Goal: Task Accomplishment & Management: Complete application form

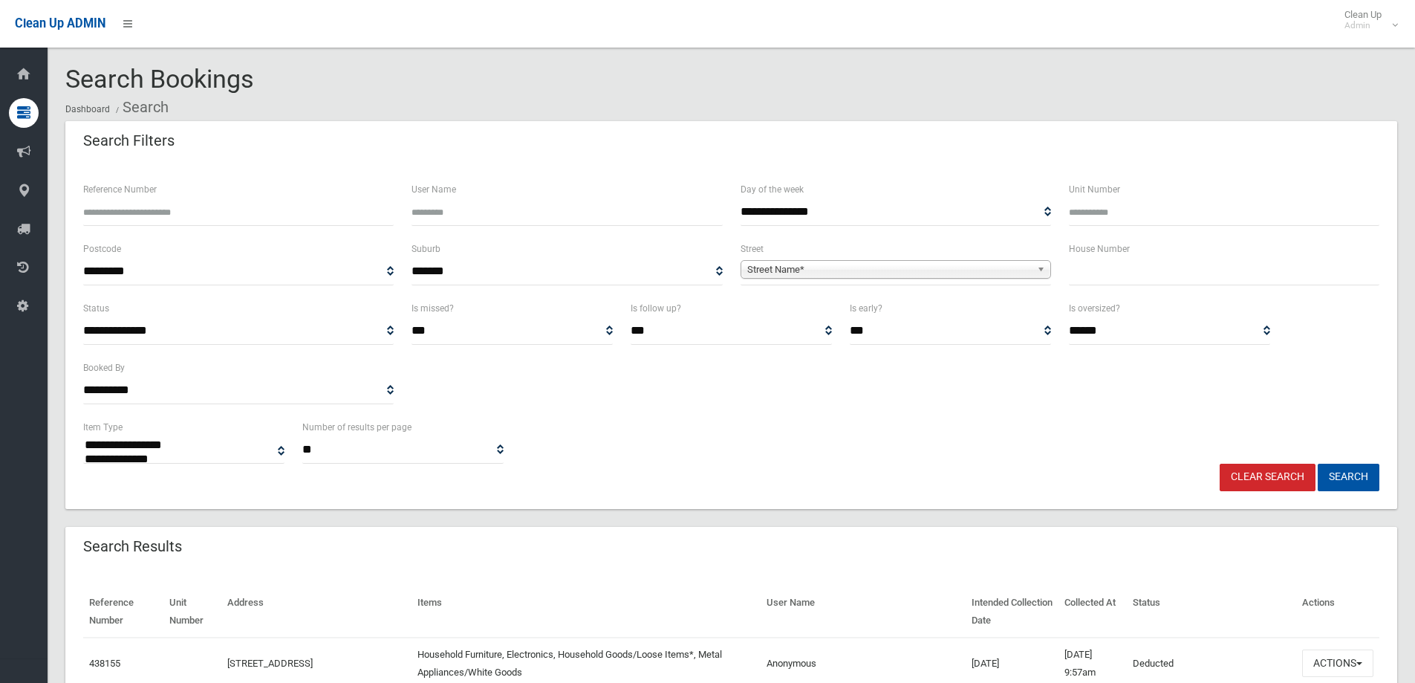
select select
click at [1089, 279] on input "text" at bounding box center [1224, 271] width 311 height 27
type input "**"
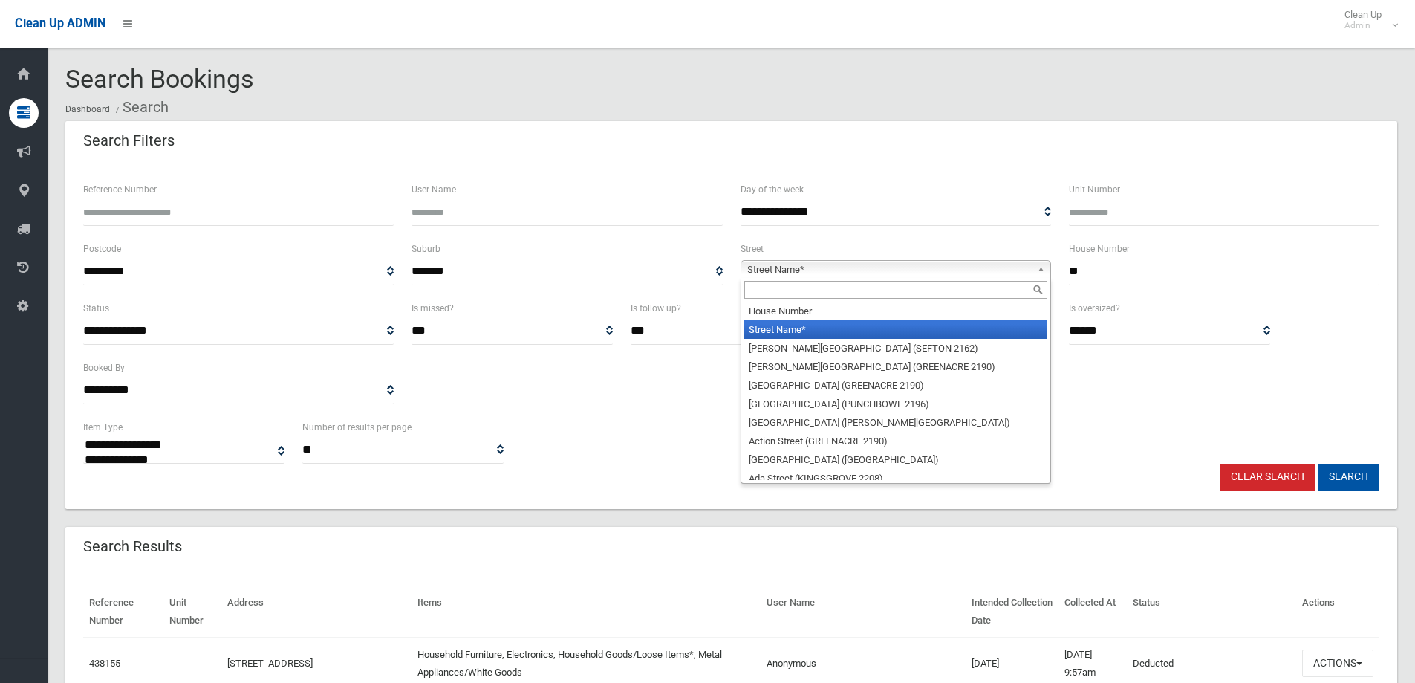
click at [1038, 269] on b at bounding box center [1043, 269] width 13 height 17
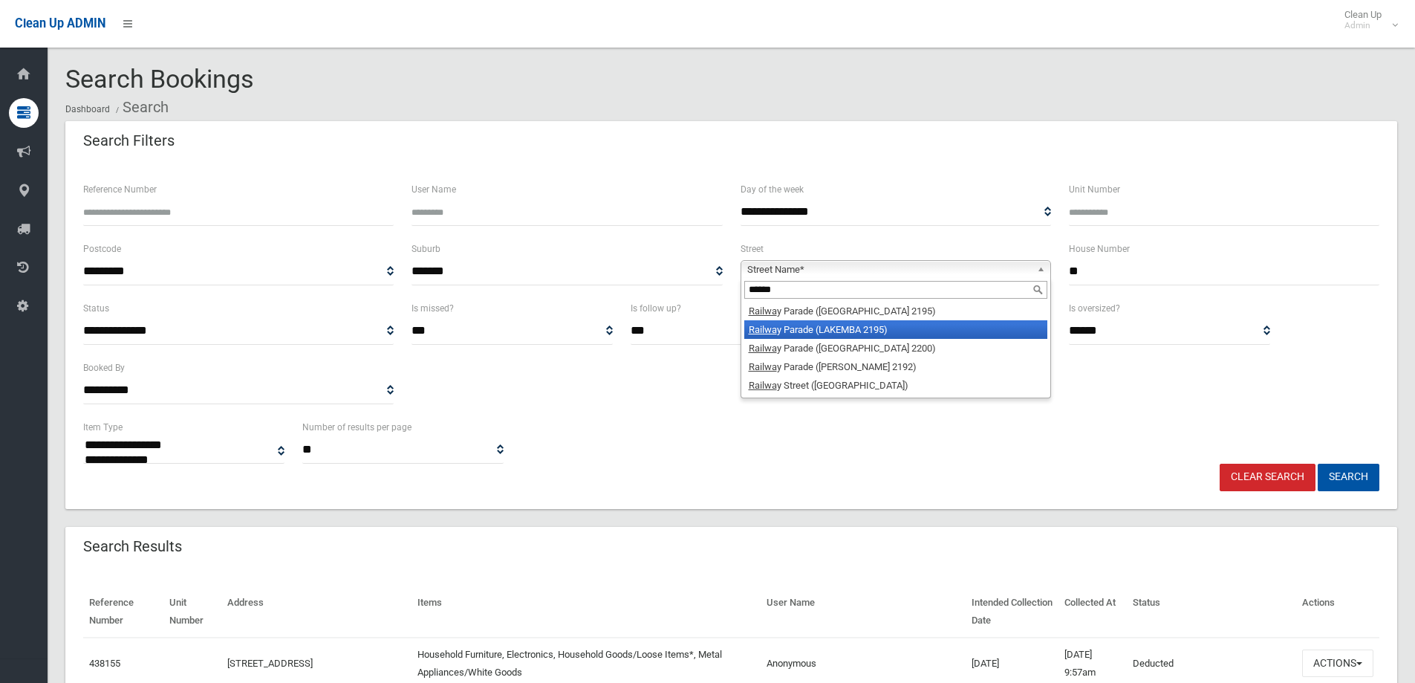
type input "******"
click at [857, 334] on li "Railwa y Parade (LAKEMBA 2195)" at bounding box center [896, 329] width 303 height 19
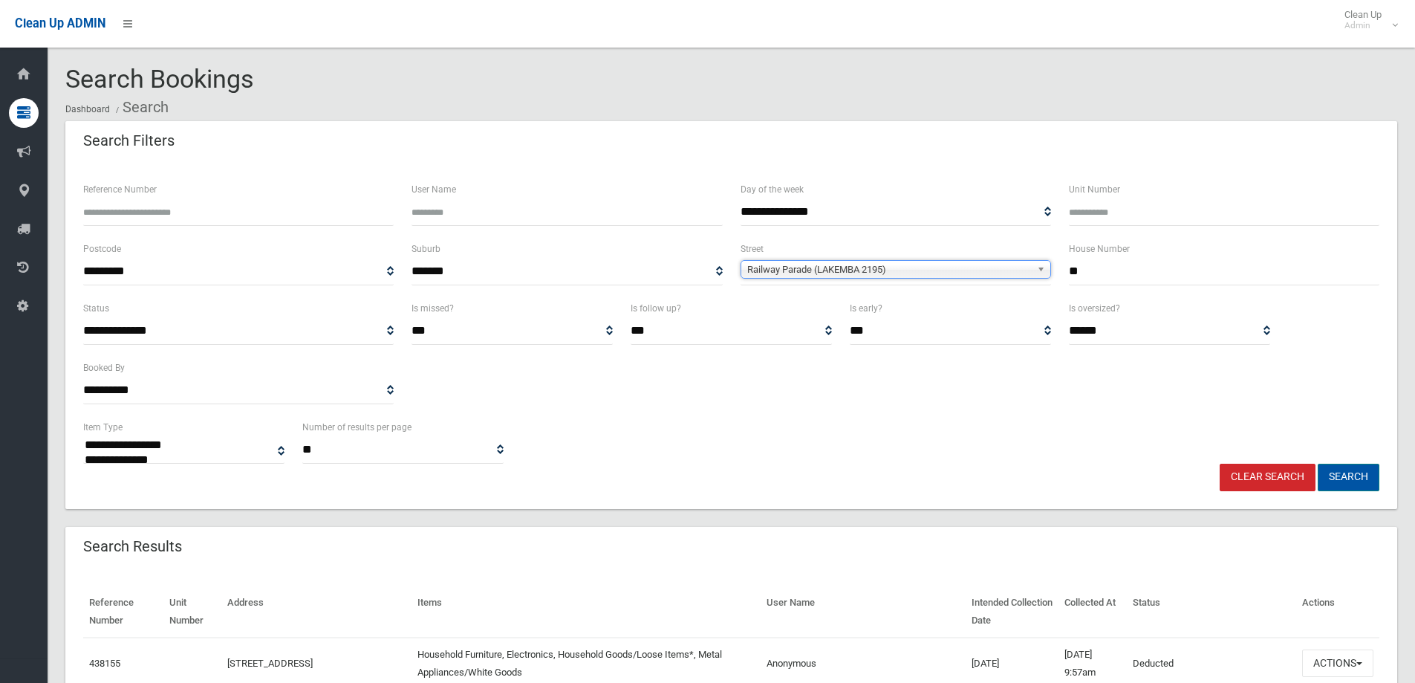
click at [1349, 473] on button "Search" at bounding box center [1349, 477] width 62 height 27
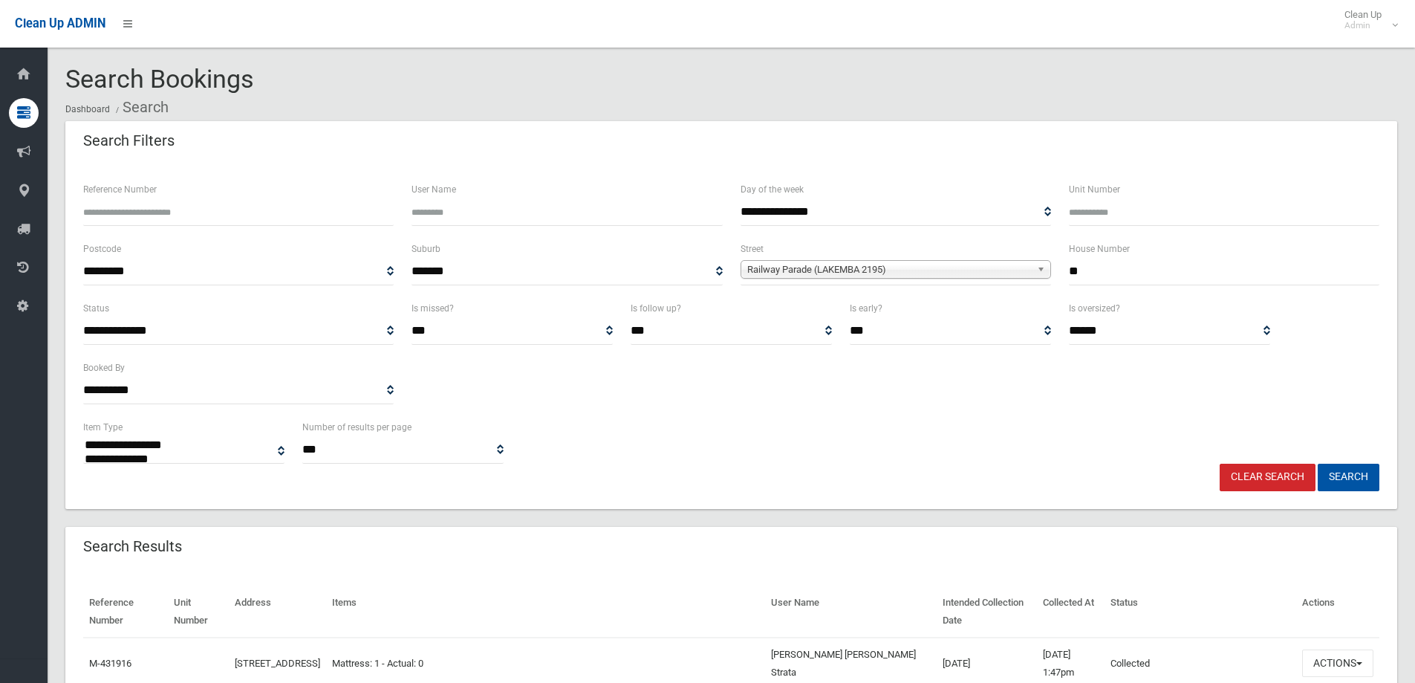
select select
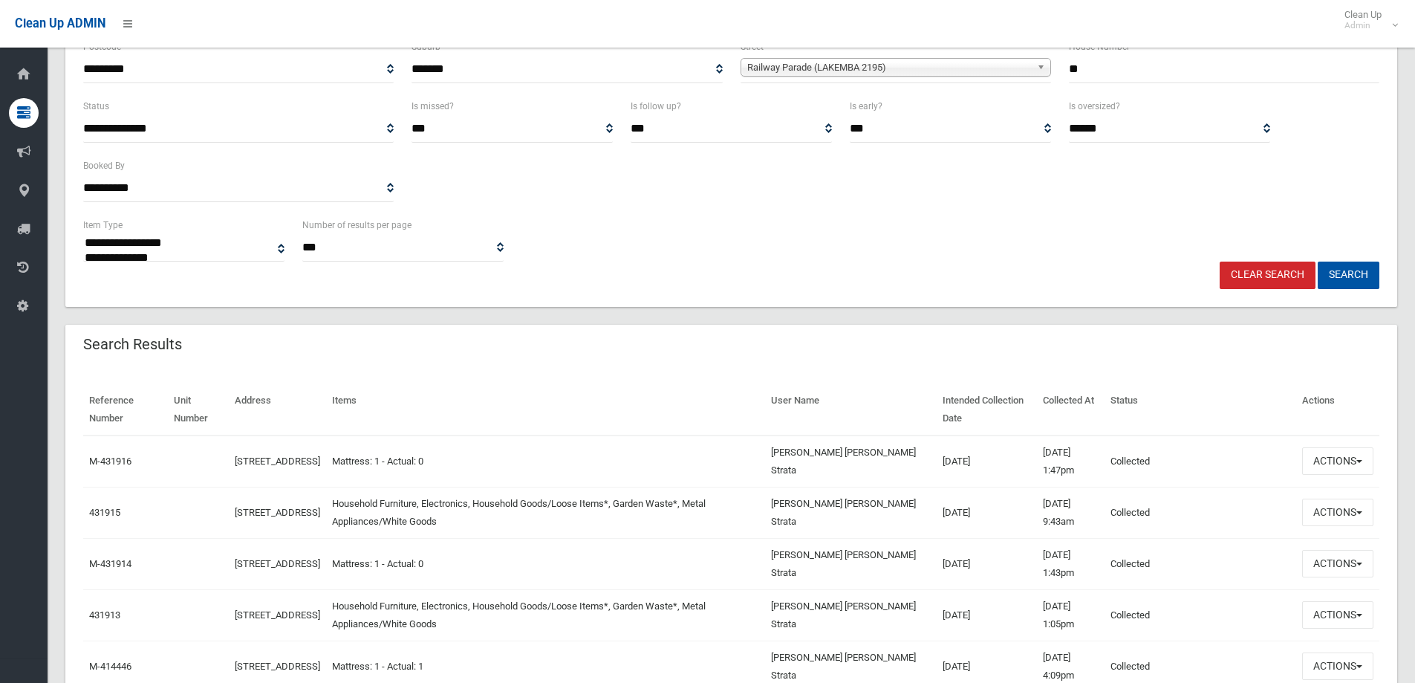
scroll to position [223, 0]
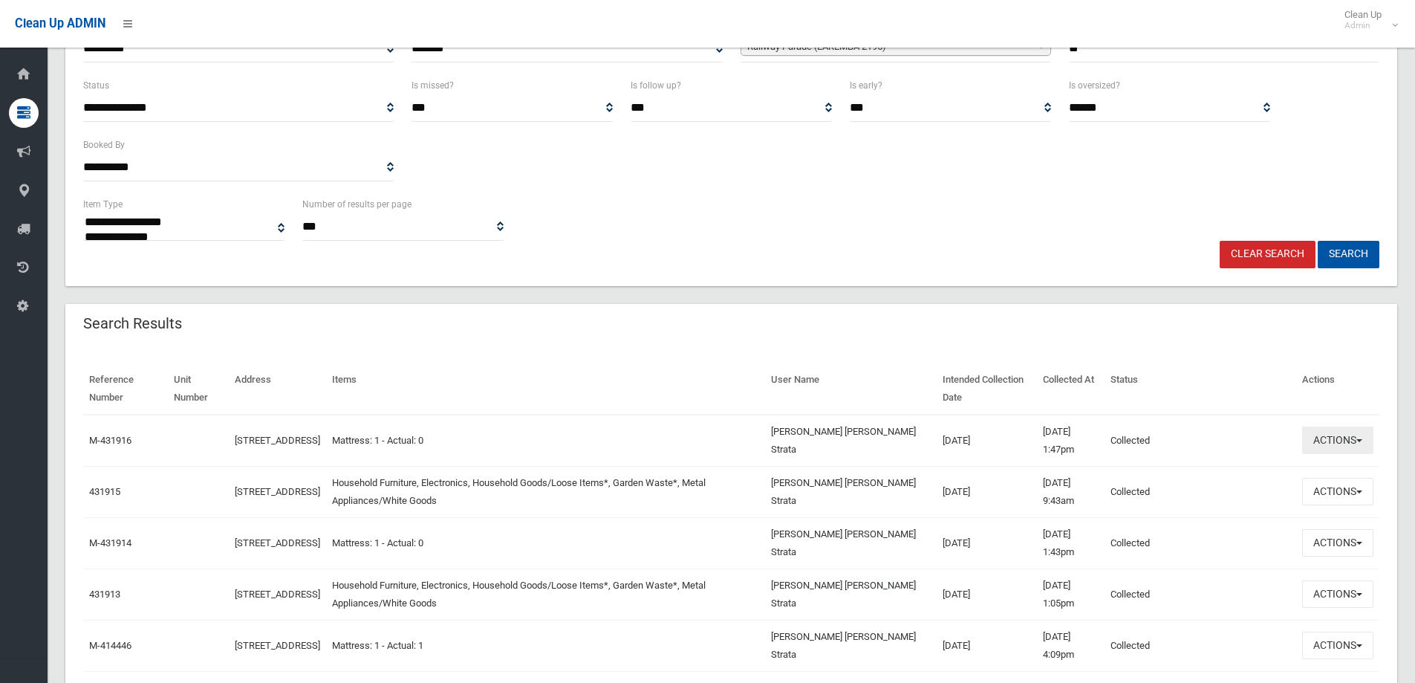
click at [1343, 445] on button "Actions" at bounding box center [1338, 439] width 71 height 27
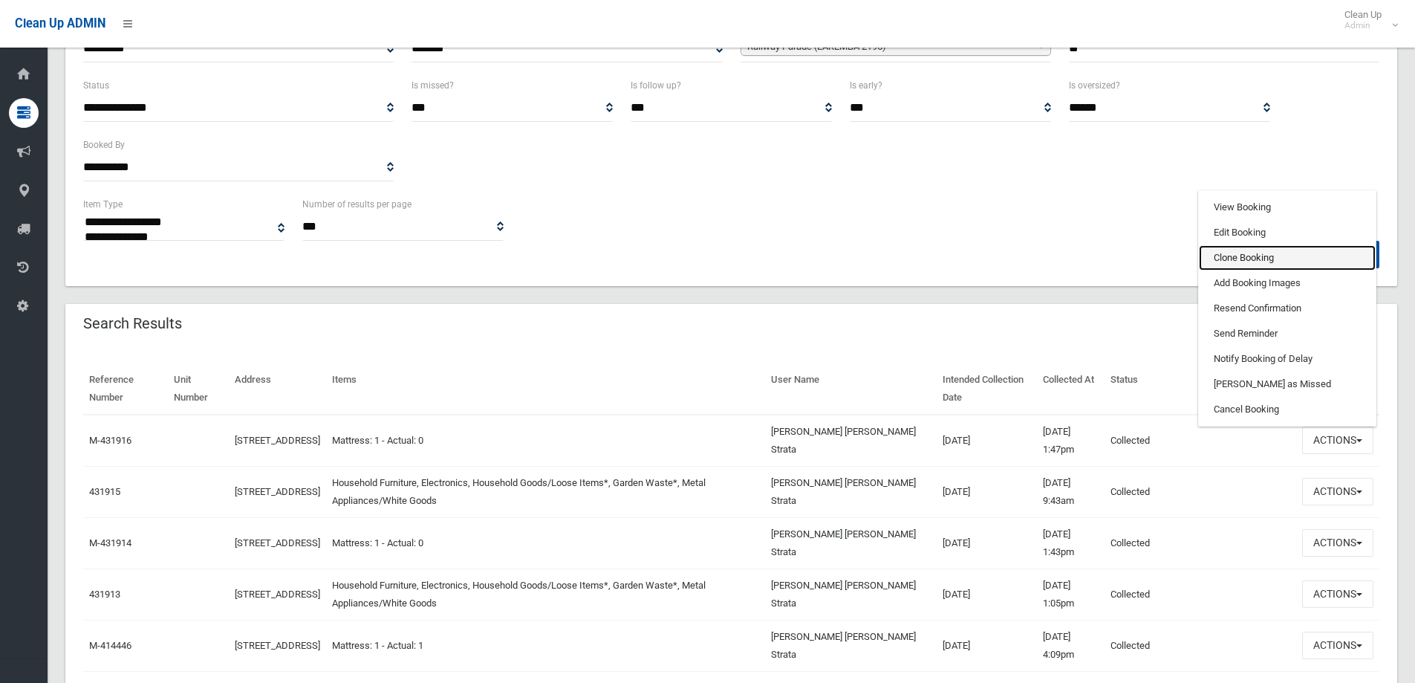
click at [1261, 252] on link "Clone Booking" at bounding box center [1287, 257] width 177 height 25
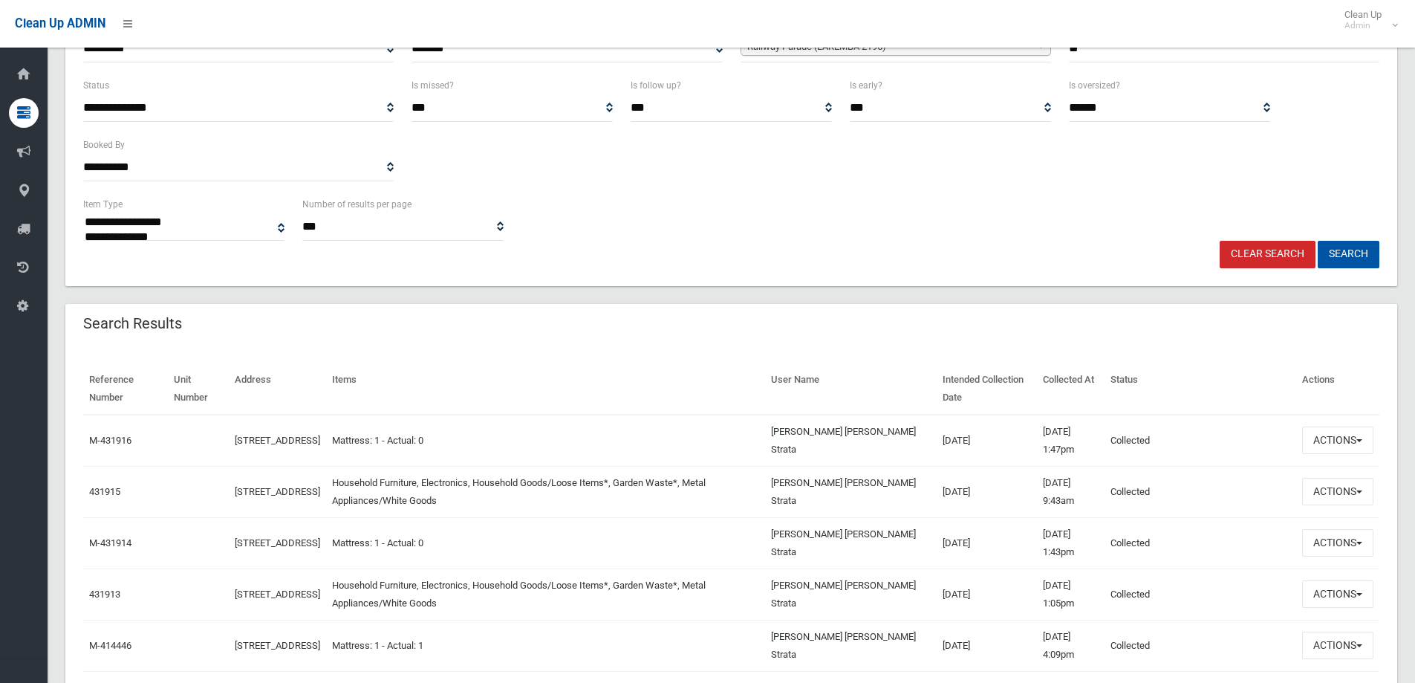
click at [1301, 256] on link "Clear Search" at bounding box center [1268, 254] width 96 height 27
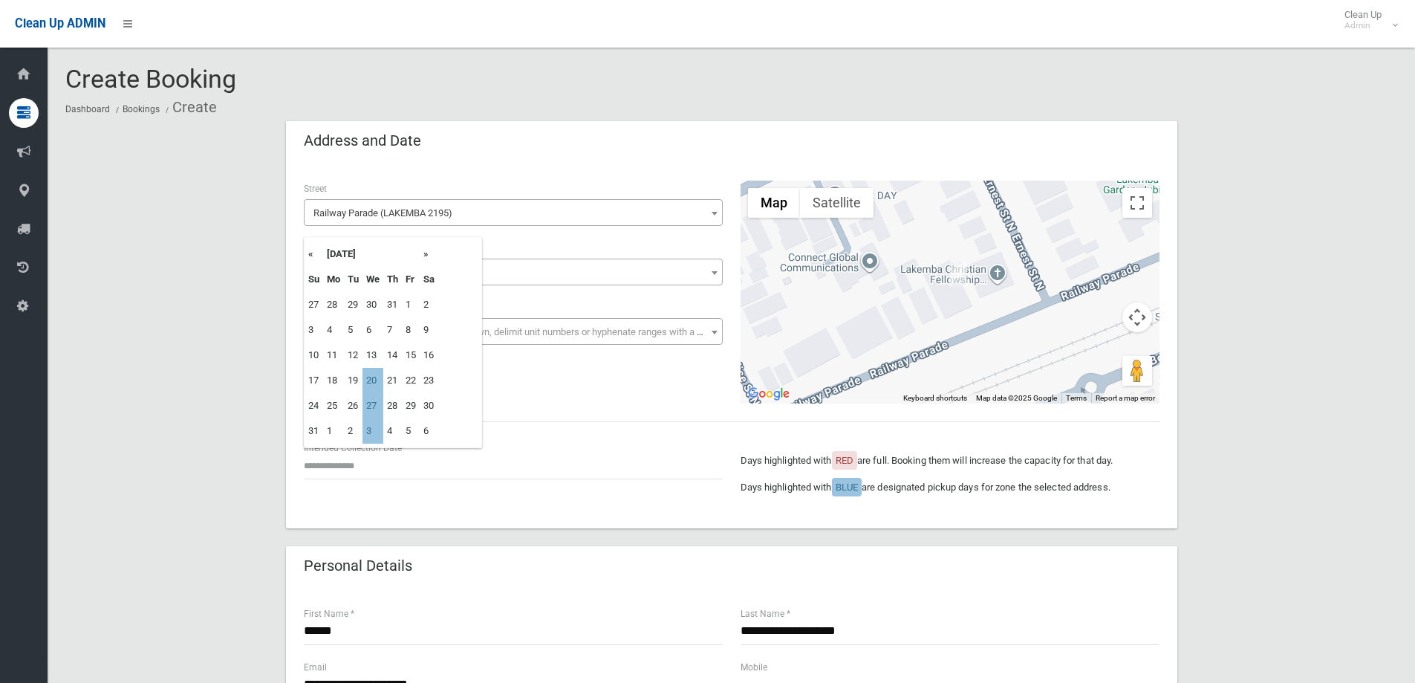
click at [428, 255] on th "»" at bounding box center [429, 253] width 19 height 25
click at [425, 254] on th "»" at bounding box center [429, 253] width 19 height 25
click at [373, 299] on td "1" at bounding box center [373, 304] width 21 height 25
type input "**********"
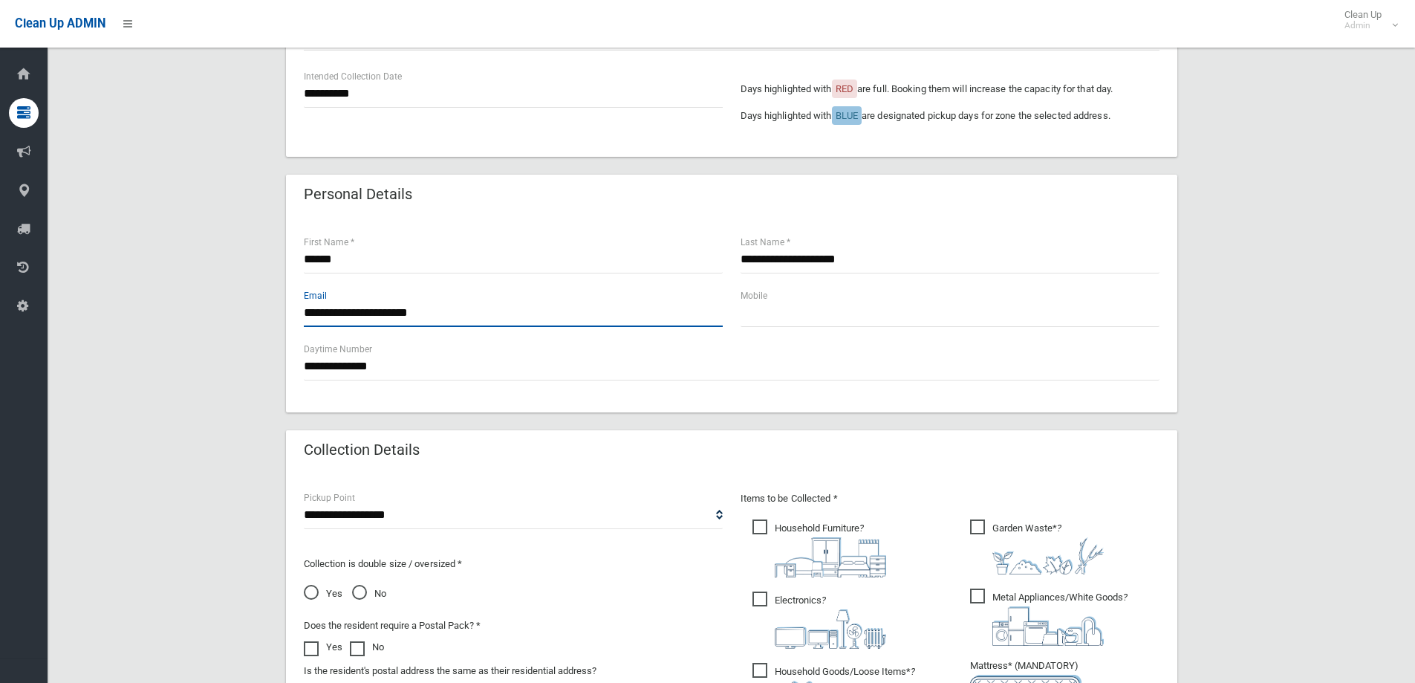
click at [542, 320] on input "**********" at bounding box center [513, 312] width 419 height 27
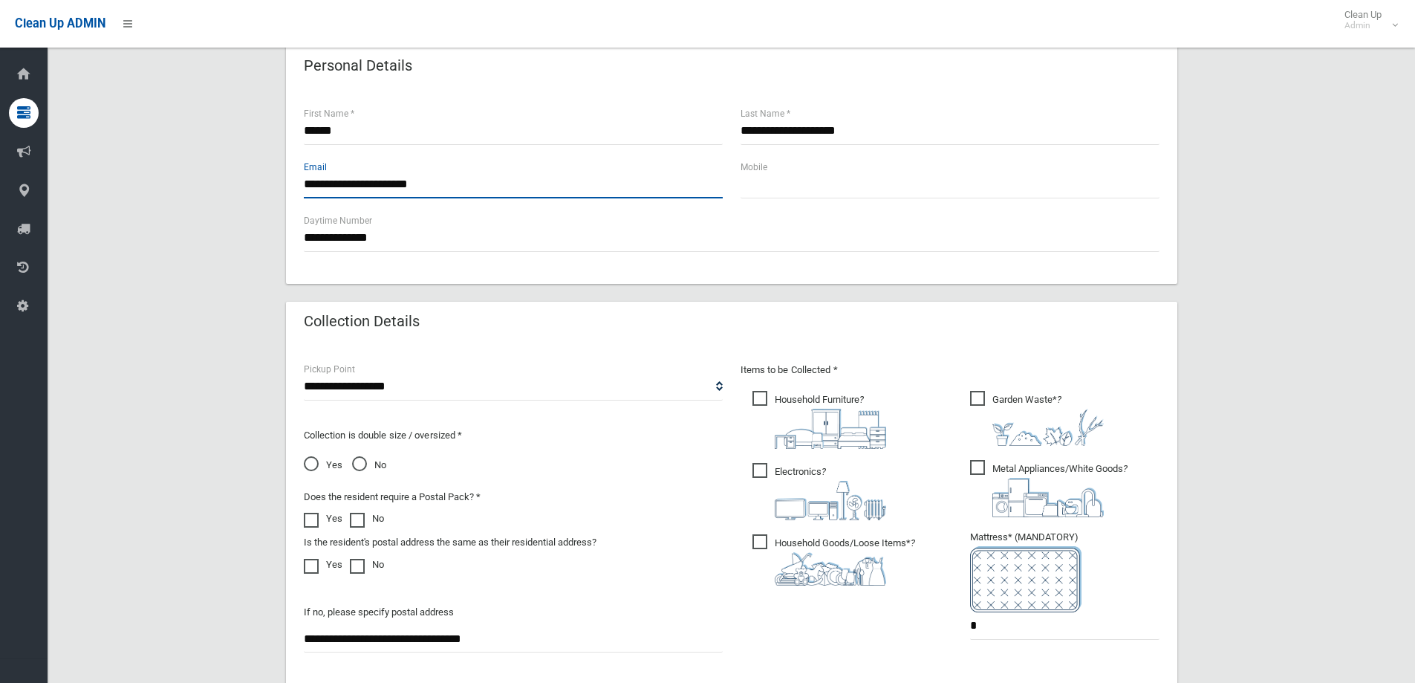
scroll to position [669, 0]
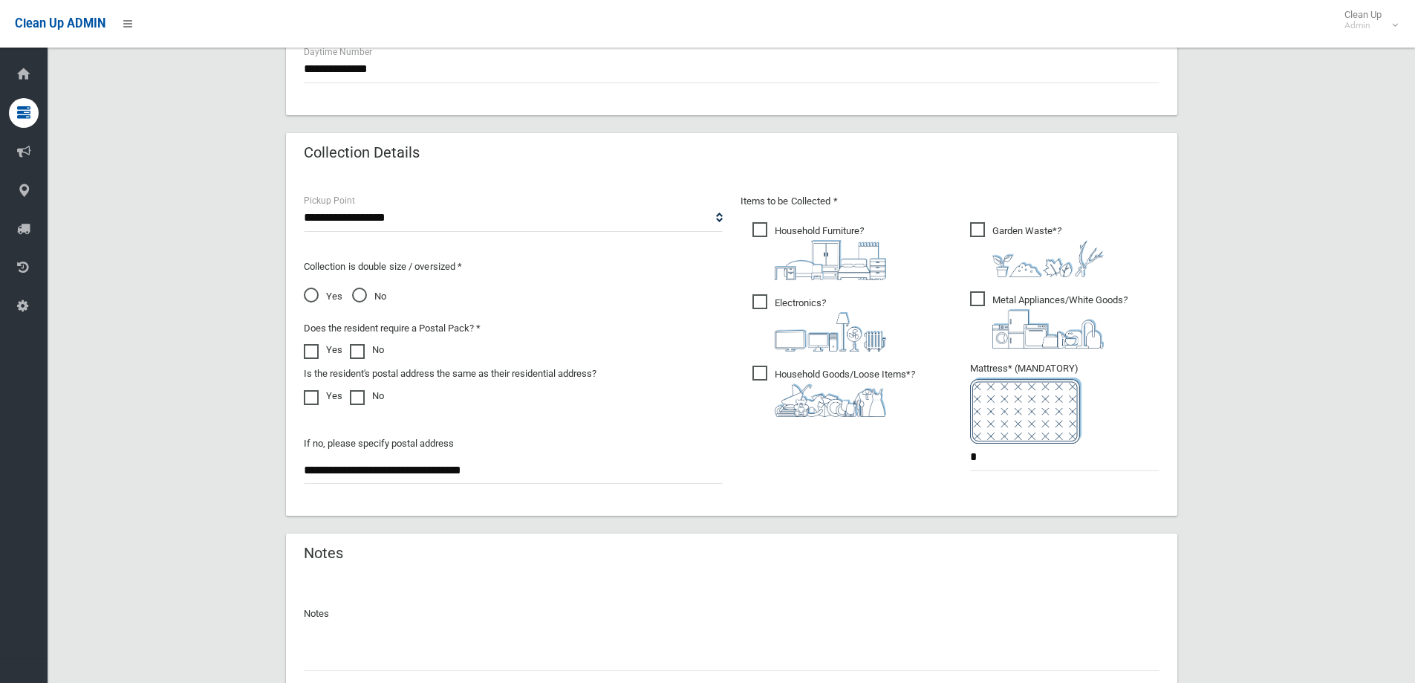
click at [831, 406] on img at bounding box center [830, 399] width 111 height 33
click at [809, 314] on img at bounding box center [830, 331] width 111 height 39
click at [836, 225] on span "Household Furniture ?" at bounding box center [820, 251] width 134 height 58
click at [1022, 227] on span "Garden Waste* ?" at bounding box center [1037, 249] width 134 height 55
click at [1032, 308] on span "Metal Appliances/White Goods ?" at bounding box center [1049, 319] width 158 height 57
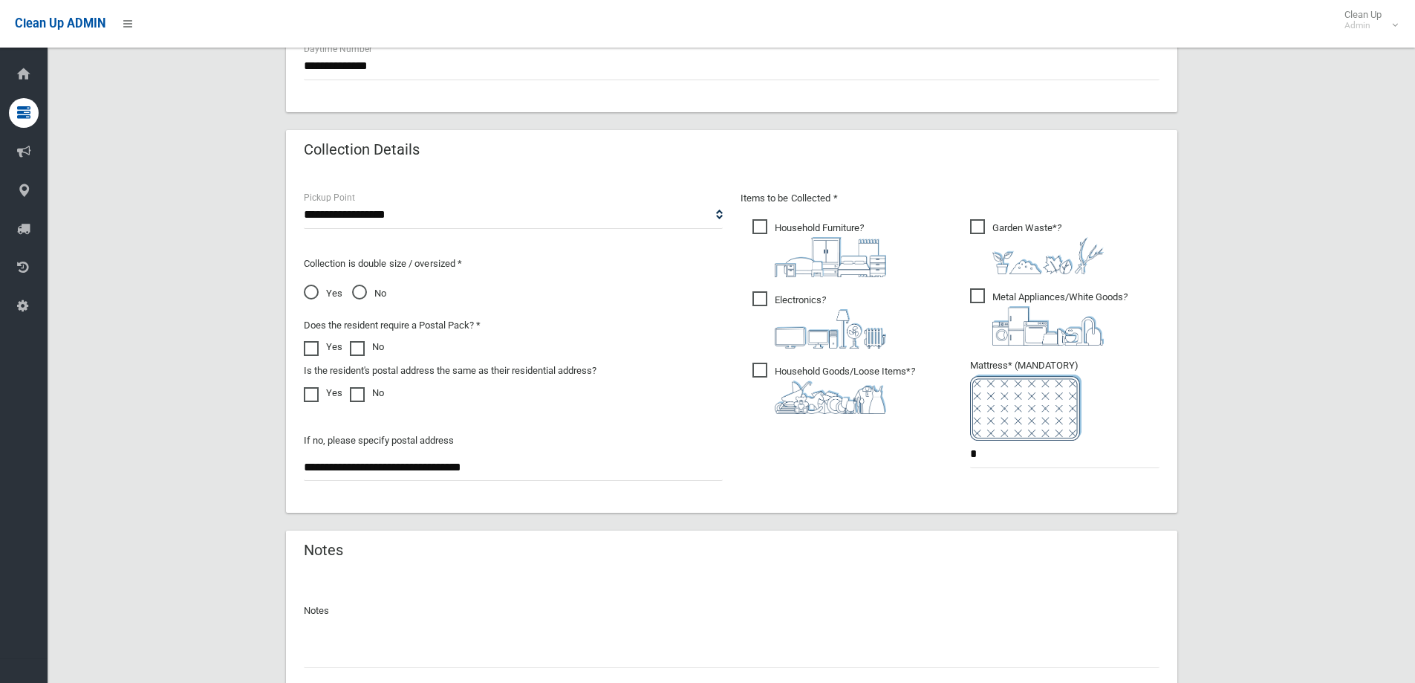
scroll to position [788, 0]
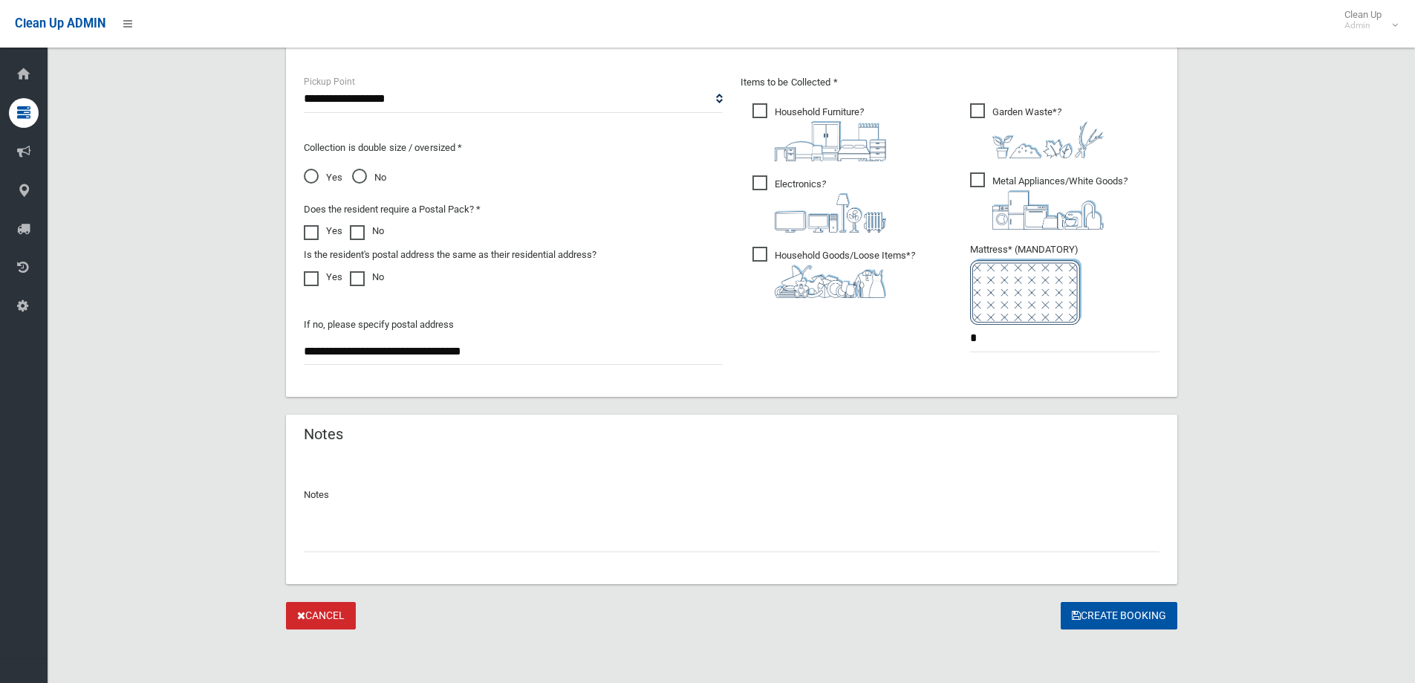
drag, startPoint x: 543, startPoint y: 523, endPoint x: 545, endPoint y: 543, distance: 20.2
click at [543, 533] on div at bounding box center [732, 532] width 856 height 39
click at [545, 543] on input "text" at bounding box center [732, 538] width 856 height 27
type input "**********"
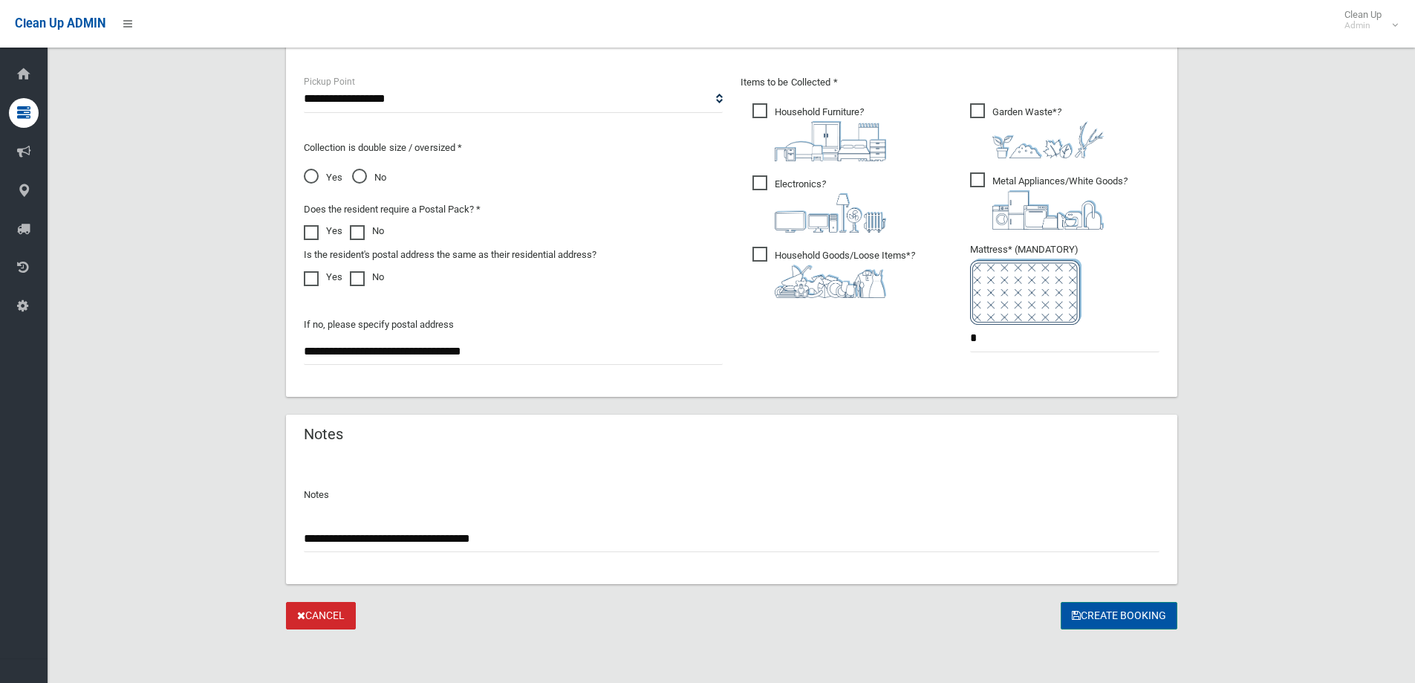
click at [1113, 609] on button "Create Booking" at bounding box center [1119, 615] width 117 height 27
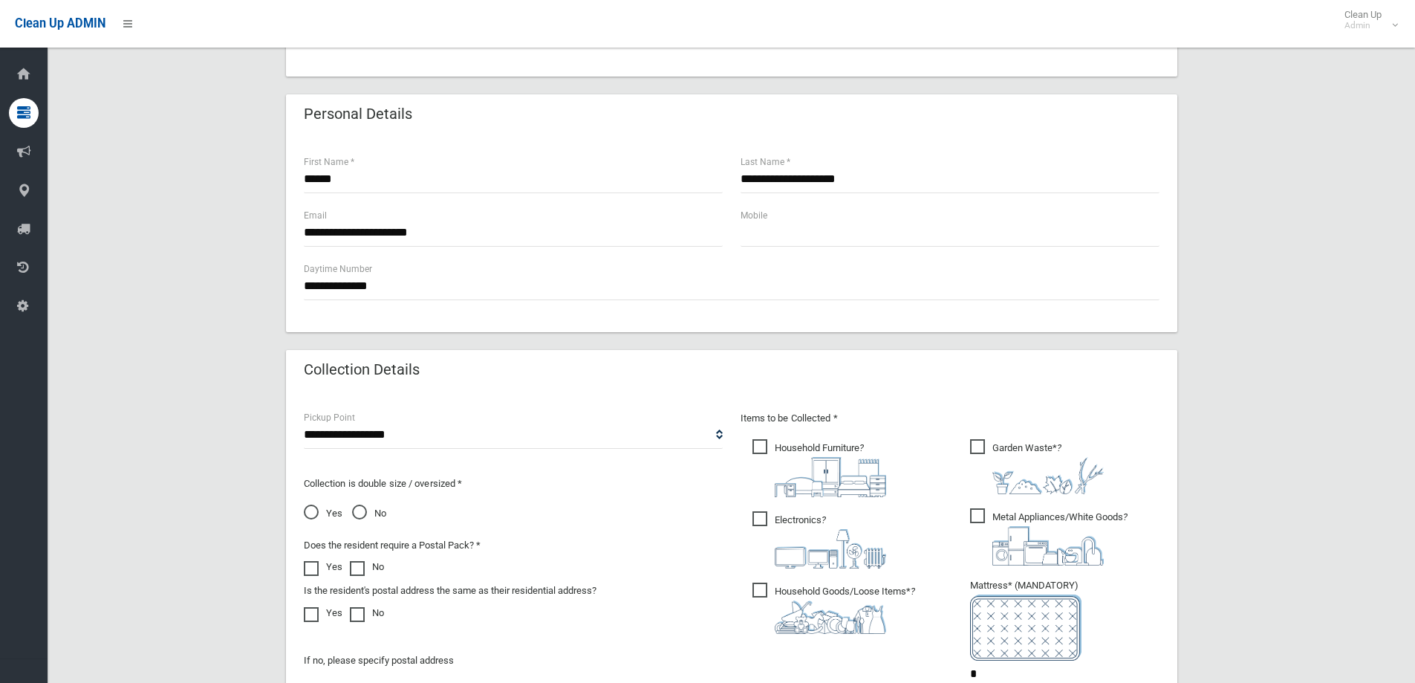
scroll to position [416, 0]
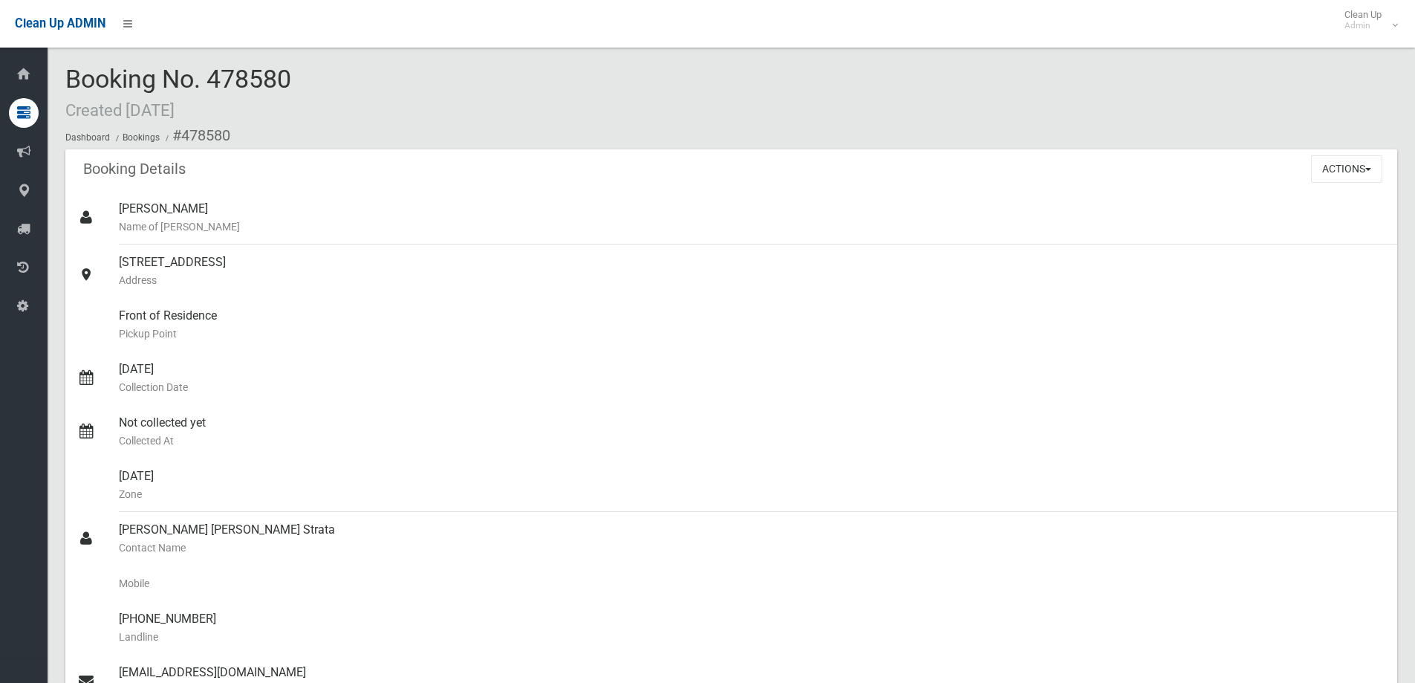
drag, startPoint x: 214, startPoint y: 74, endPoint x: 296, endPoint y: 77, distance: 82.5
click at [296, 77] on div "Booking No. 478580 Created 11/08/2025 Dashboard Bookings #478580" at bounding box center [731, 107] width 1332 height 84
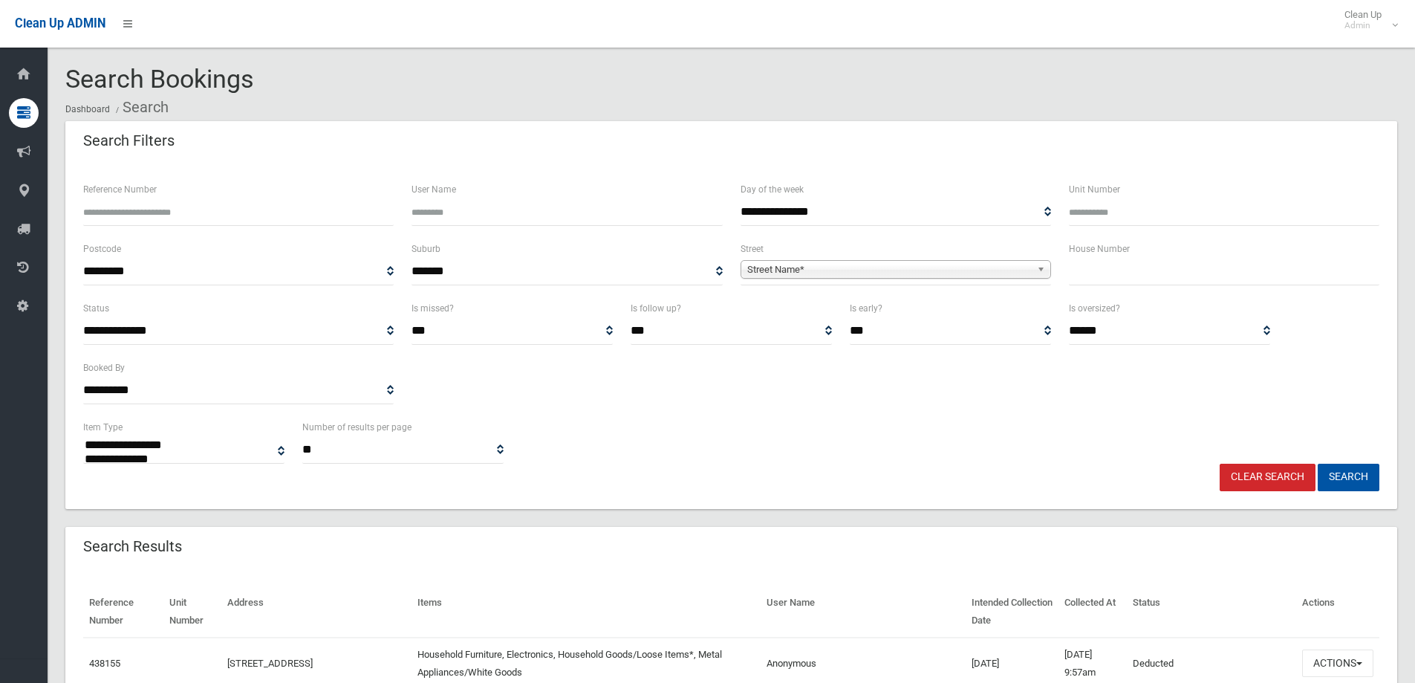
select select
click at [1081, 273] on input "text" at bounding box center [1224, 271] width 311 height 27
type input "**"
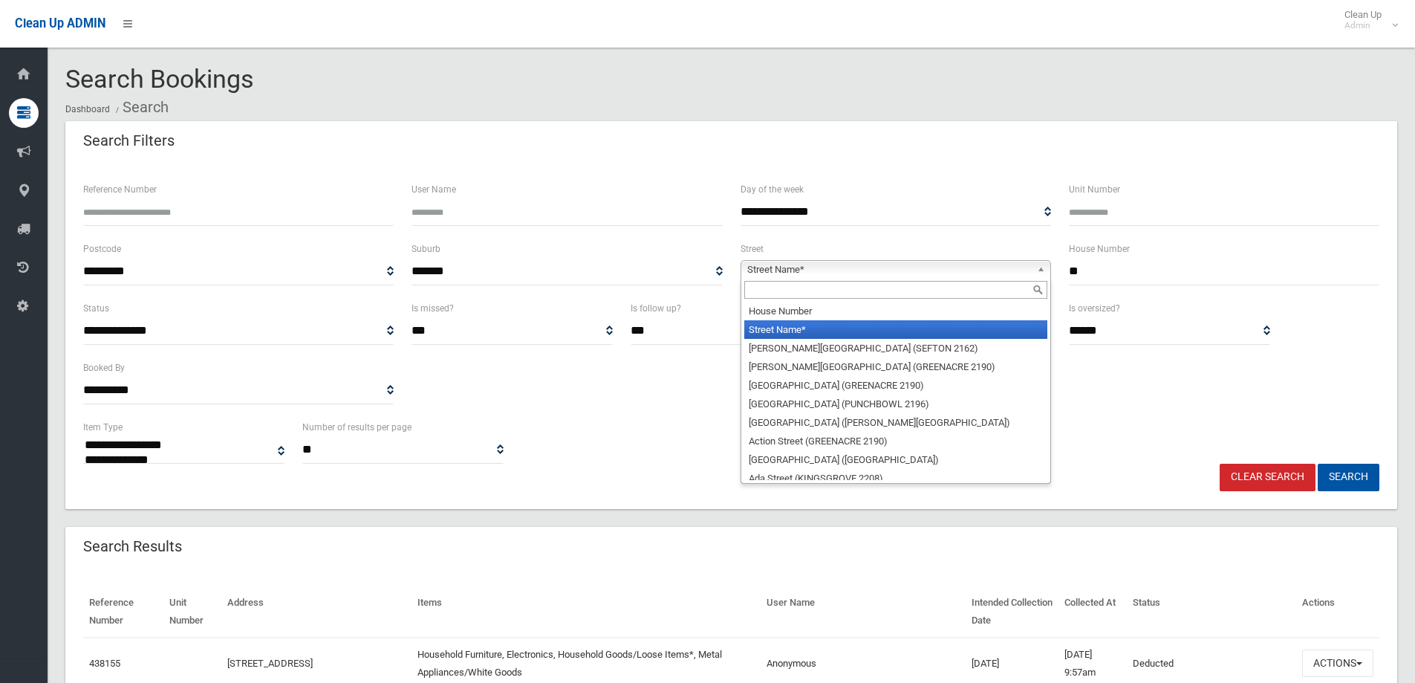
click at [827, 268] on span "Street Name*" at bounding box center [889, 270] width 284 height 18
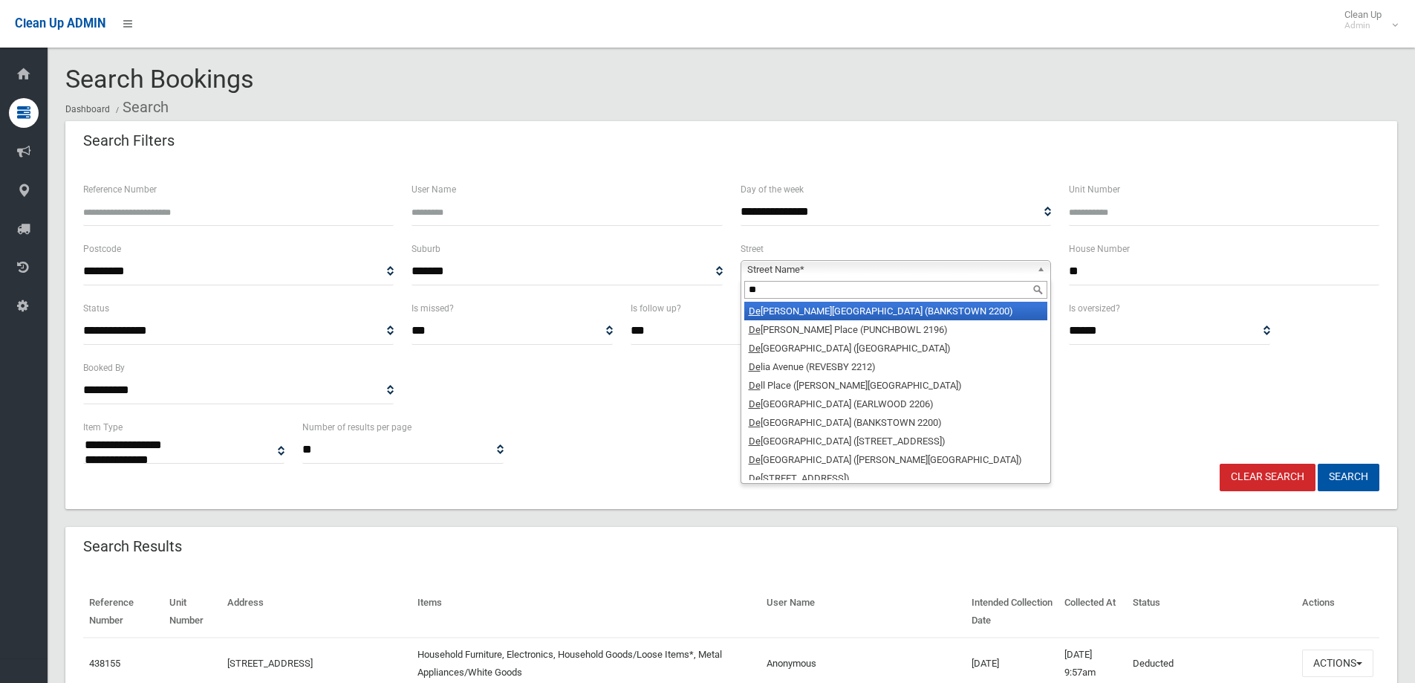
type input "**"
click at [849, 310] on li "De Witt Street (BANKSTOWN 2200)" at bounding box center [896, 311] width 303 height 19
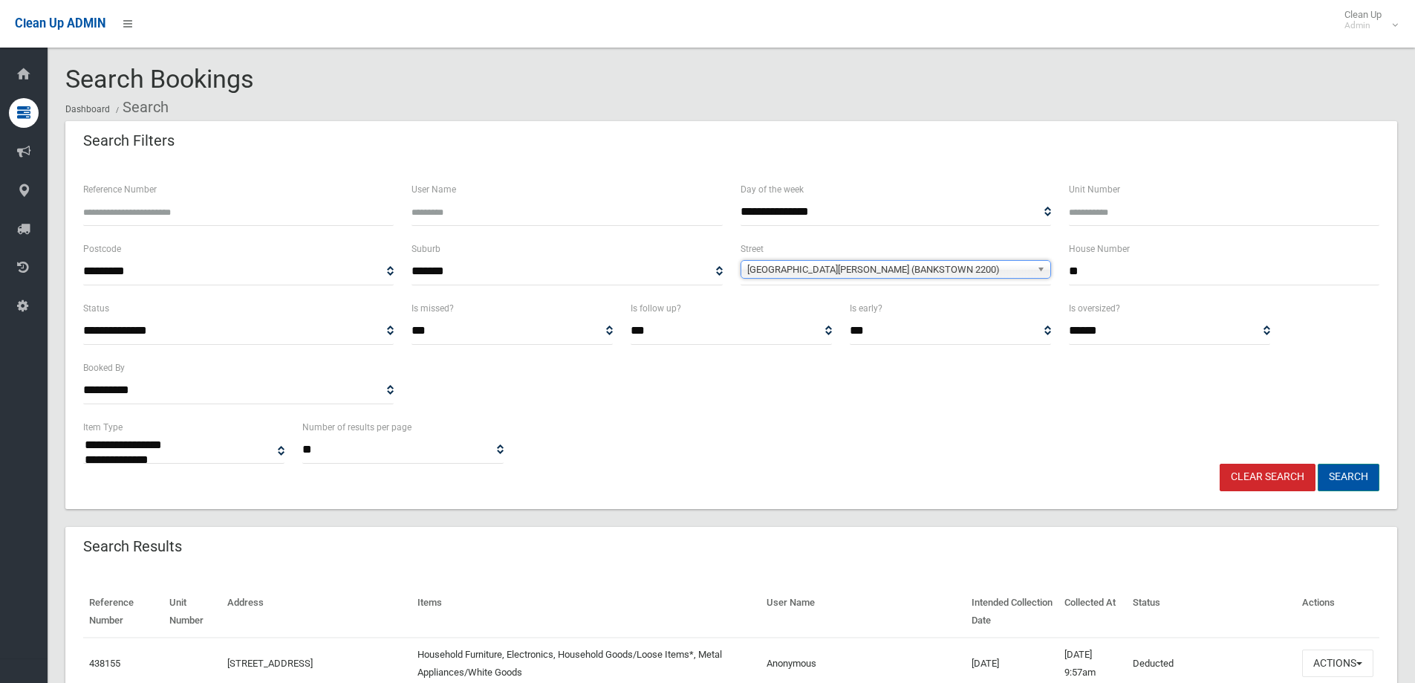
click at [1378, 474] on button "Search" at bounding box center [1349, 477] width 62 height 27
click at [1265, 470] on link "Clear Search" at bounding box center [1268, 477] width 96 height 27
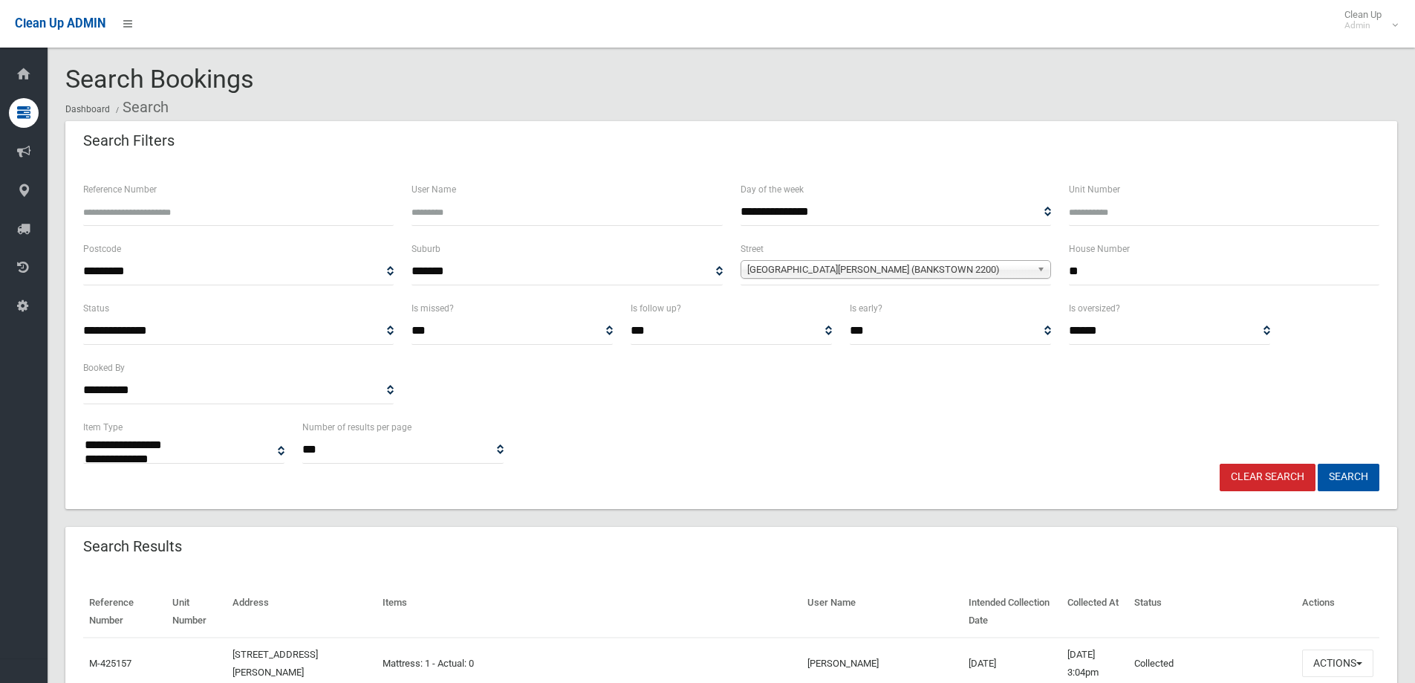
select select
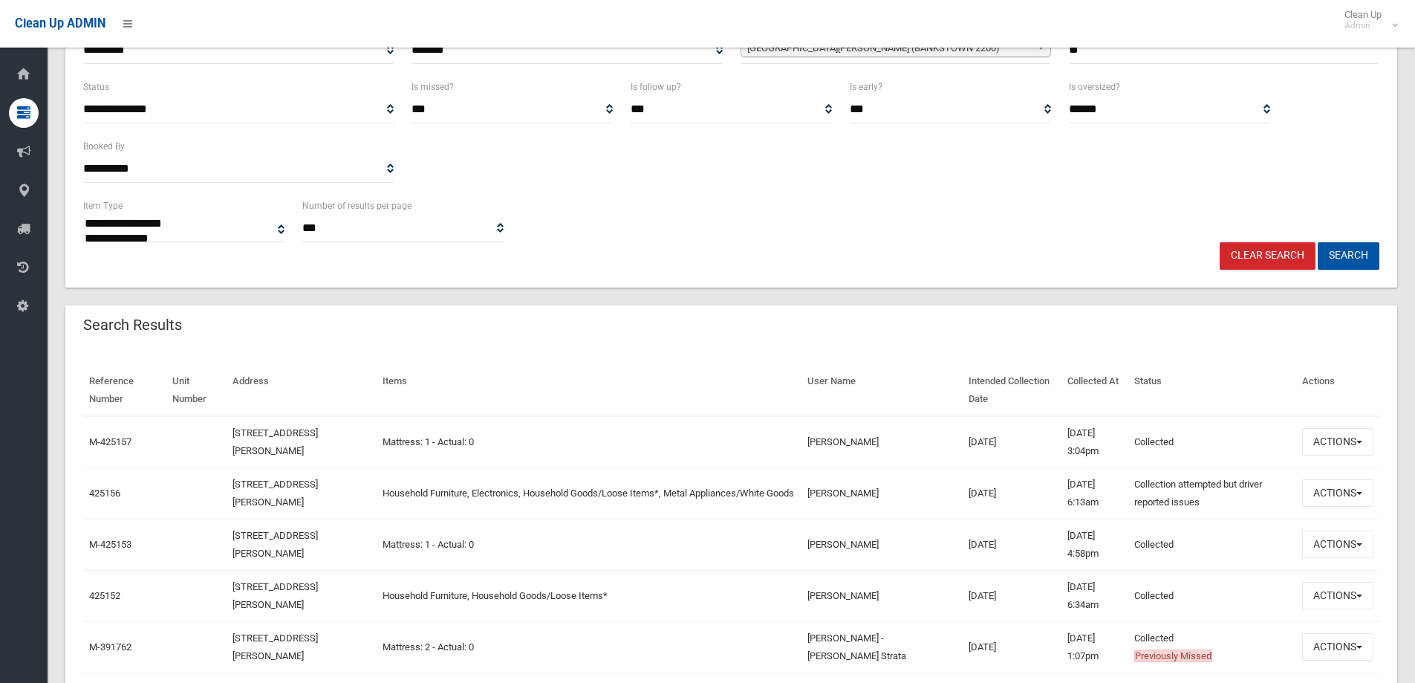
scroll to position [223, 0]
click at [1317, 450] on button "Actions" at bounding box center [1338, 439] width 71 height 27
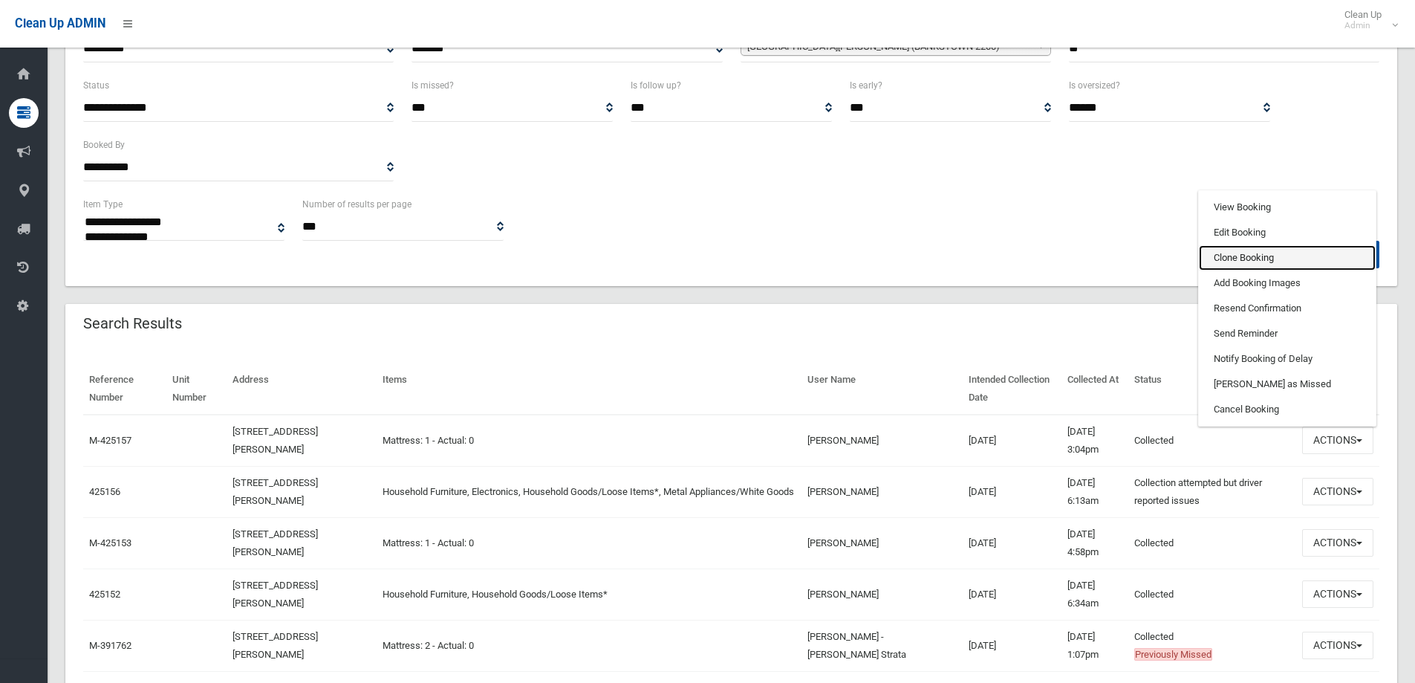
click at [1236, 254] on link "Clone Booking" at bounding box center [1287, 257] width 177 height 25
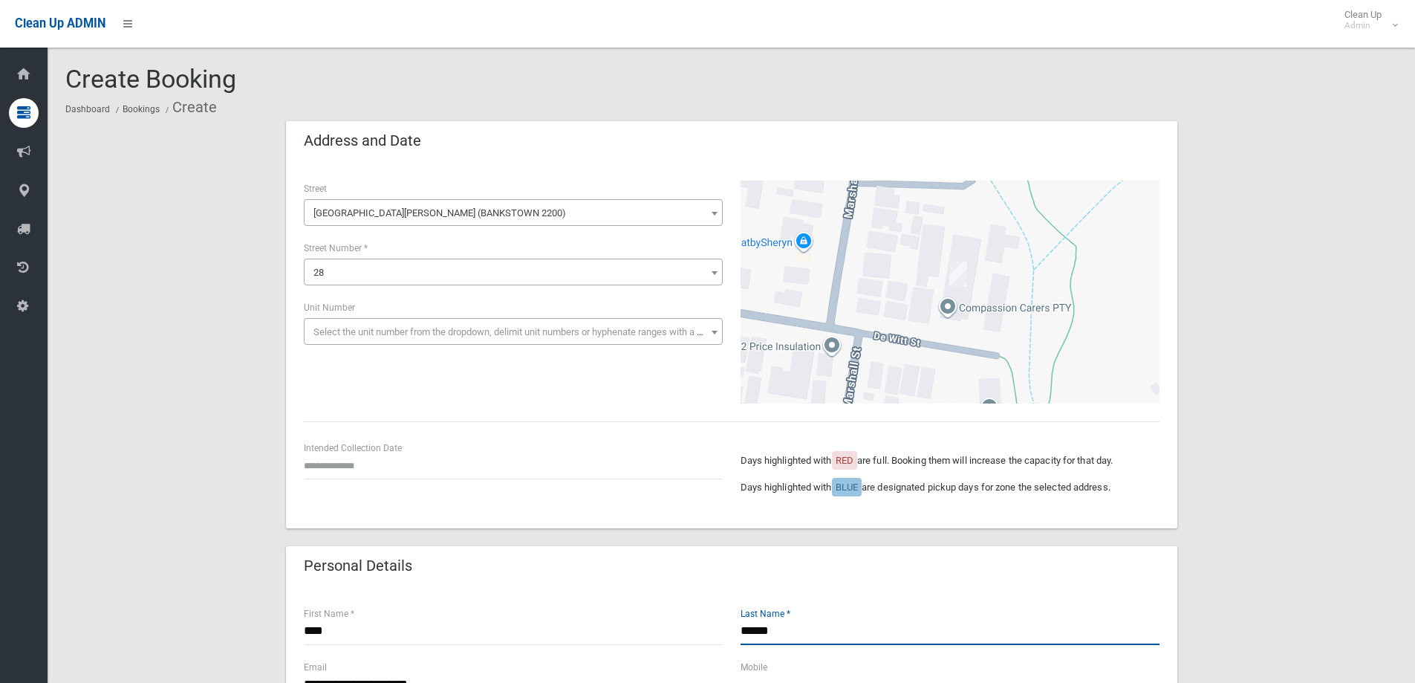
drag, startPoint x: 817, startPoint y: 634, endPoint x: 303, endPoint y: 603, distance: 514.4
click at [344, 614] on div "**** First Name * ****** Last Name *" at bounding box center [732, 632] width 874 height 53
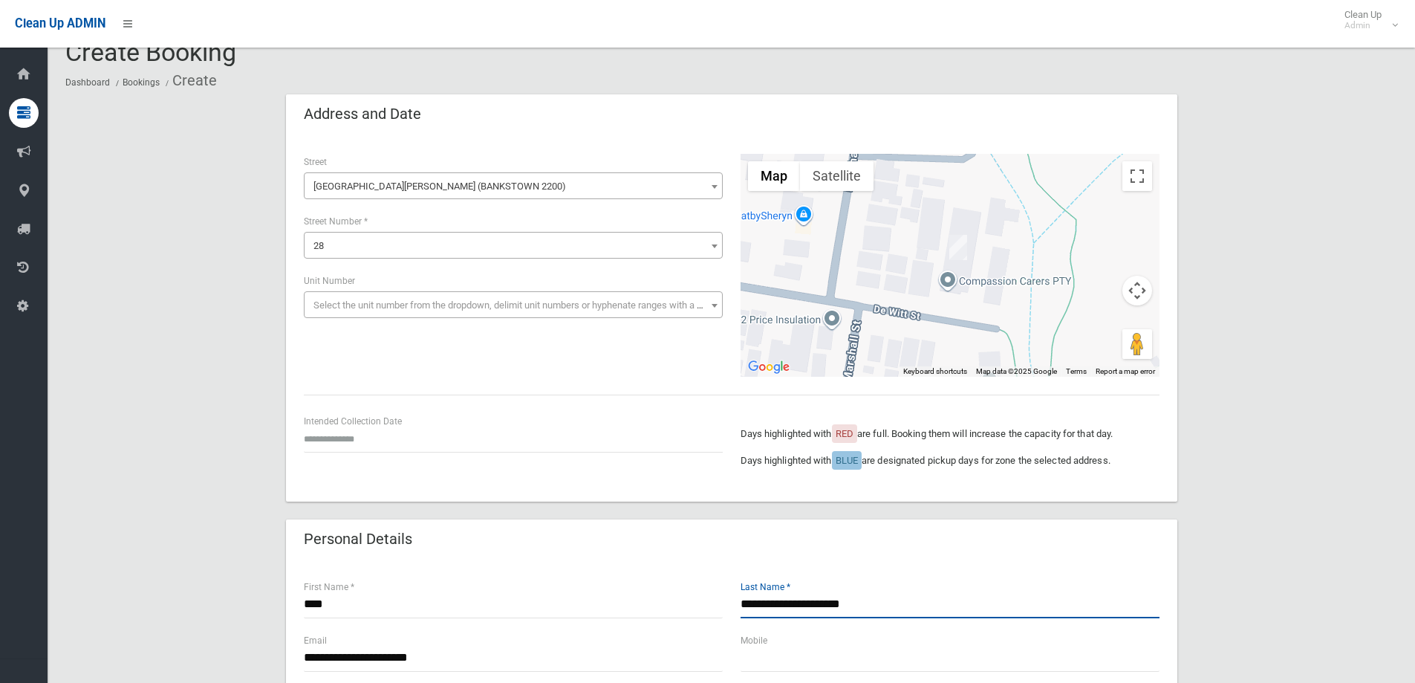
scroll to position [74, 0]
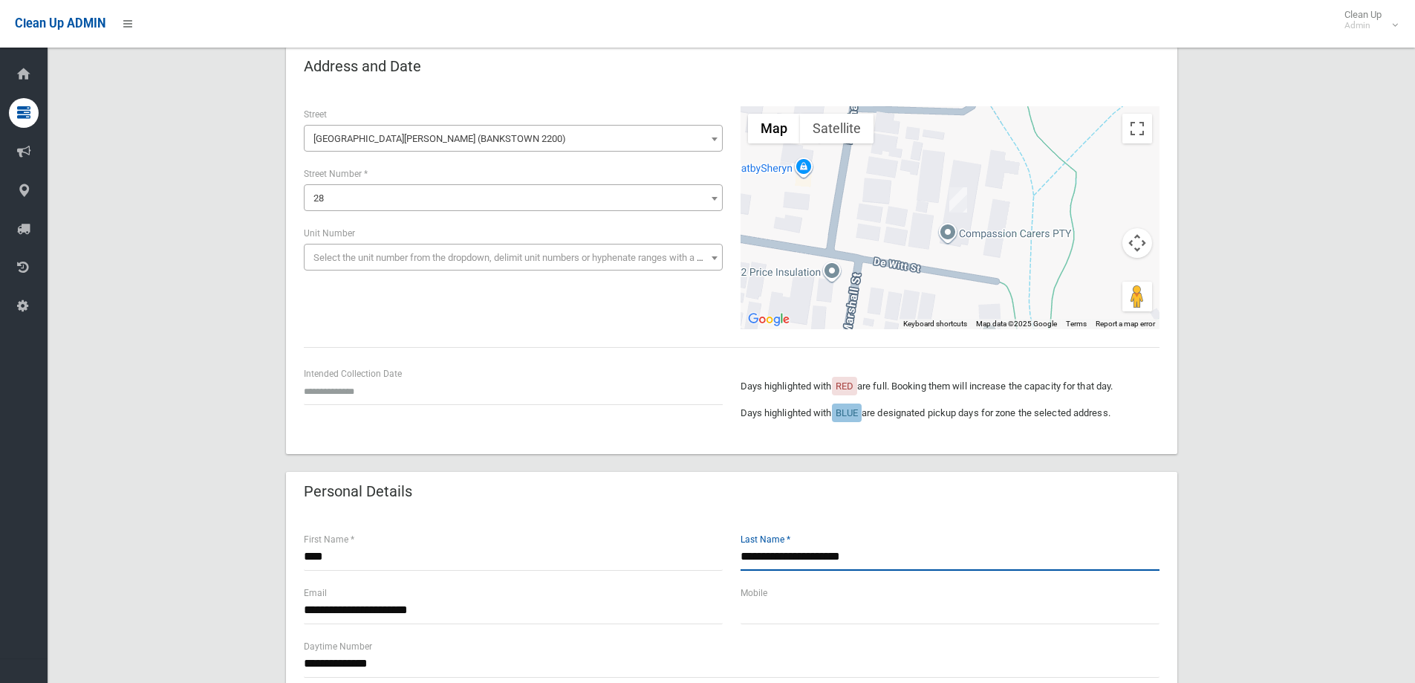
type input "**********"
click at [385, 390] on input "text" at bounding box center [513, 390] width 419 height 27
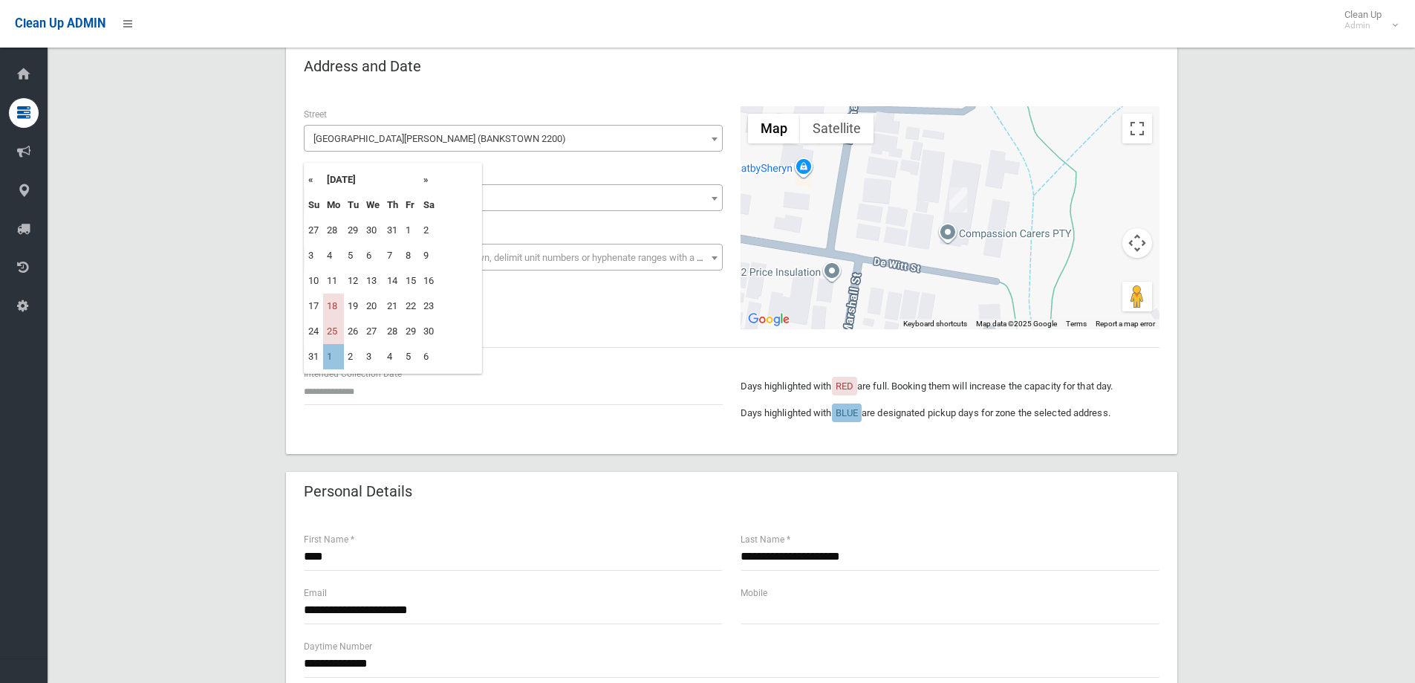
click at [425, 184] on th "»" at bounding box center [429, 179] width 19 height 25
click at [329, 279] on td "13" at bounding box center [333, 280] width 21 height 25
type input "**********"
click at [388, 311] on div "**********" at bounding box center [732, 217] width 874 height 223
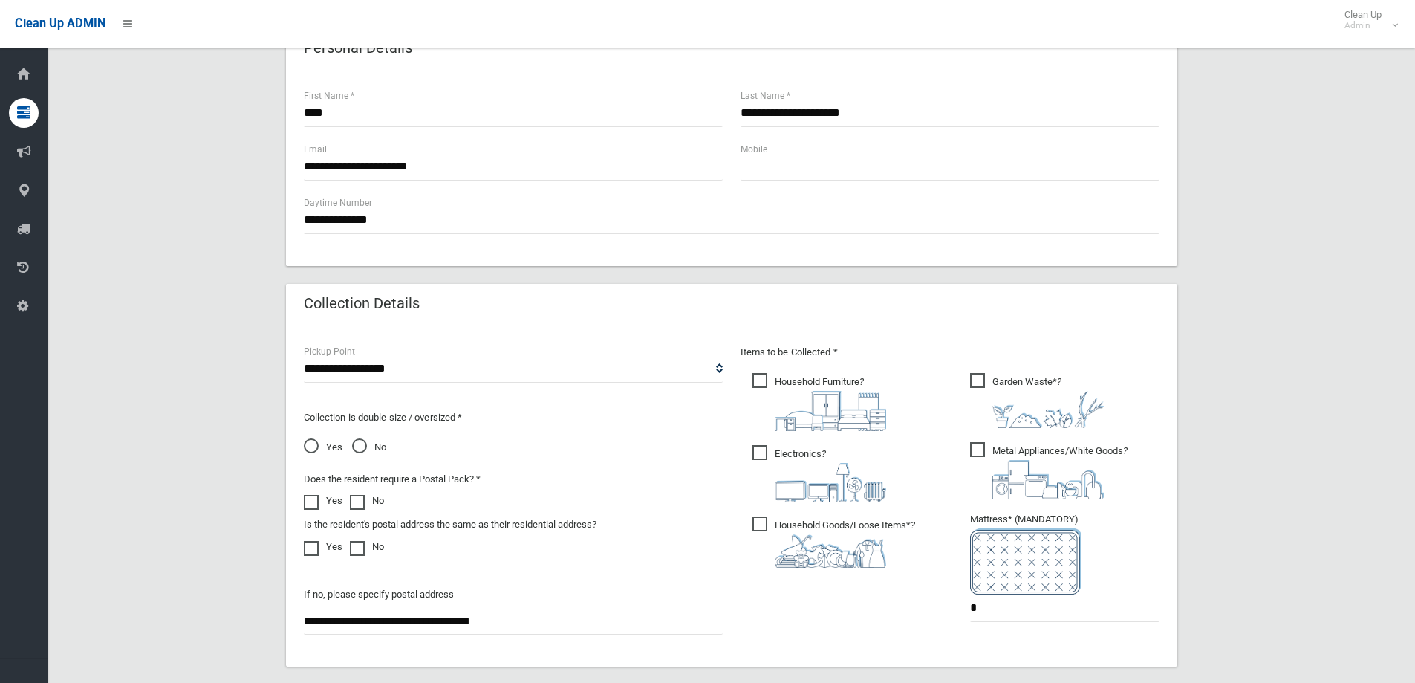
scroll to position [520, 0]
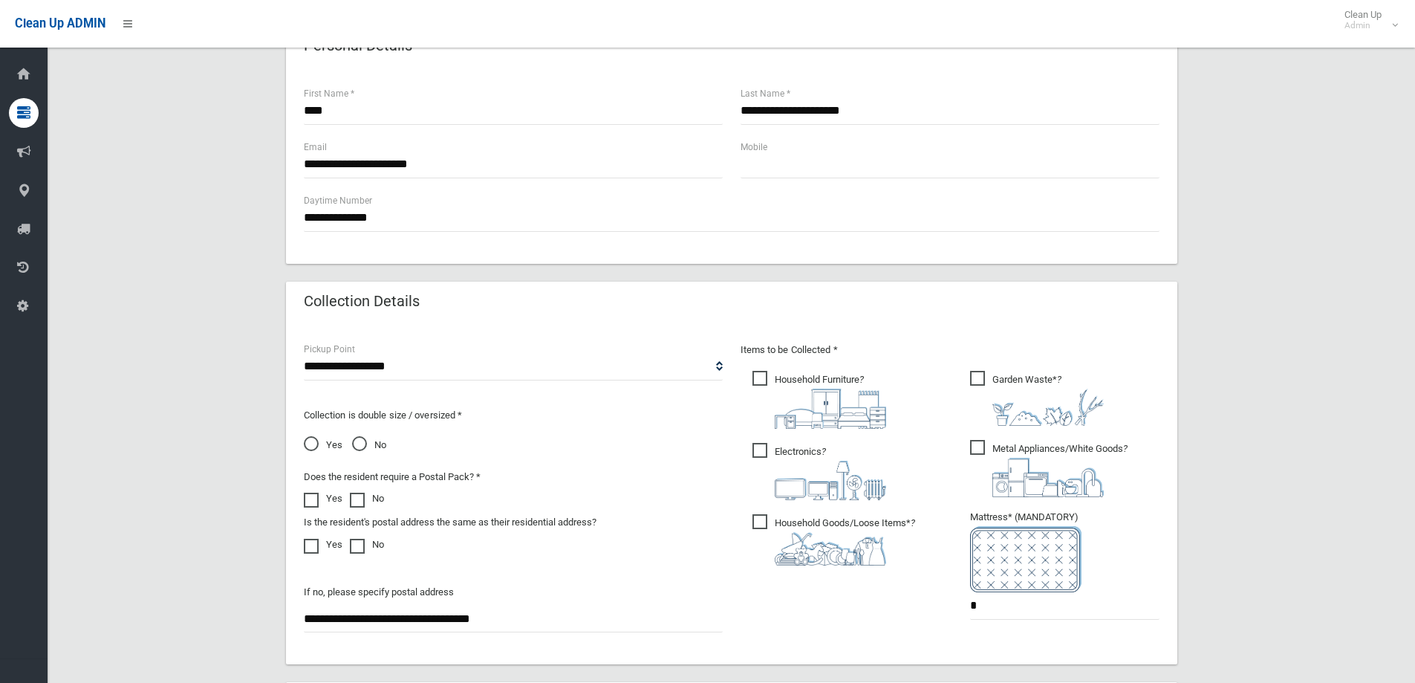
click at [872, 553] on img at bounding box center [830, 548] width 111 height 33
drag, startPoint x: 823, startPoint y: 455, endPoint x: 814, endPoint y: 398, distance: 57.9
click at [822, 454] on span "Electronics ?" at bounding box center [820, 471] width 134 height 57
click at [811, 377] on span "Household Furniture ?" at bounding box center [820, 400] width 134 height 58
click at [1028, 381] on span "Garden Waste* ?" at bounding box center [1037, 398] width 134 height 55
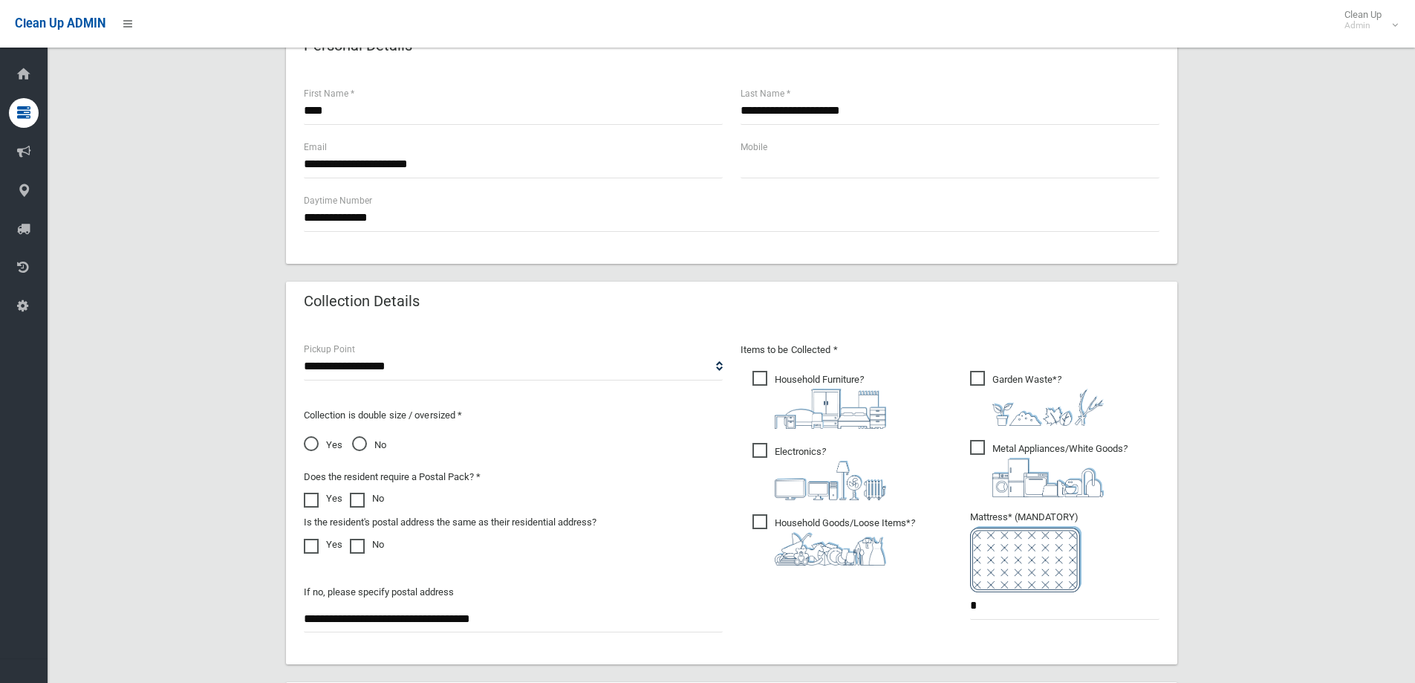
click at [1023, 444] on span "Metal Appliances/White Goods ?" at bounding box center [1049, 468] width 158 height 57
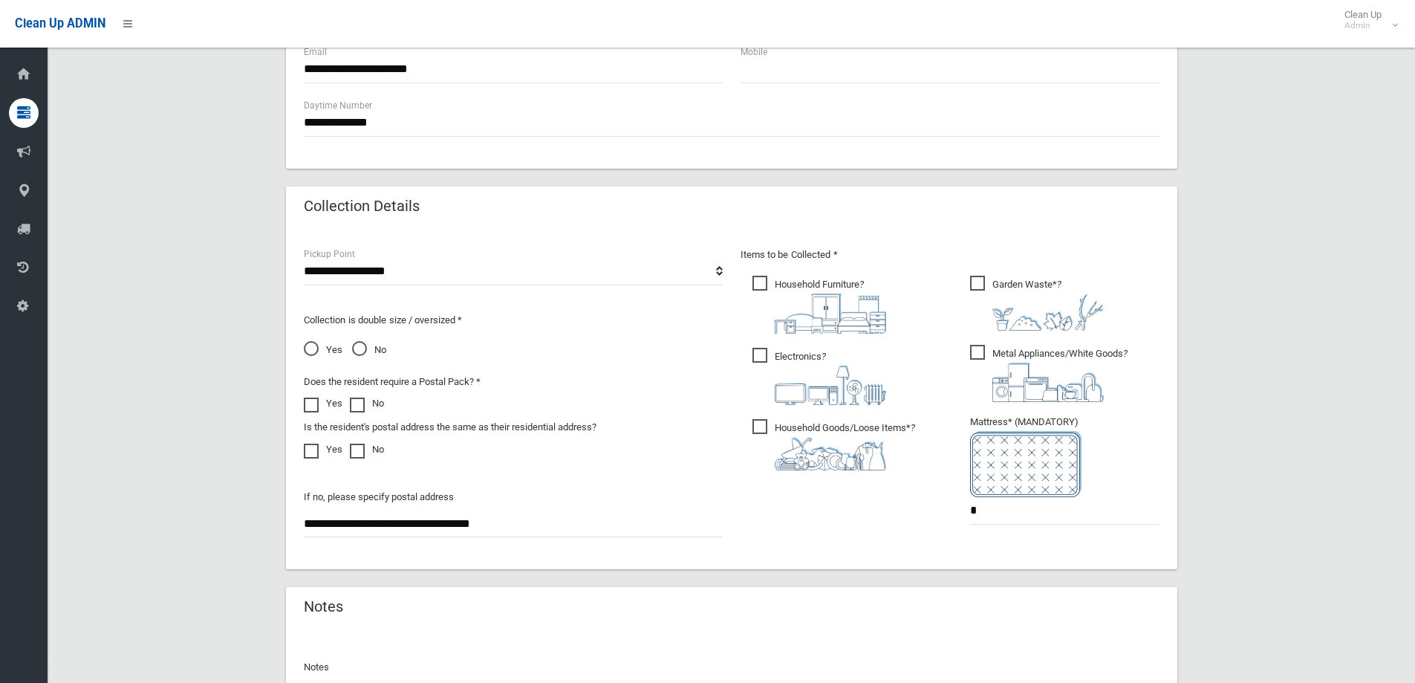
scroll to position [788, 0]
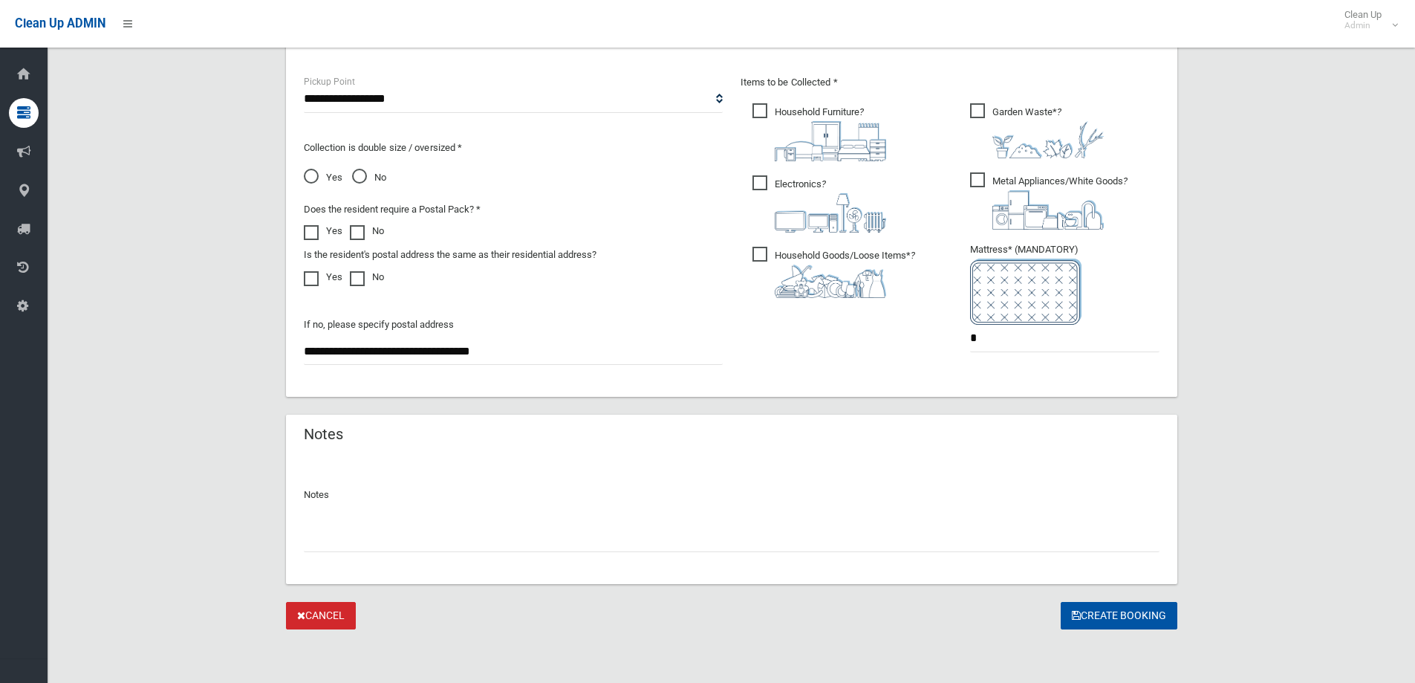
drag, startPoint x: 623, startPoint y: 502, endPoint x: 626, endPoint y: 513, distance: 10.8
click at [623, 509] on div "Notes" at bounding box center [732, 513] width 856 height 78
click at [629, 520] on div at bounding box center [732, 532] width 856 height 39
click at [629, 540] on input "text" at bounding box center [732, 538] width 856 height 27
type input "**********"
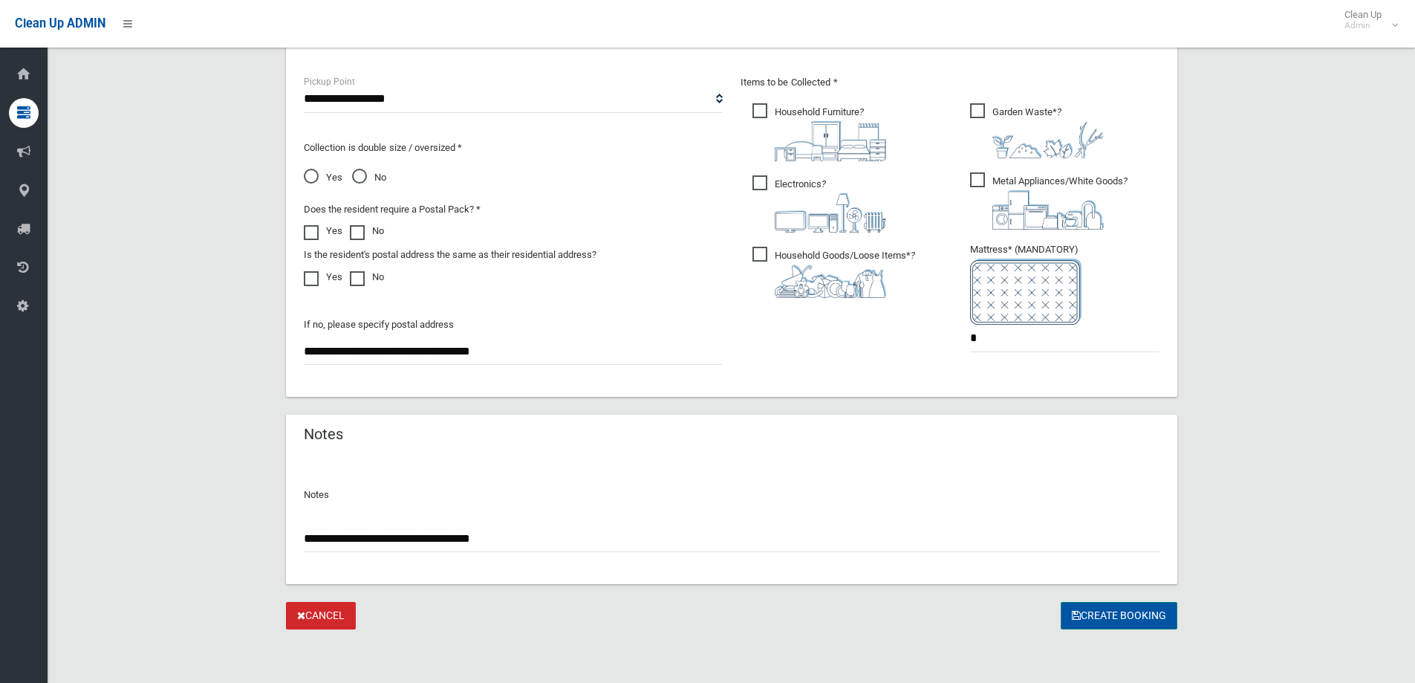
click at [1119, 614] on button "Create Booking" at bounding box center [1119, 615] width 117 height 27
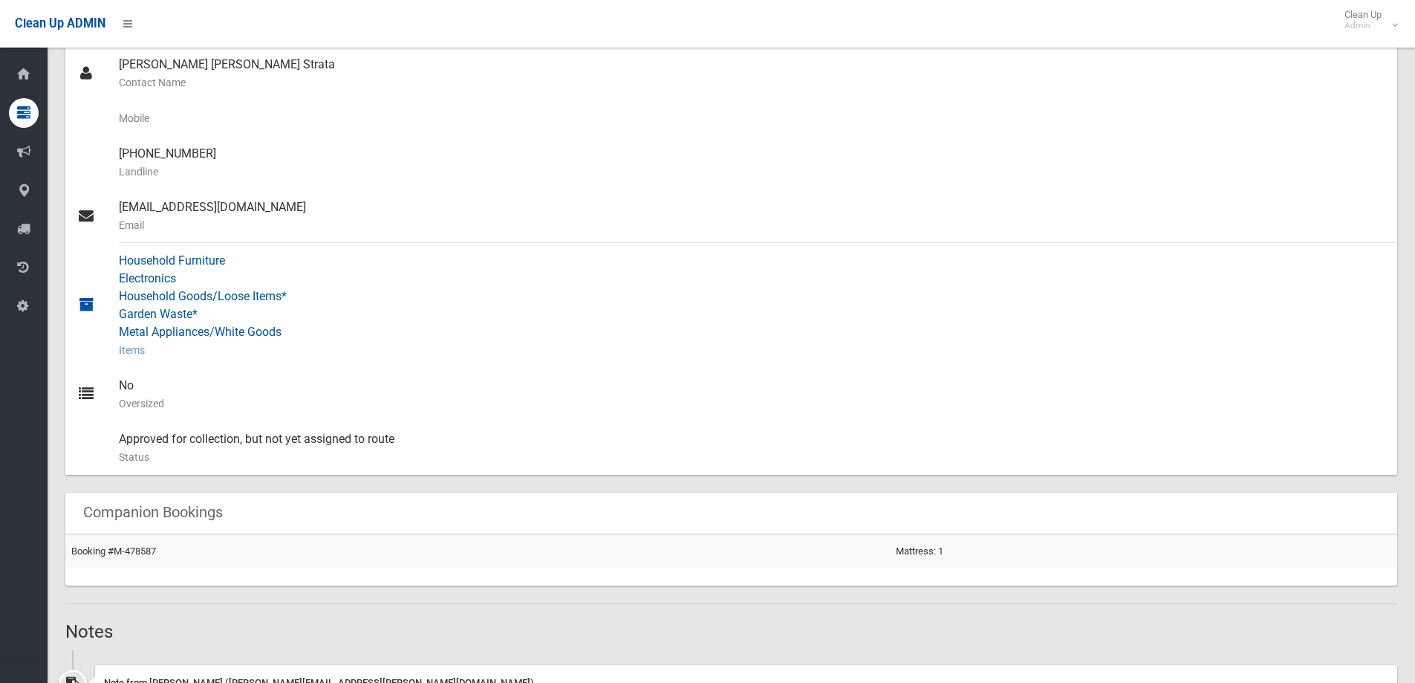
scroll to position [520, 0]
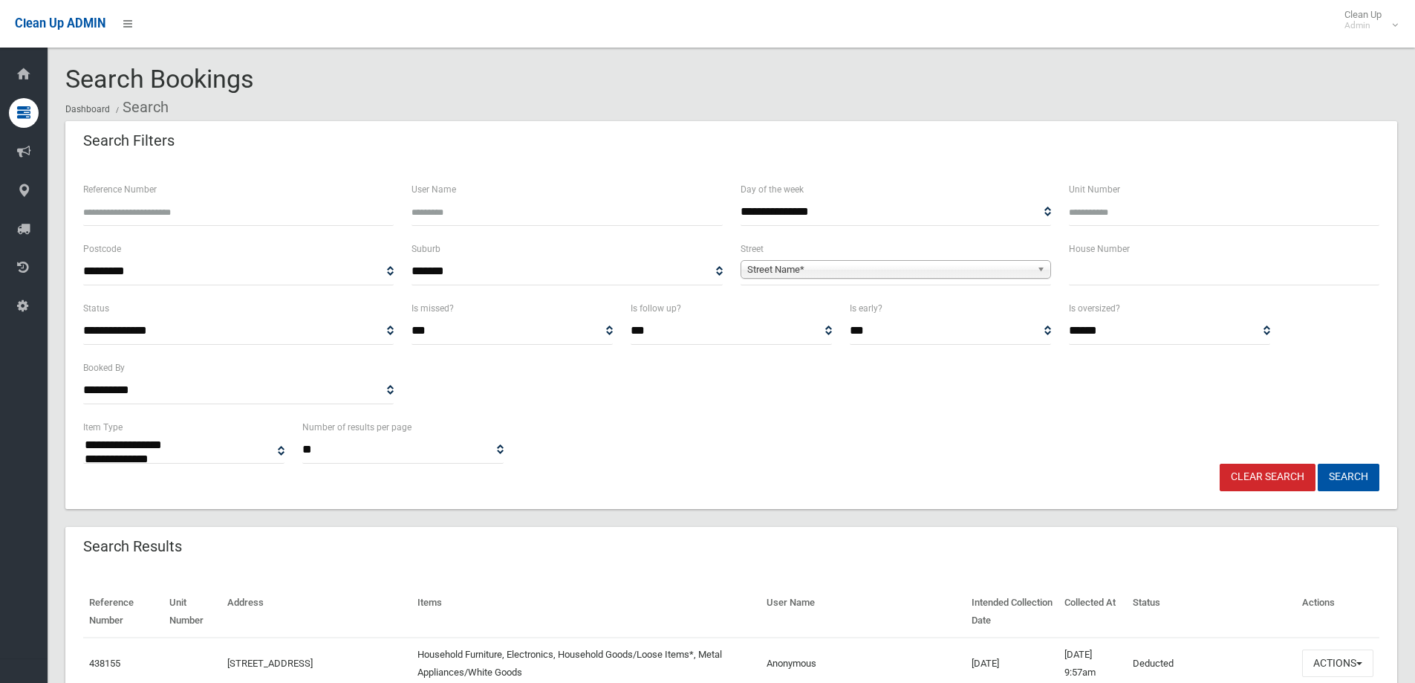
select select
click at [1154, 273] on input "text" at bounding box center [1224, 271] width 311 height 27
type input "**"
click at [993, 271] on span "Street Name*" at bounding box center [889, 270] width 284 height 18
type input "***"
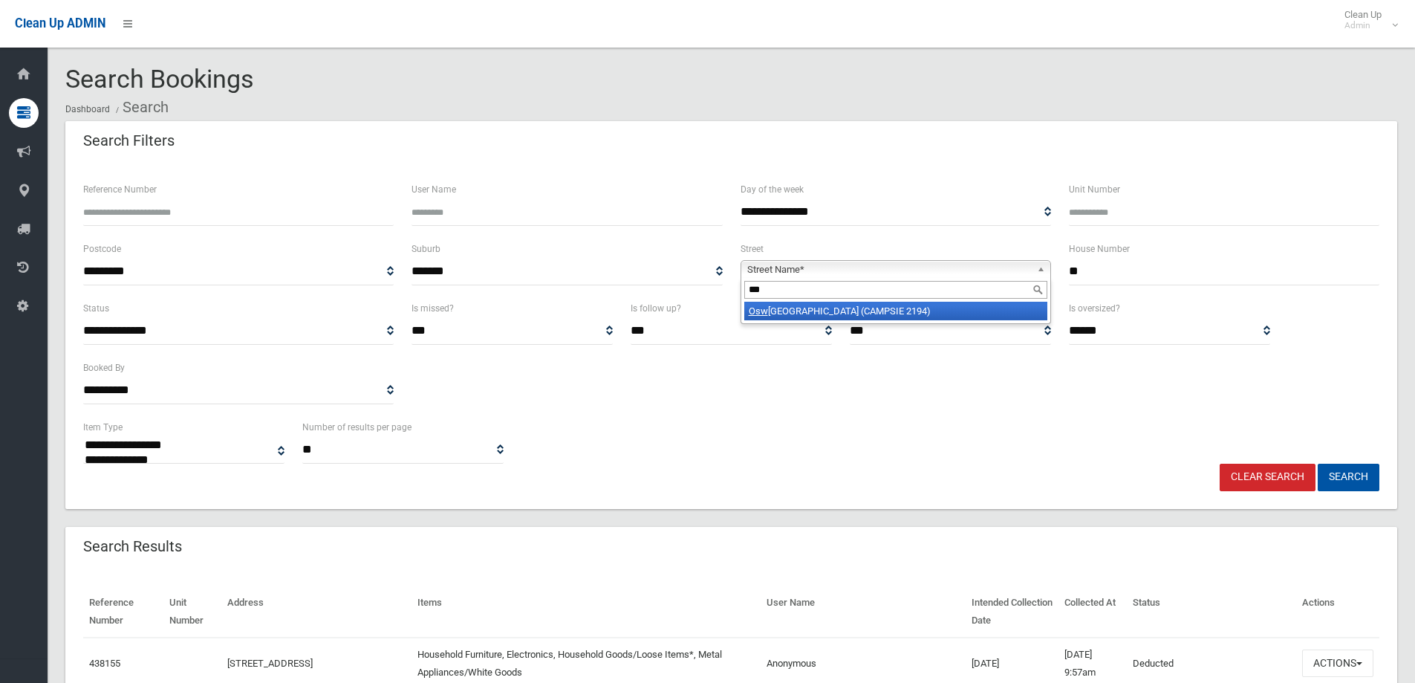
click at [947, 316] on li "[GEOGRAPHIC_DATA] (CAMPSIE 2194)" at bounding box center [896, 311] width 303 height 19
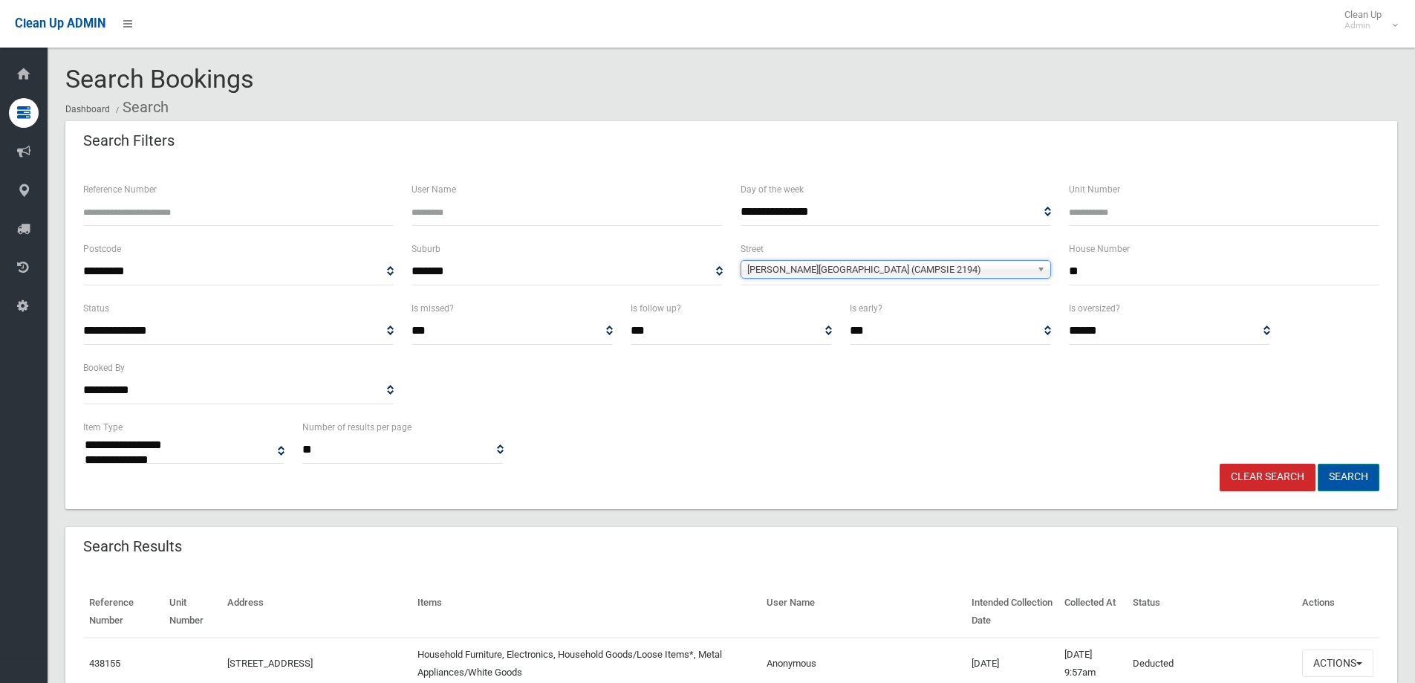
click at [1355, 468] on button "Search" at bounding box center [1349, 477] width 62 height 27
drag, startPoint x: 1205, startPoint y: 260, endPoint x: 1028, endPoint y: 232, distance: 179.8
click at [1049, 273] on div "**********" at bounding box center [731, 269] width 1314 height 59
type input "*****"
click at [899, 273] on span "Oswald Street (CAMPSIE 2194)" at bounding box center [889, 270] width 284 height 18
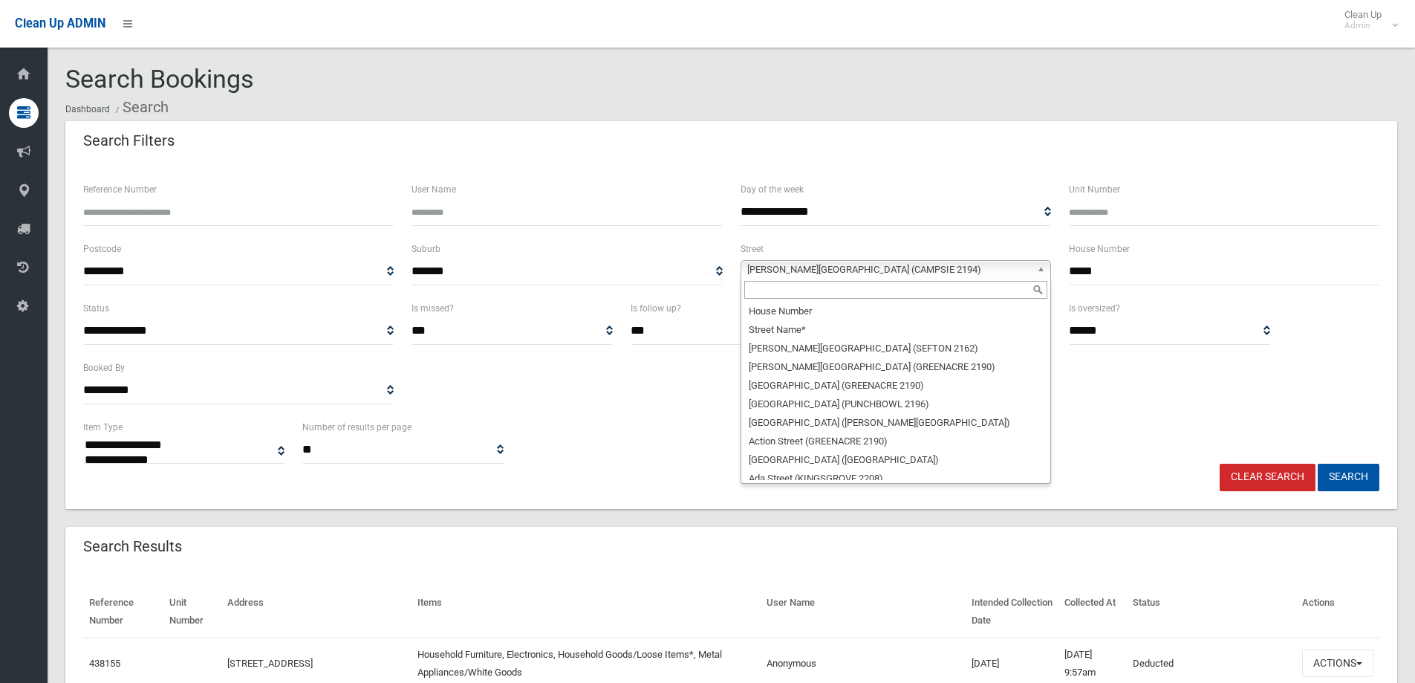
scroll to position [29450, 0]
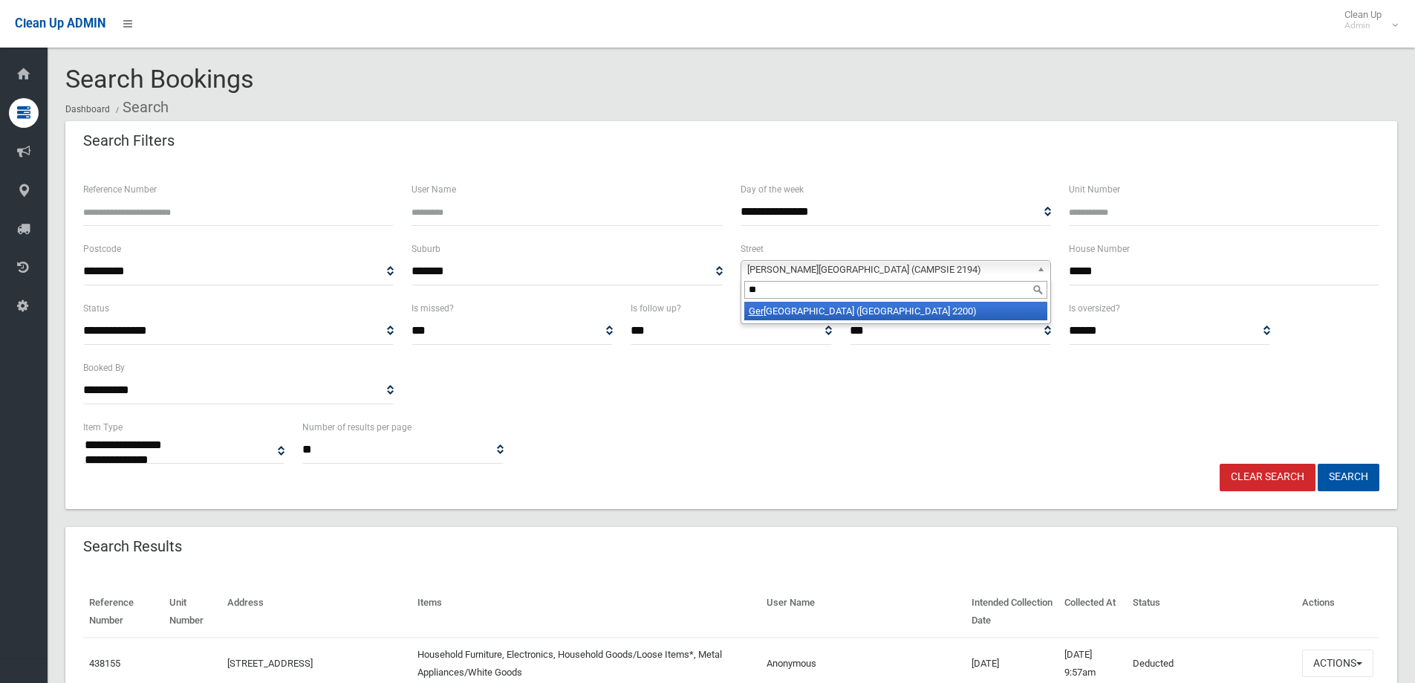
type input "*"
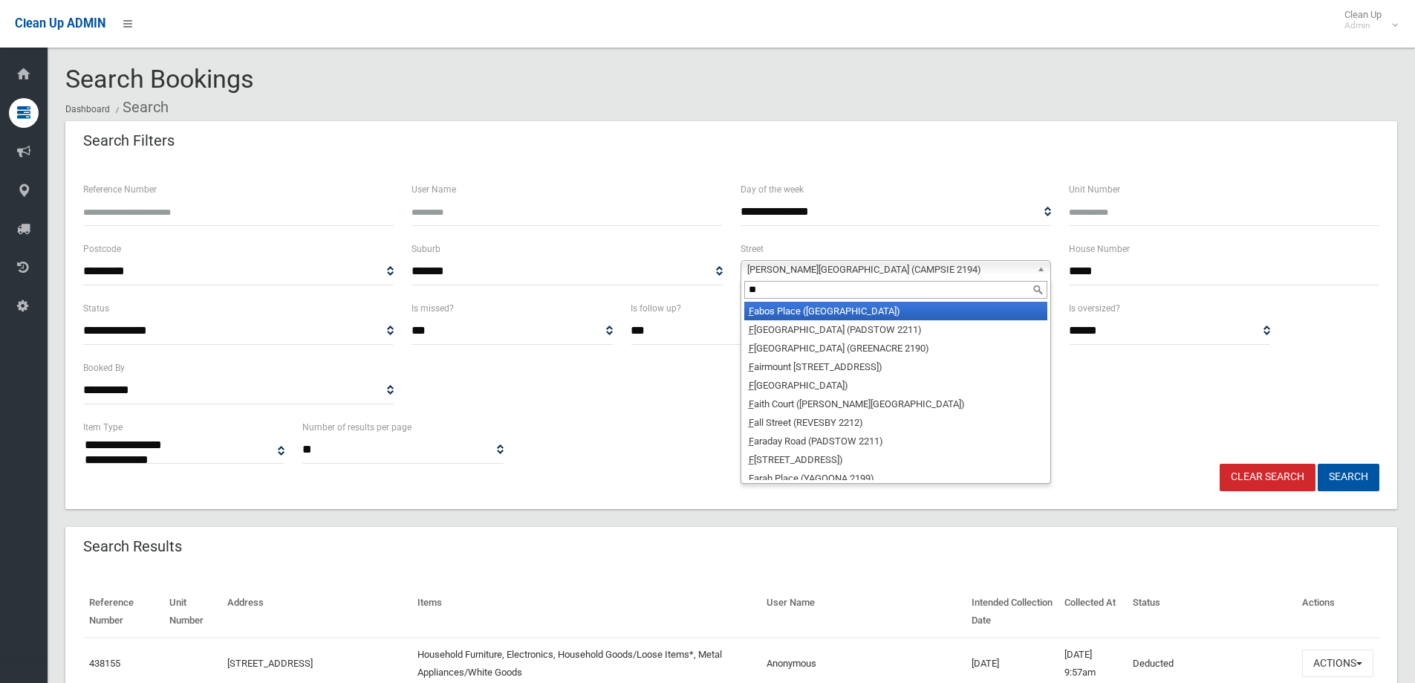
scroll to position [0, 0]
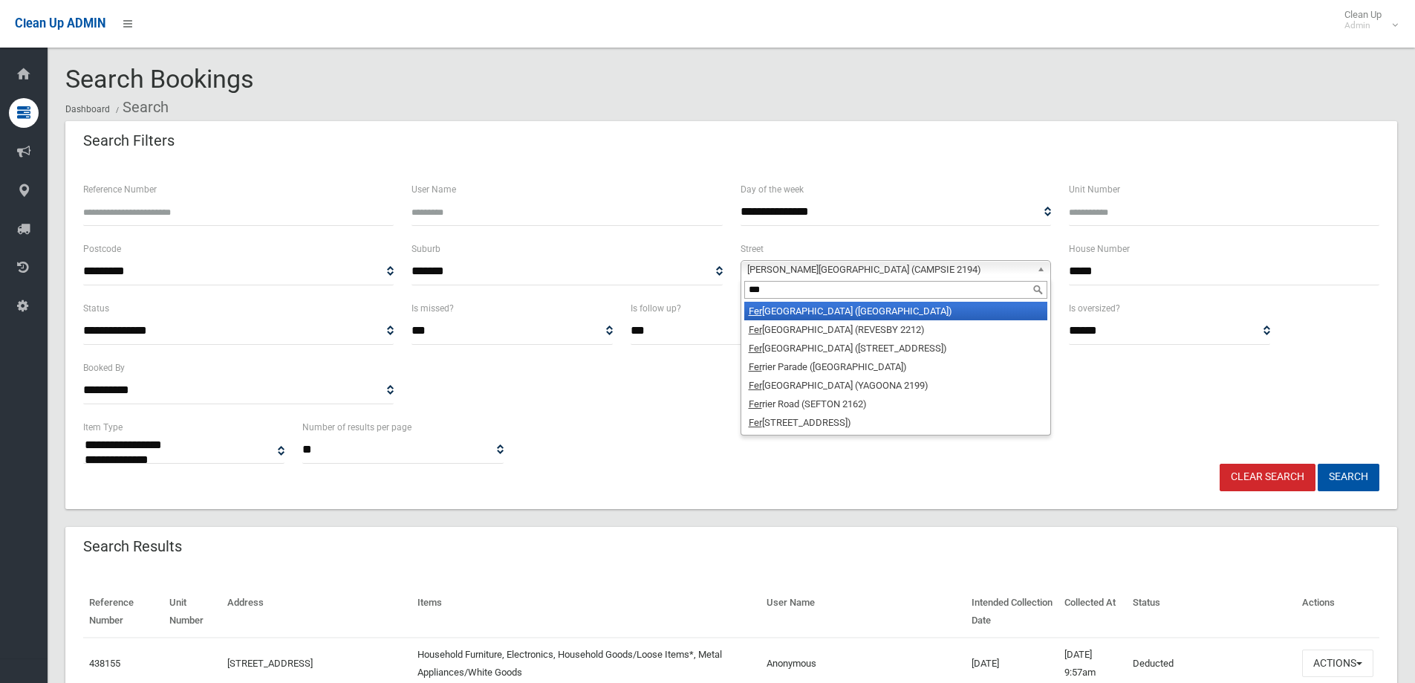
type input "***"
click at [871, 310] on li "Fer guson Avenue (WILEY PARK 2195)" at bounding box center [896, 311] width 303 height 19
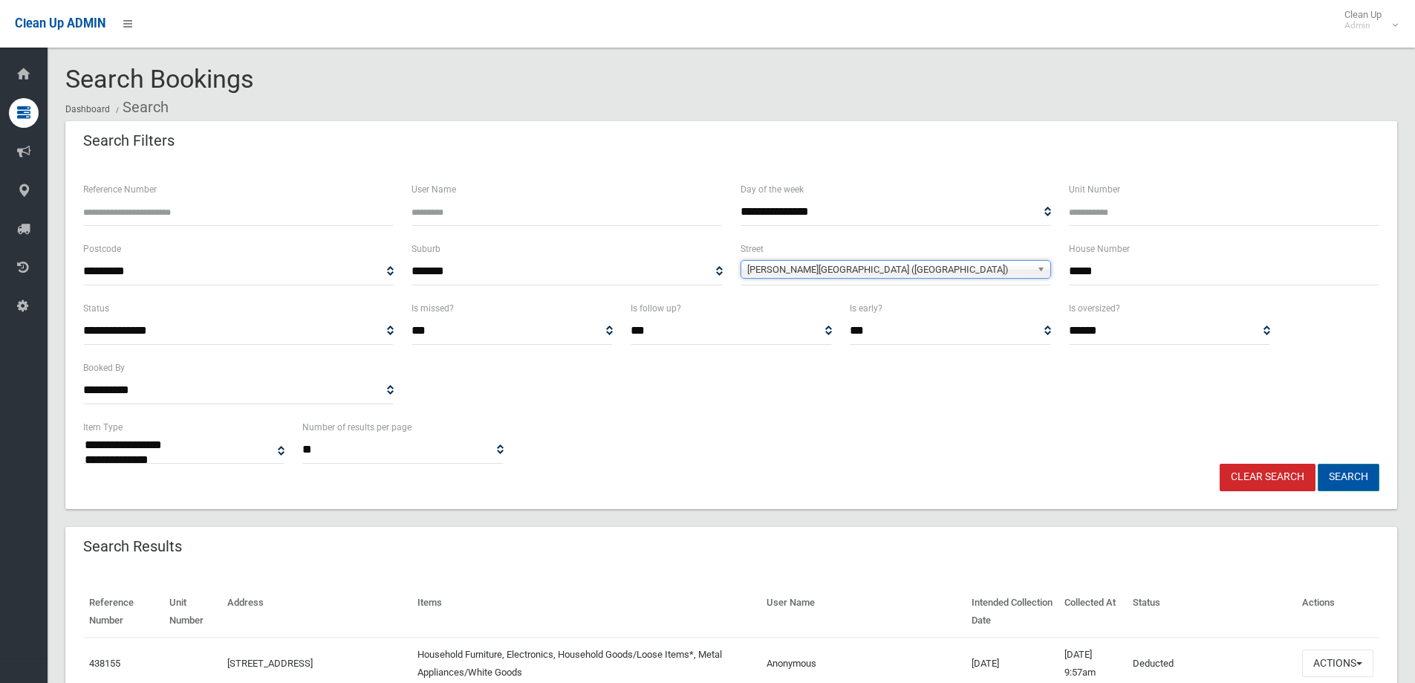
click at [1352, 475] on button "Search" at bounding box center [1349, 477] width 62 height 27
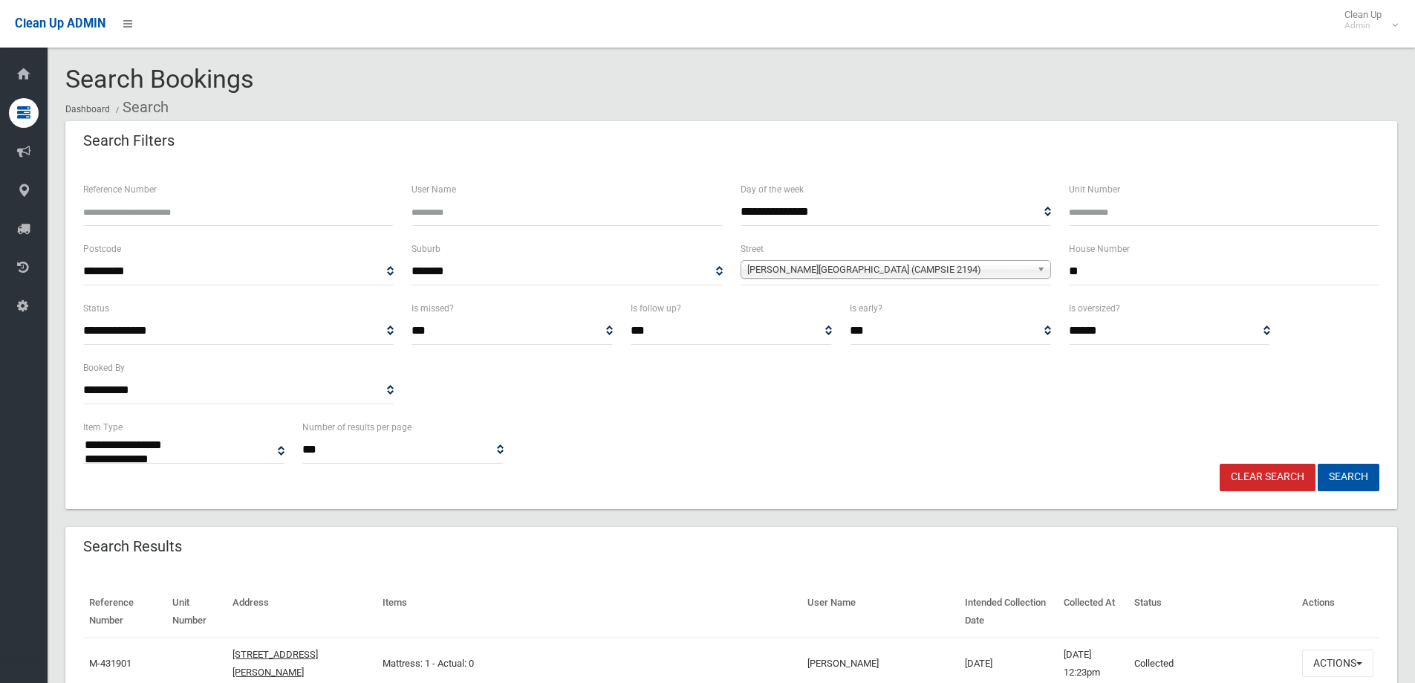
select select
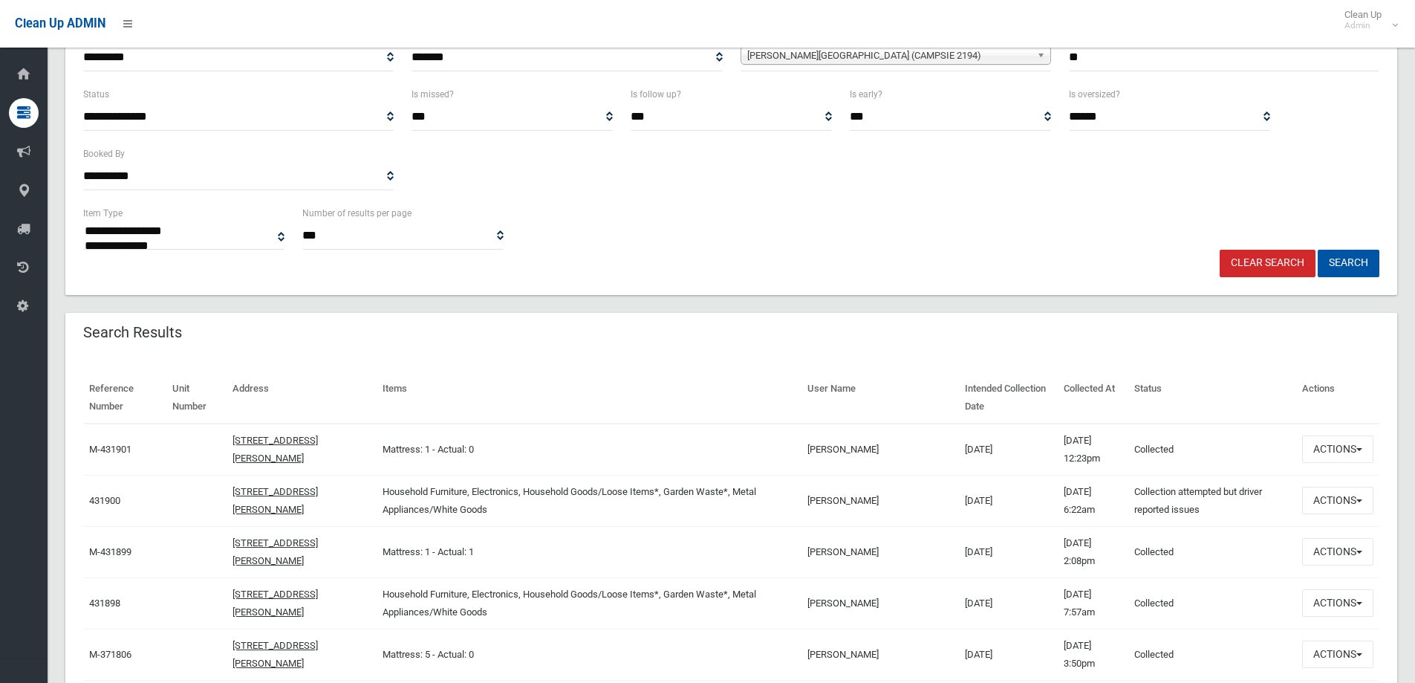
scroll to position [223, 0]
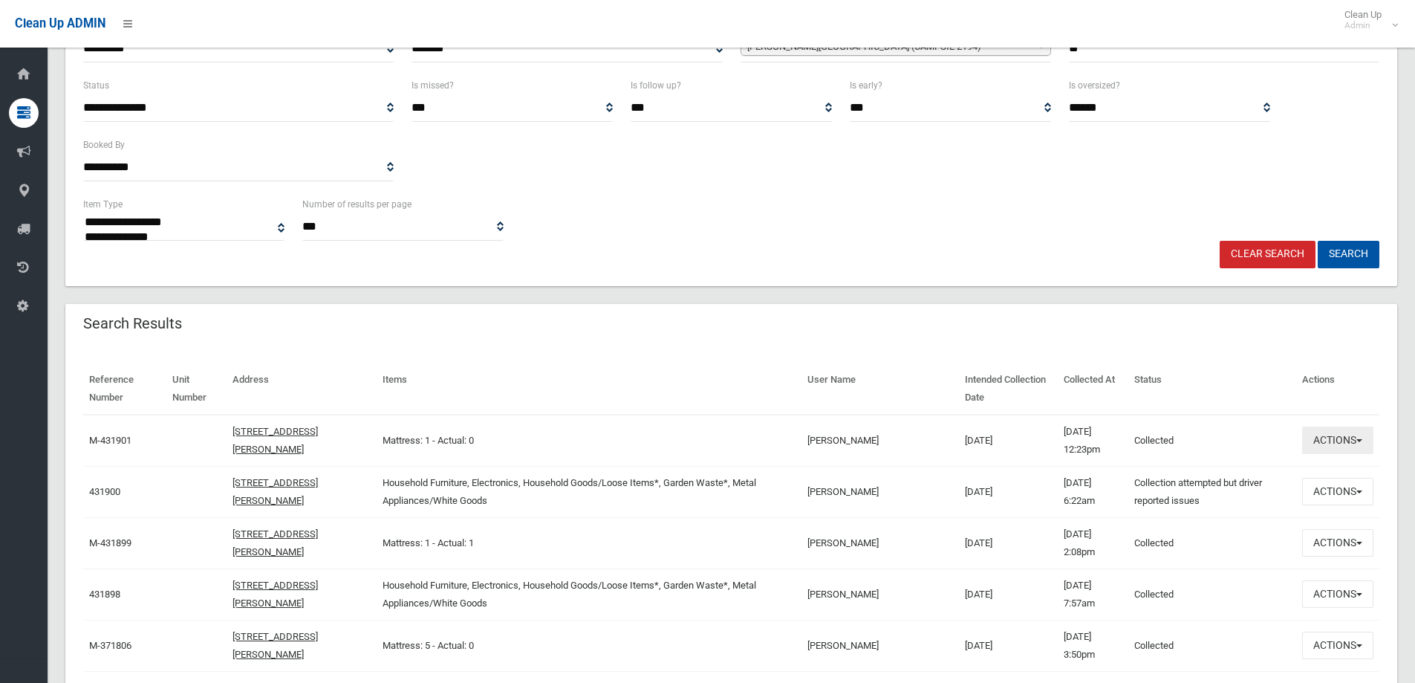
click at [1340, 439] on button "Actions" at bounding box center [1338, 439] width 71 height 27
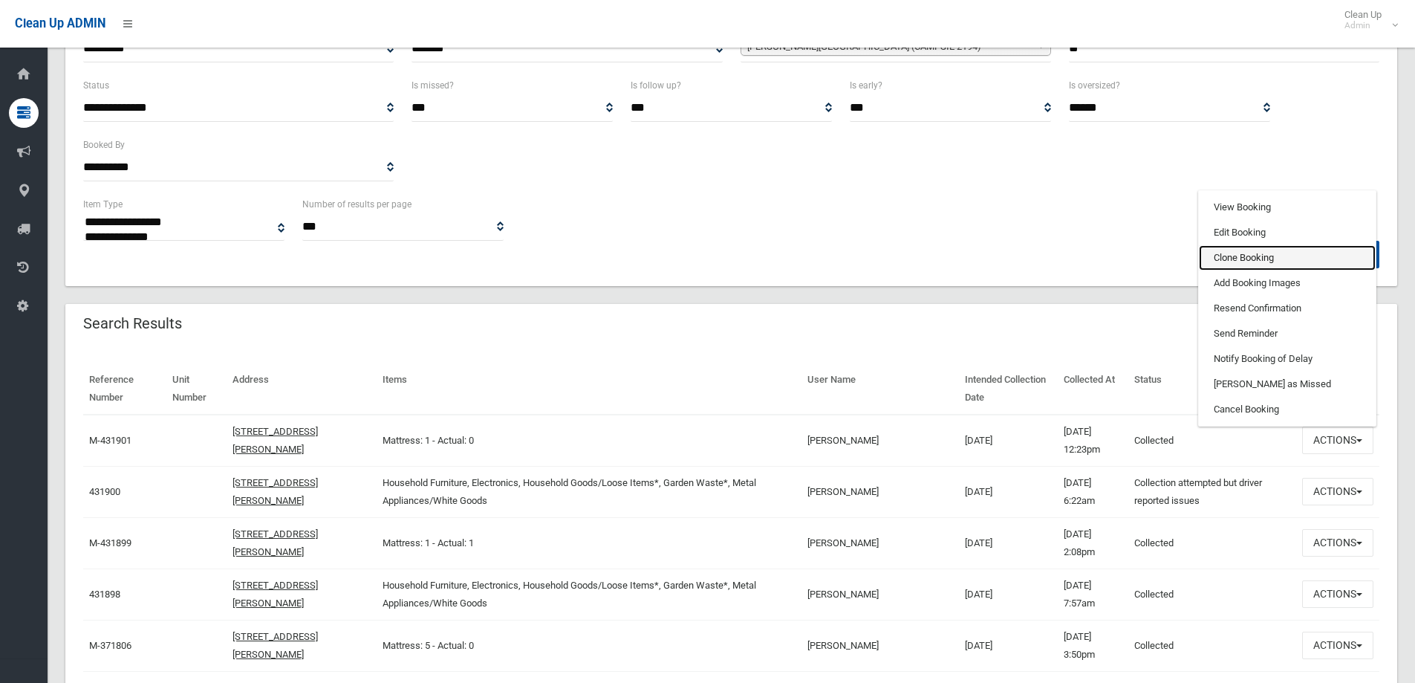
click at [1243, 265] on link "Clone Booking" at bounding box center [1287, 257] width 177 height 25
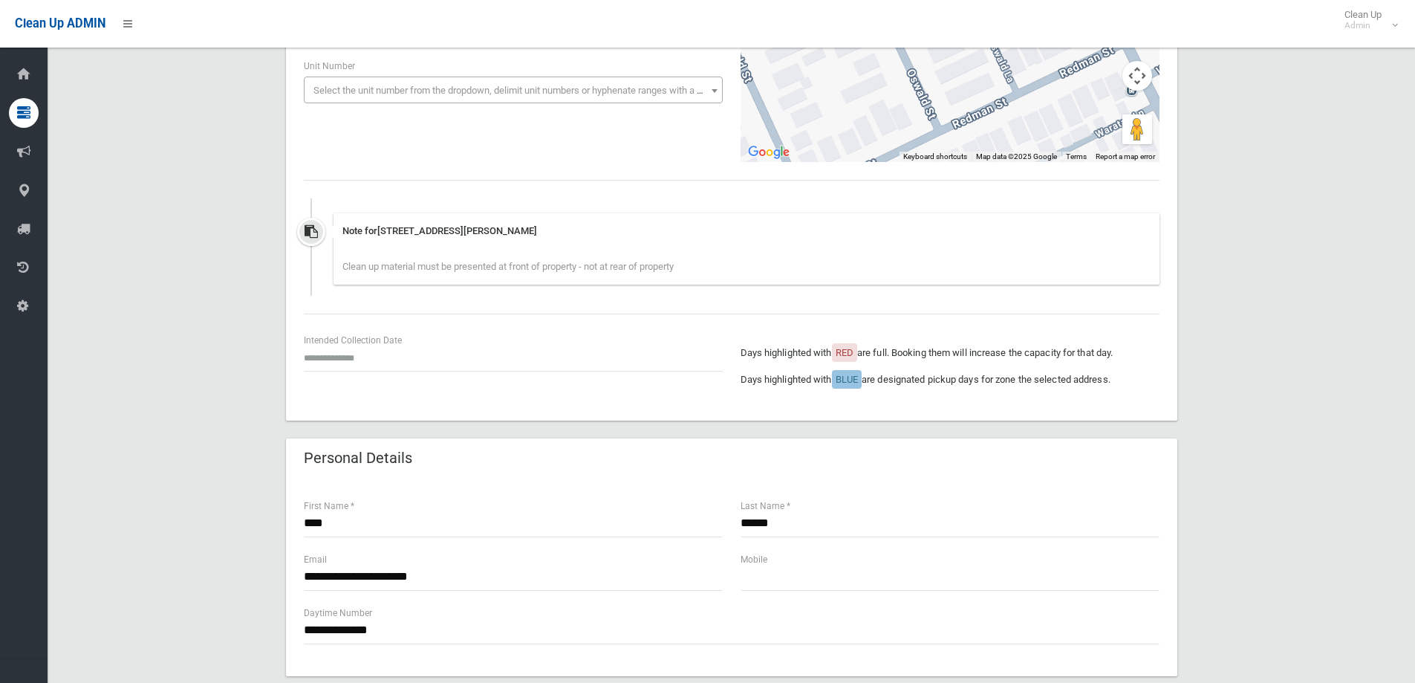
scroll to position [223, 0]
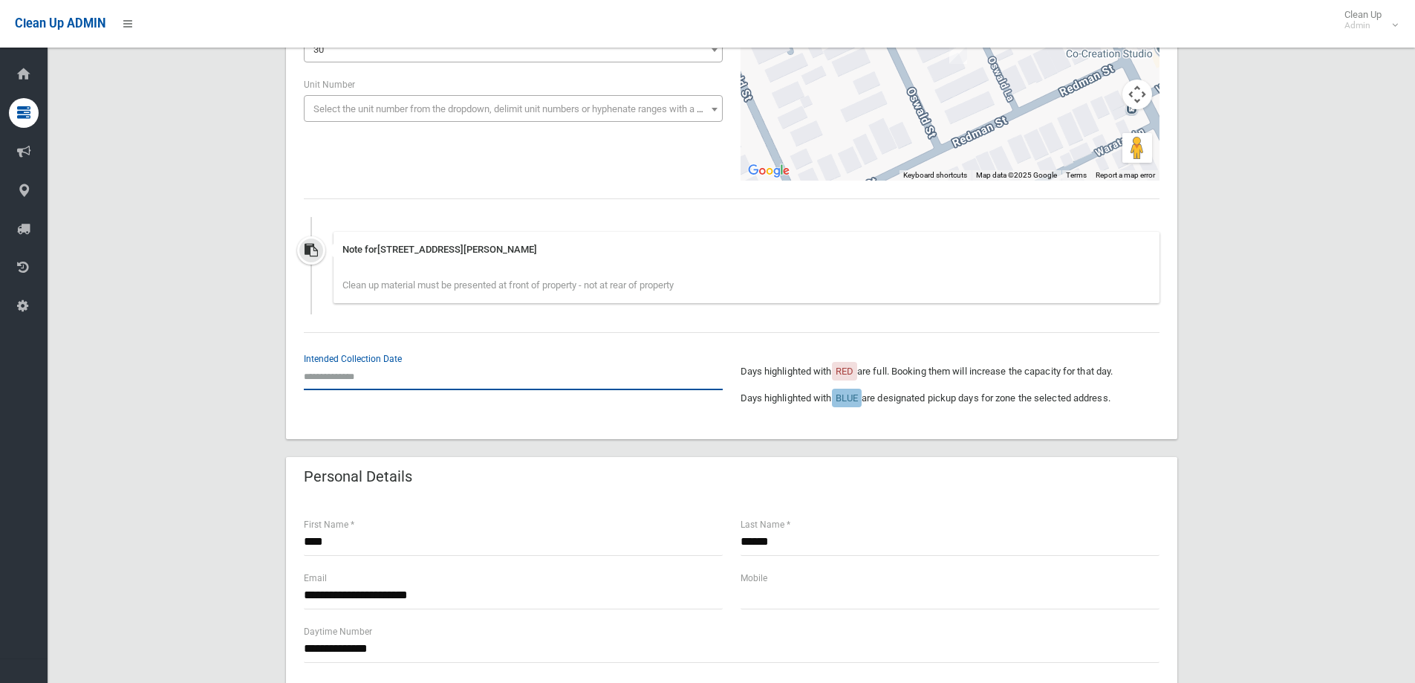
click at [353, 372] on input "text" at bounding box center [513, 376] width 419 height 27
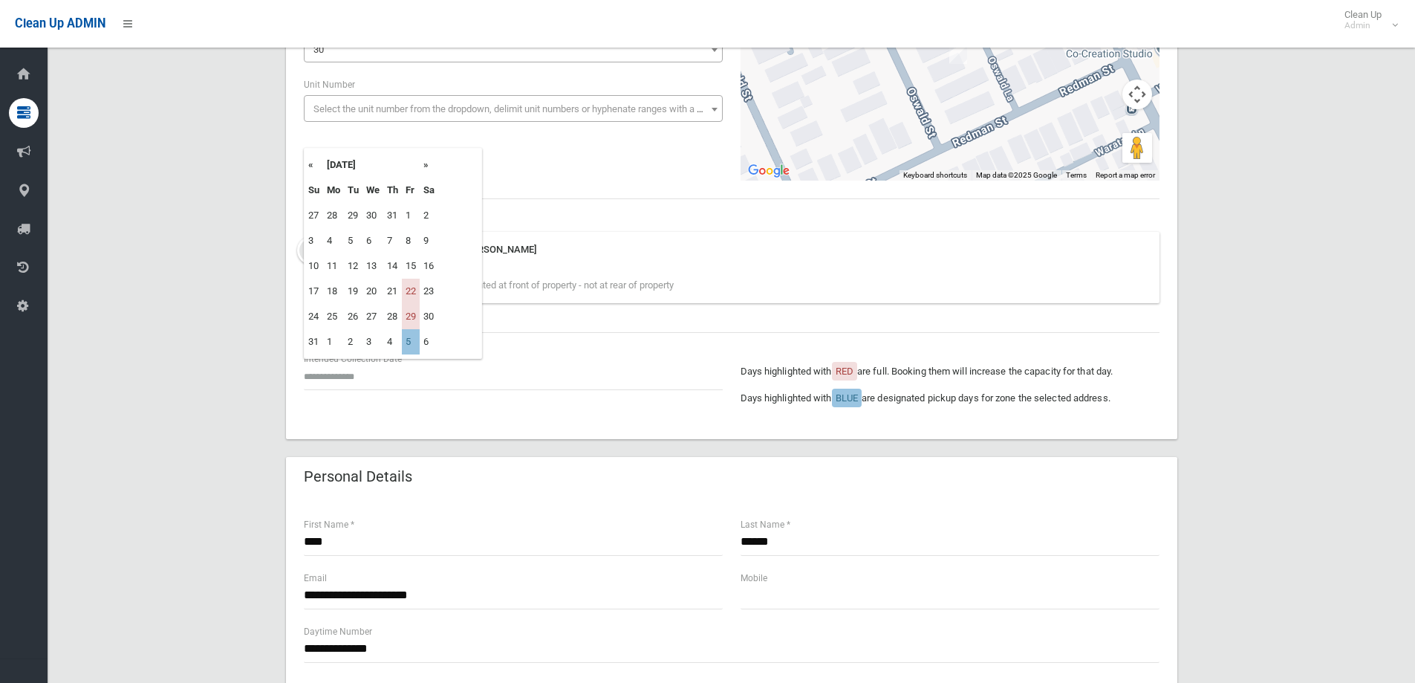
click at [424, 164] on th "»" at bounding box center [429, 164] width 19 height 25
click at [416, 220] on td "3" at bounding box center [411, 215] width 18 height 25
type input "**********"
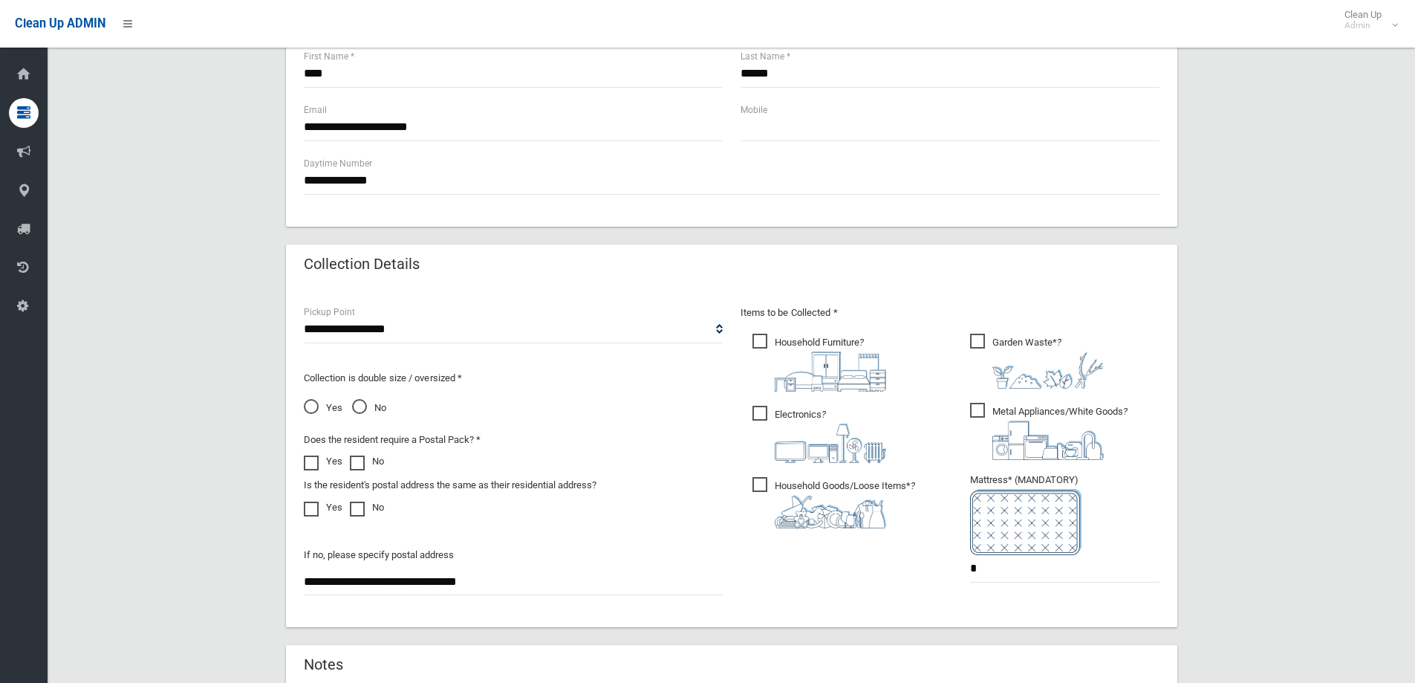
scroll to position [892, 0]
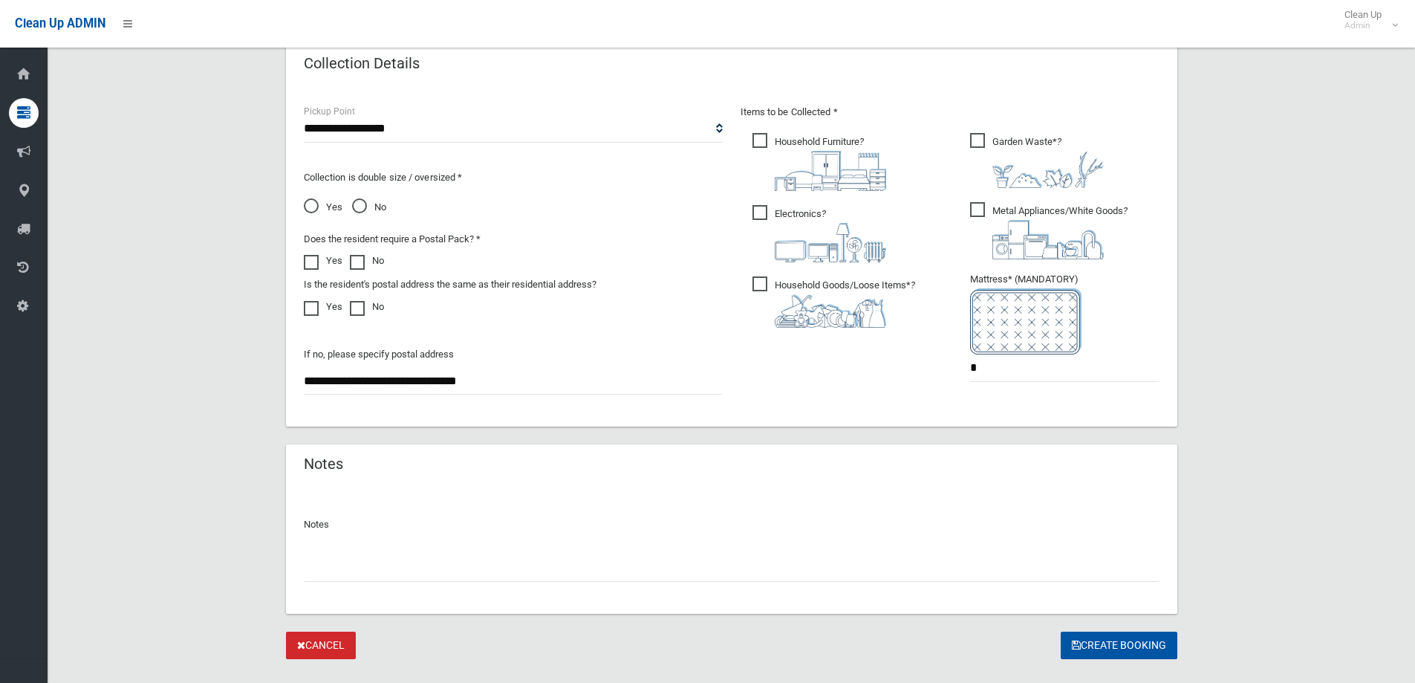
drag, startPoint x: 820, startPoint y: 328, endPoint x: 817, endPoint y: 308, distance: 20.2
click at [820, 325] on ul "Household Furniture ?" at bounding box center [841, 234] width 201 height 209
click at [814, 212] on span "Electronics ?" at bounding box center [820, 233] width 134 height 57
click at [970, 192] on ul "Garden Waste* ? *" at bounding box center [1059, 261] width 201 height 263
drag, startPoint x: 989, startPoint y: 207, endPoint x: 1017, endPoint y: 153, distance: 60.5
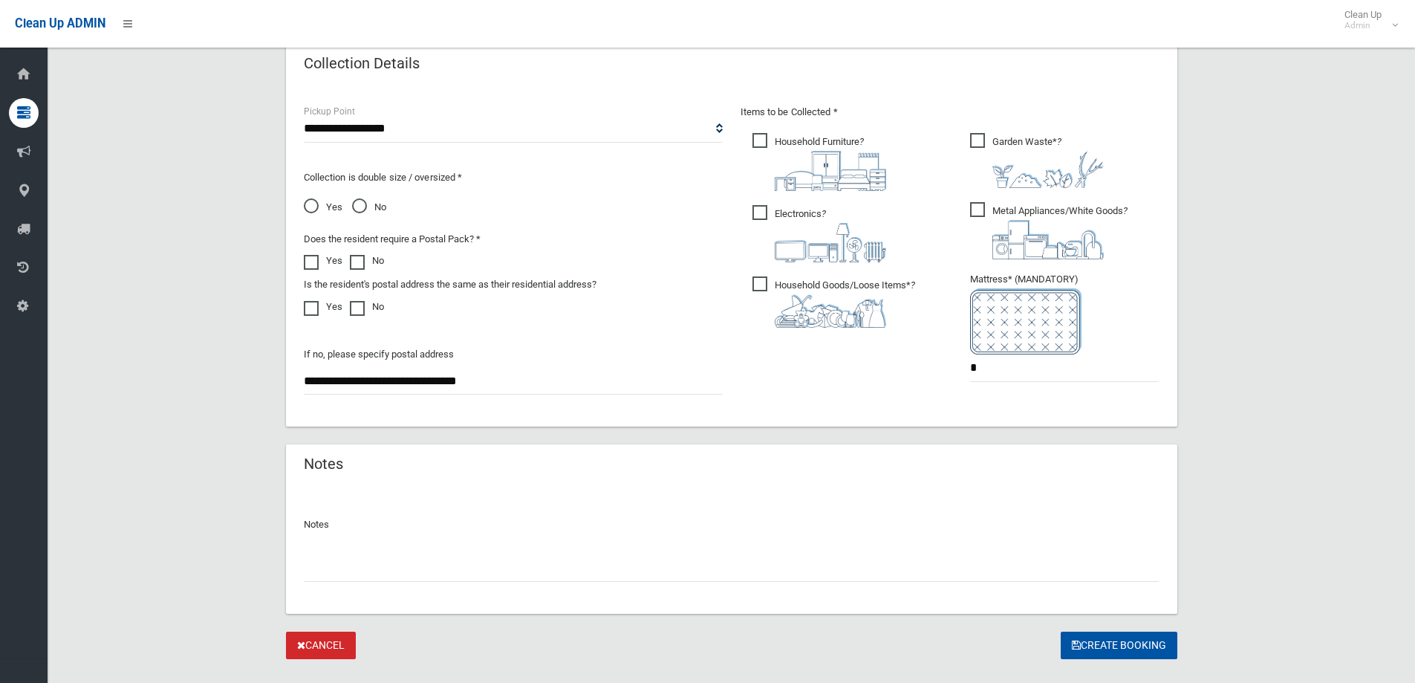
click at [989, 204] on span "Metal Appliances/White Goods ?" at bounding box center [1049, 230] width 158 height 57
click at [1015, 143] on span "Garden Waste* ?" at bounding box center [1037, 160] width 134 height 55
click at [765, 143] on span "Household Furniture ?" at bounding box center [820, 162] width 134 height 58
click at [983, 142] on span "Garden Waste* ?" at bounding box center [1037, 160] width 134 height 55
click at [764, 285] on span "Household Goods/Loose Items* ?" at bounding box center [834, 301] width 163 height 51
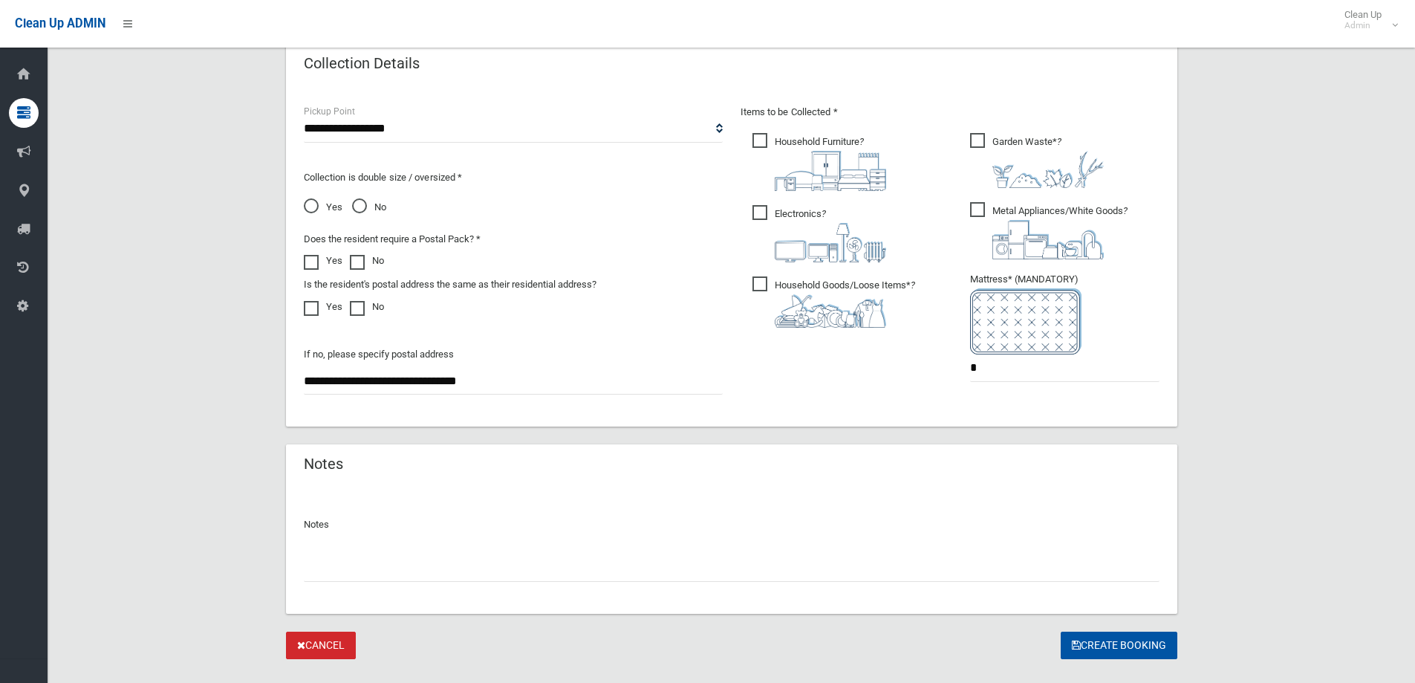
click at [721, 580] on input "text" at bounding box center [732, 567] width 856 height 27
type input "**********"
click at [1089, 652] on button "Create Booking" at bounding box center [1119, 645] width 117 height 27
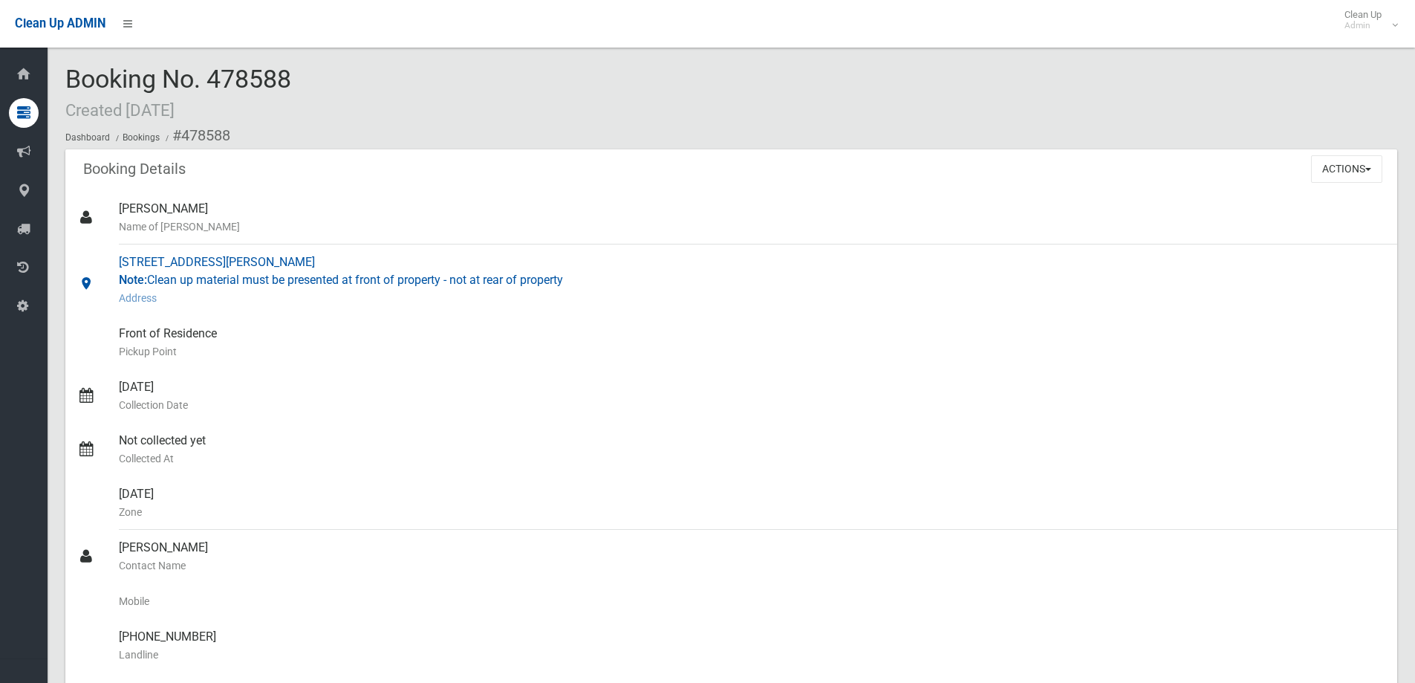
drag, startPoint x: 656, startPoint y: 290, endPoint x: 76, endPoint y: 267, distance: 580.7
click at [75, 267] on link "[STREET_ADDRESS][PERSON_NAME] Note: Clean up material must be presented at fron…" at bounding box center [731, 279] width 1332 height 71
click at [738, 289] on small "Address" at bounding box center [752, 298] width 1267 height 18
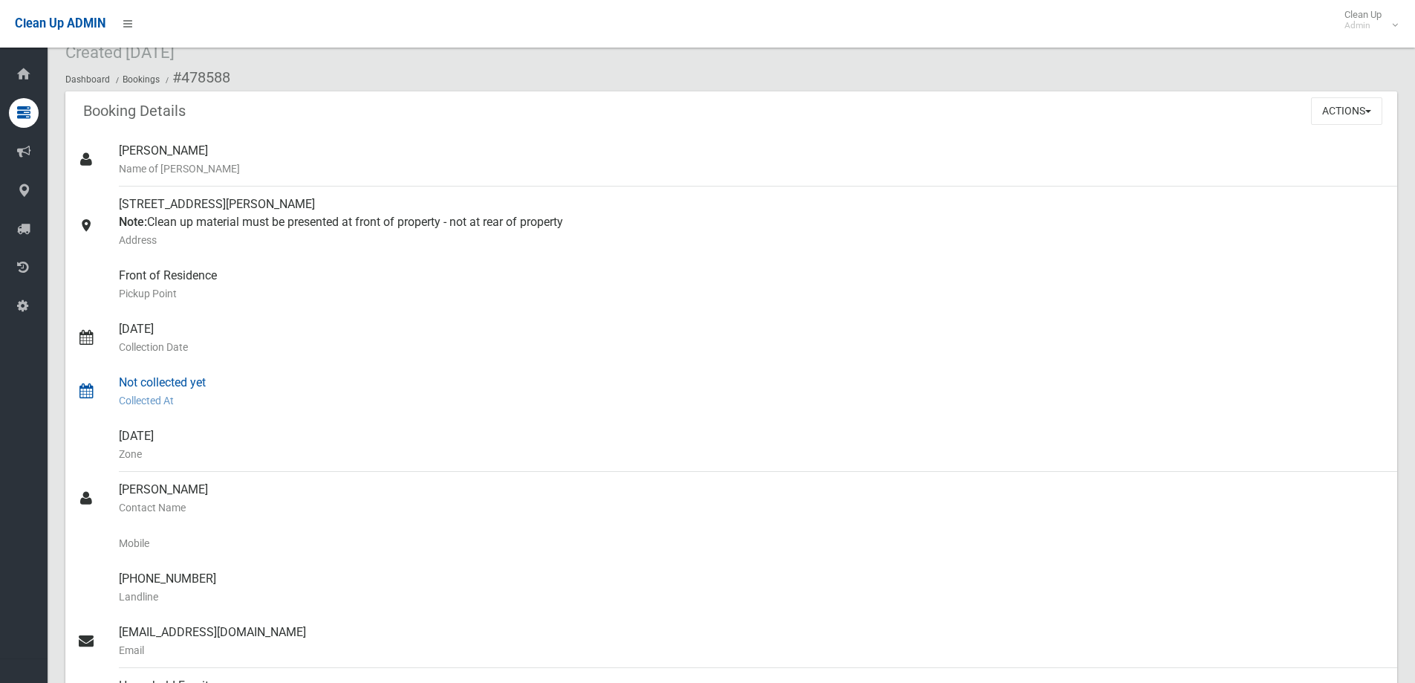
scroll to position [74, 0]
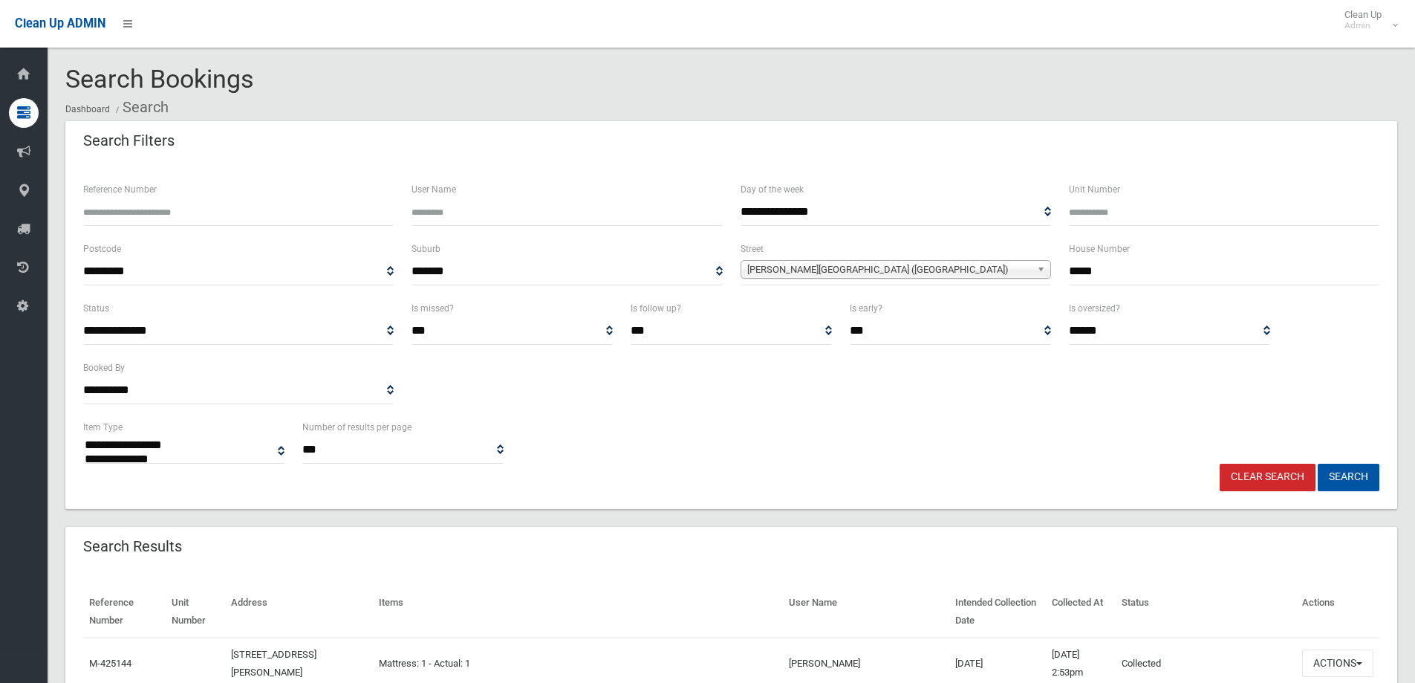
select select
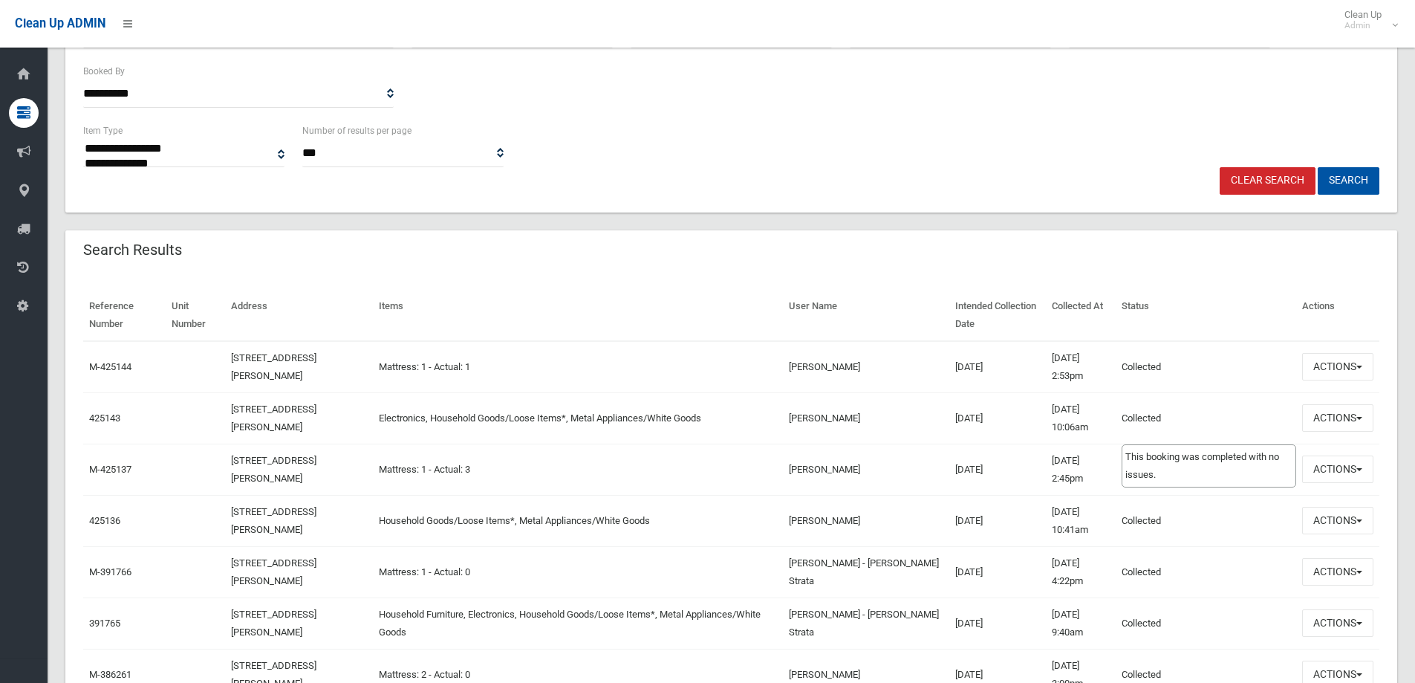
scroll to position [297, 0]
click at [1337, 580] on button "Actions" at bounding box center [1338, 570] width 71 height 27
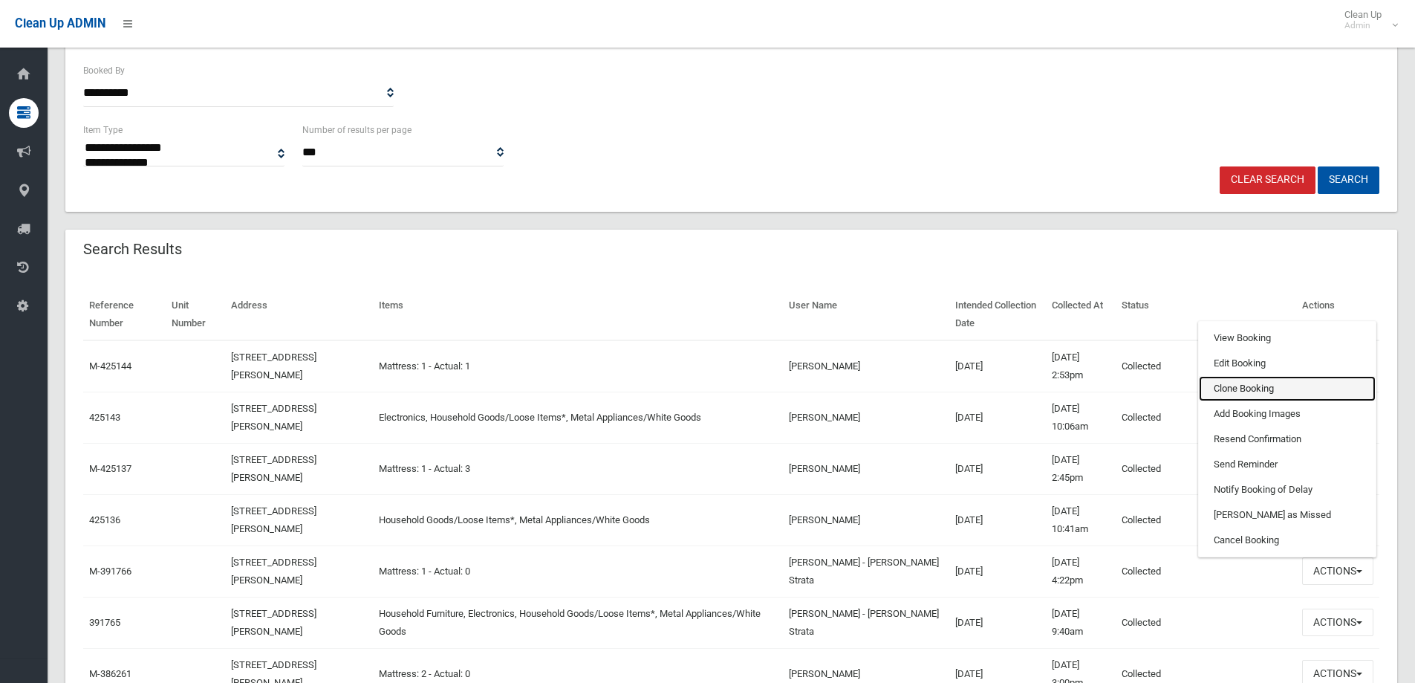
click at [1235, 384] on link "Clone Booking" at bounding box center [1287, 388] width 177 height 25
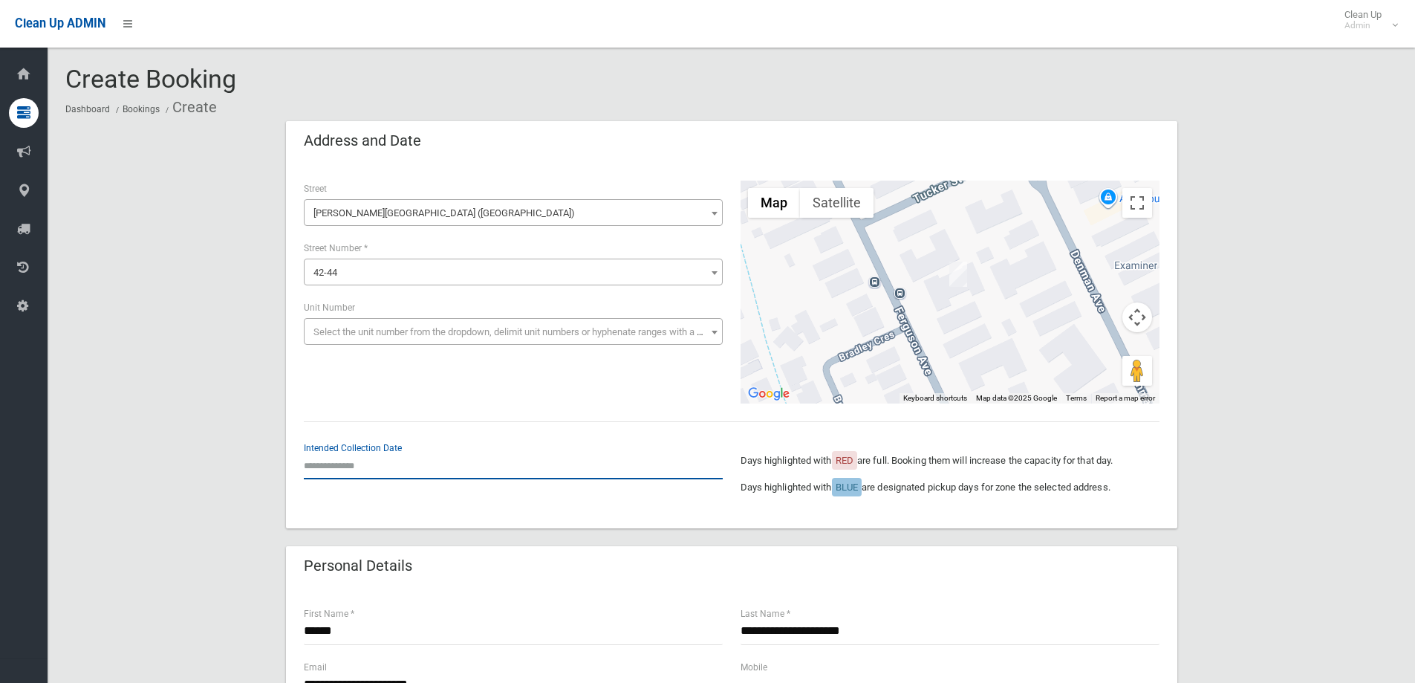
click at [322, 467] on input "text" at bounding box center [513, 465] width 419 height 27
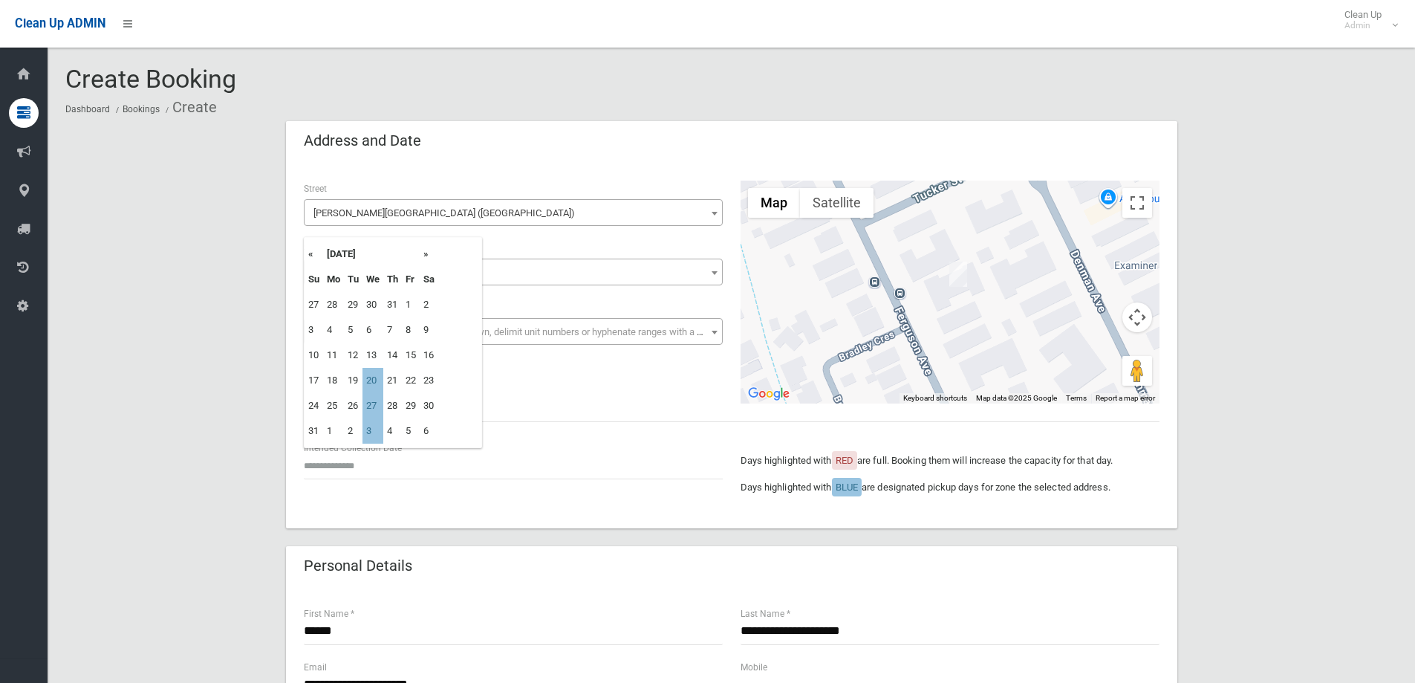
click at [426, 256] on th "»" at bounding box center [429, 253] width 19 height 25
click at [369, 302] on td "1" at bounding box center [373, 304] width 21 height 25
click at [429, 403] on div "**********" at bounding box center [732, 346] width 892 height 366
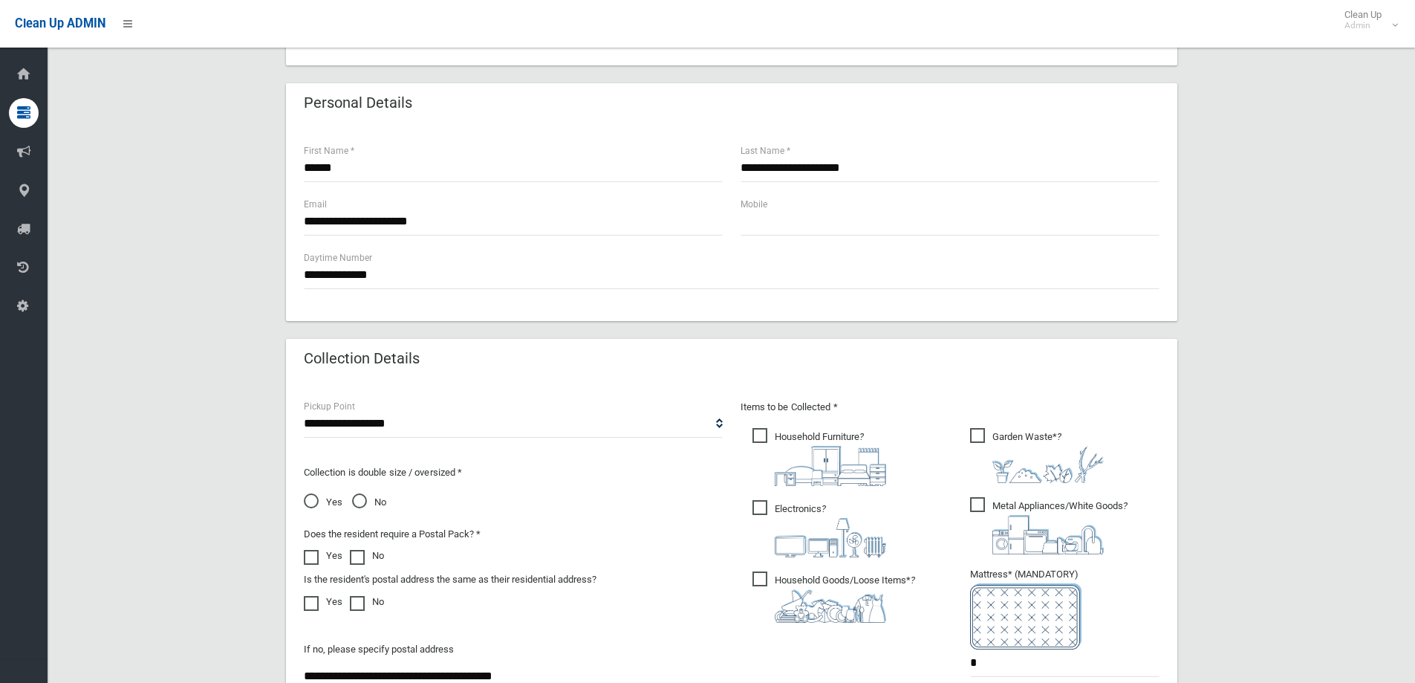
scroll to position [520, 0]
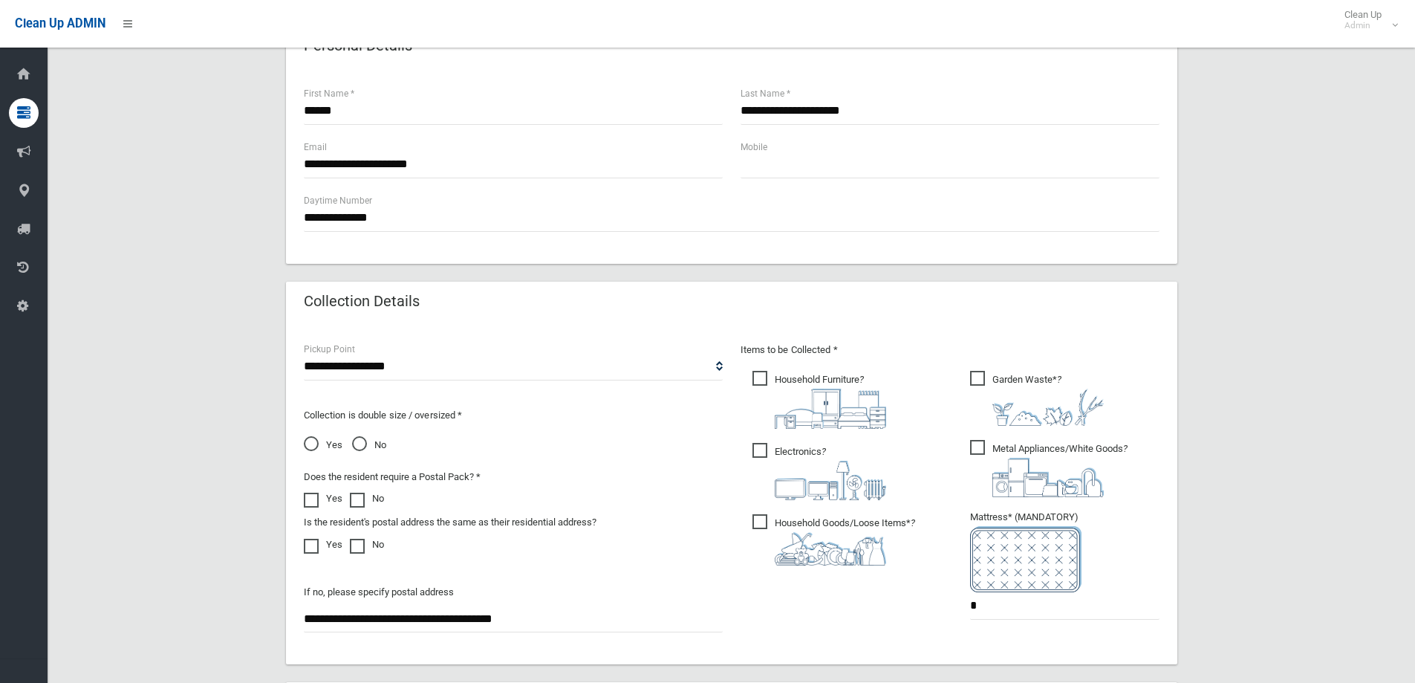
click at [779, 514] on span "Household Goods/Loose Items* ?" at bounding box center [834, 539] width 163 height 51
click at [762, 458] on span "Electronics ?" at bounding box center [820, 471] width 134 height 57
drag, startPoint x: 772, startPoint y: 398, endPoint x: 846, endPoint y: 381, distance: 75.5
click at [780, 394] on span "Household Furniture ?" at bounding box center [820, 400] width 134 height 58
click at [979, 371] on span "Garden Waste* ?" at bounding box center [1037, 398] width 134 height 55
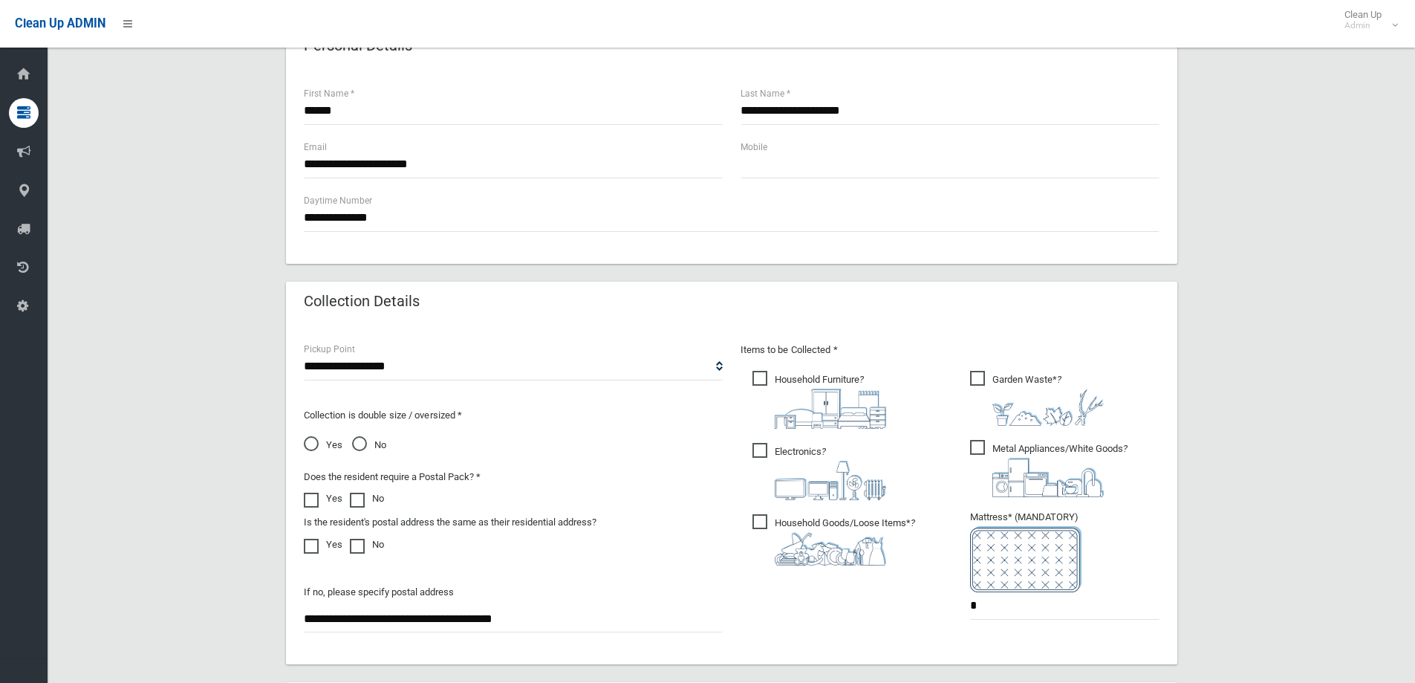
click at [981, 444] on span "Metal Appliances/White Goods ?" at bounding box center [1049, 468] width 158 height 57
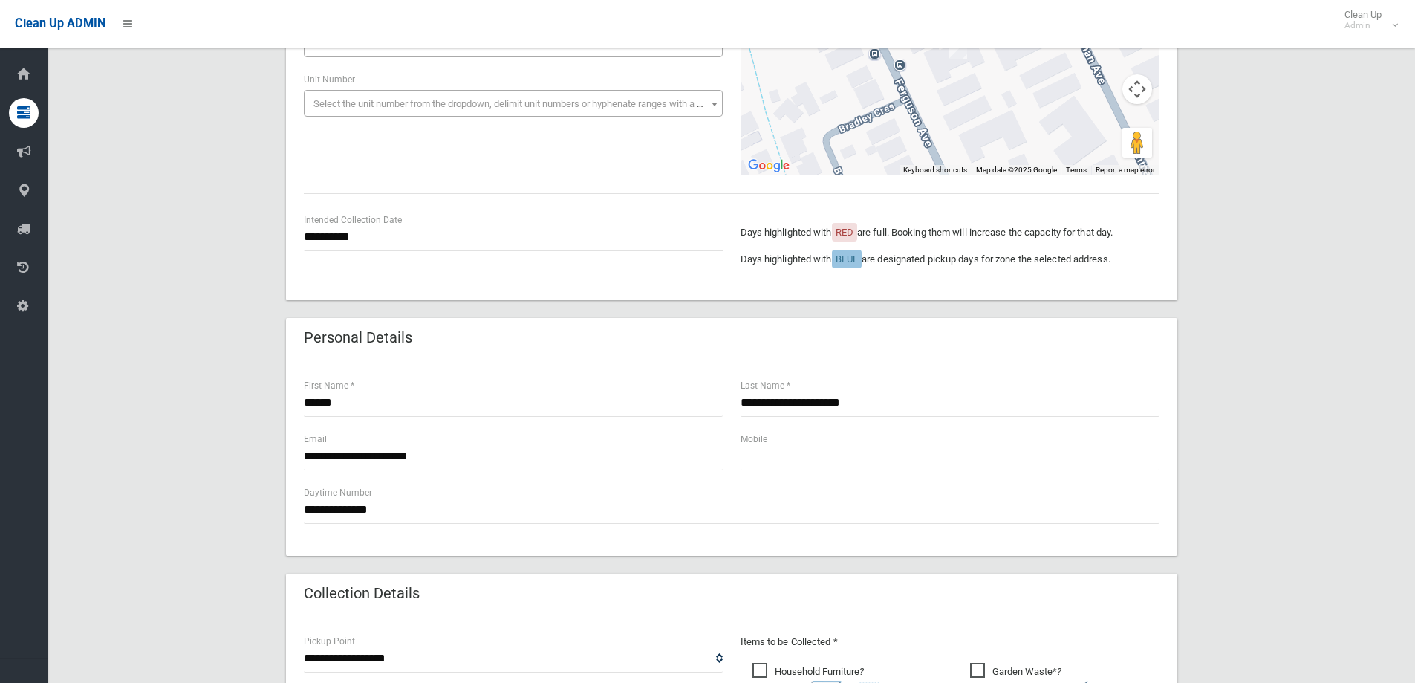
scroll to position [223, 0]
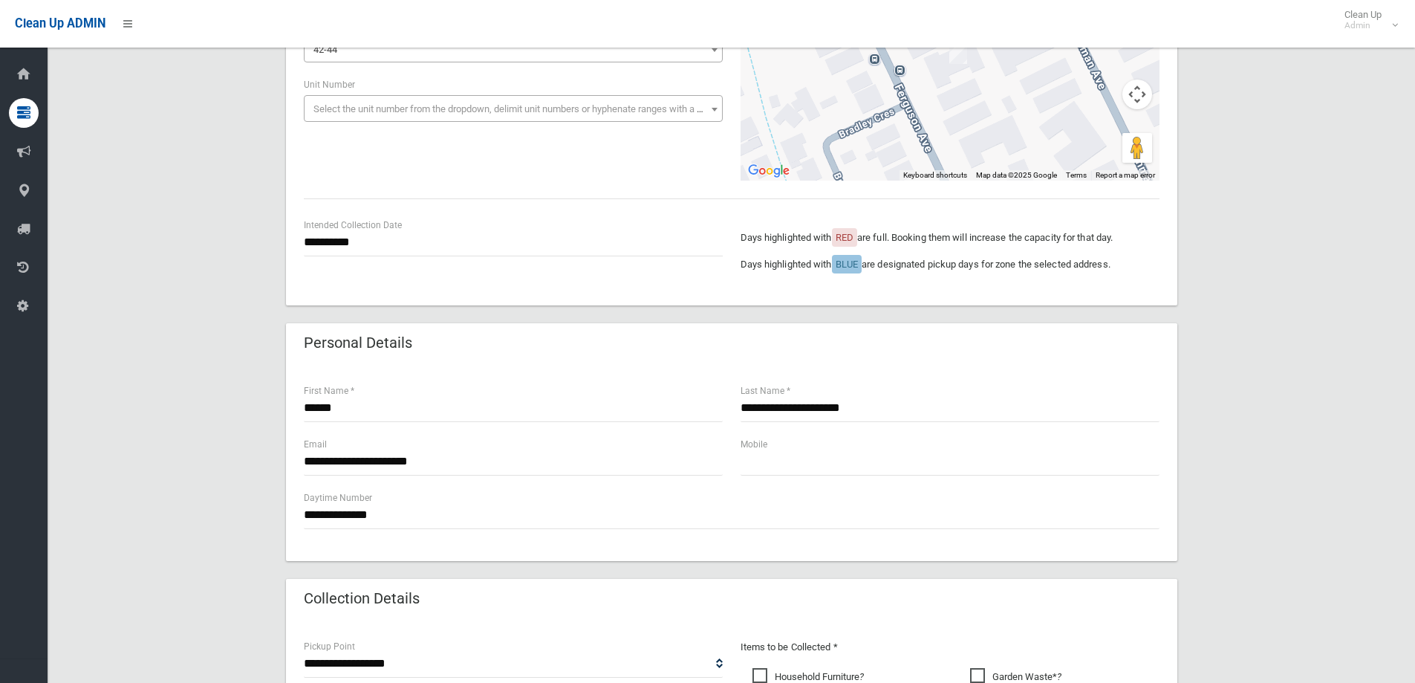
click at [354, 227] on div "**********" at bounding box center [513, 236] width 419 height 39
click at [354, 237] on input "**********" at bounding box center [513, 242] width 419 height 27
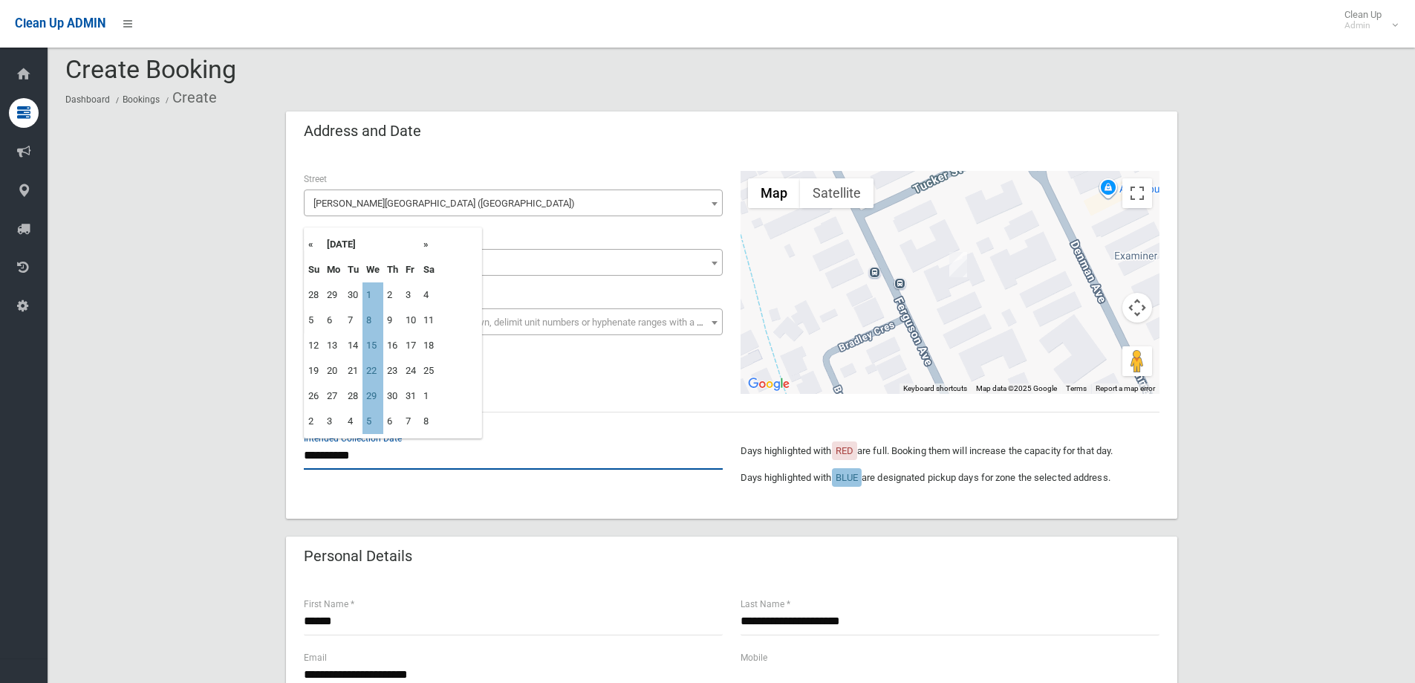
scroll to position [0, 0]
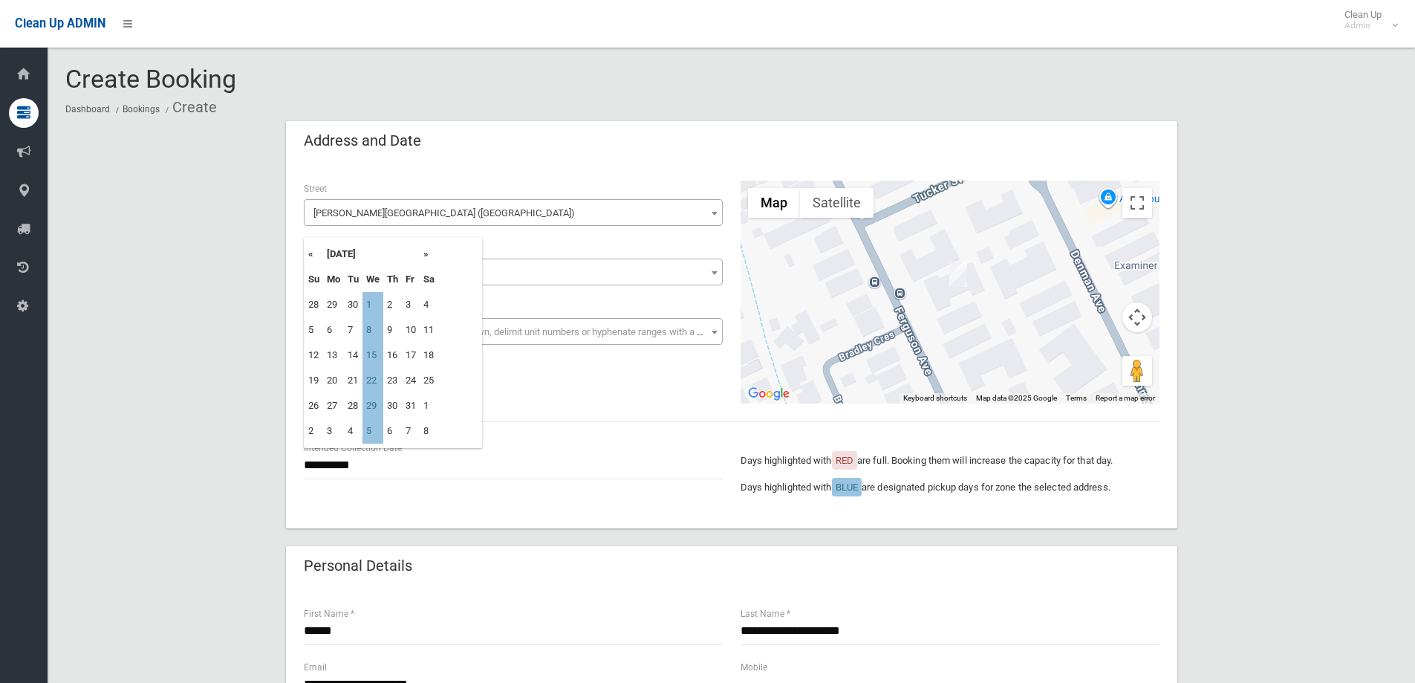
click at [305, 256] on th "«" at bounding box center [314, 253] width 19 height 25
click at [307, 251] on th "«" at bounding box center [314, 253] width 19 height 25
click at [374, 396] on td "27" at bounding box center [373, 405] width 21 height 25
type input "**********"
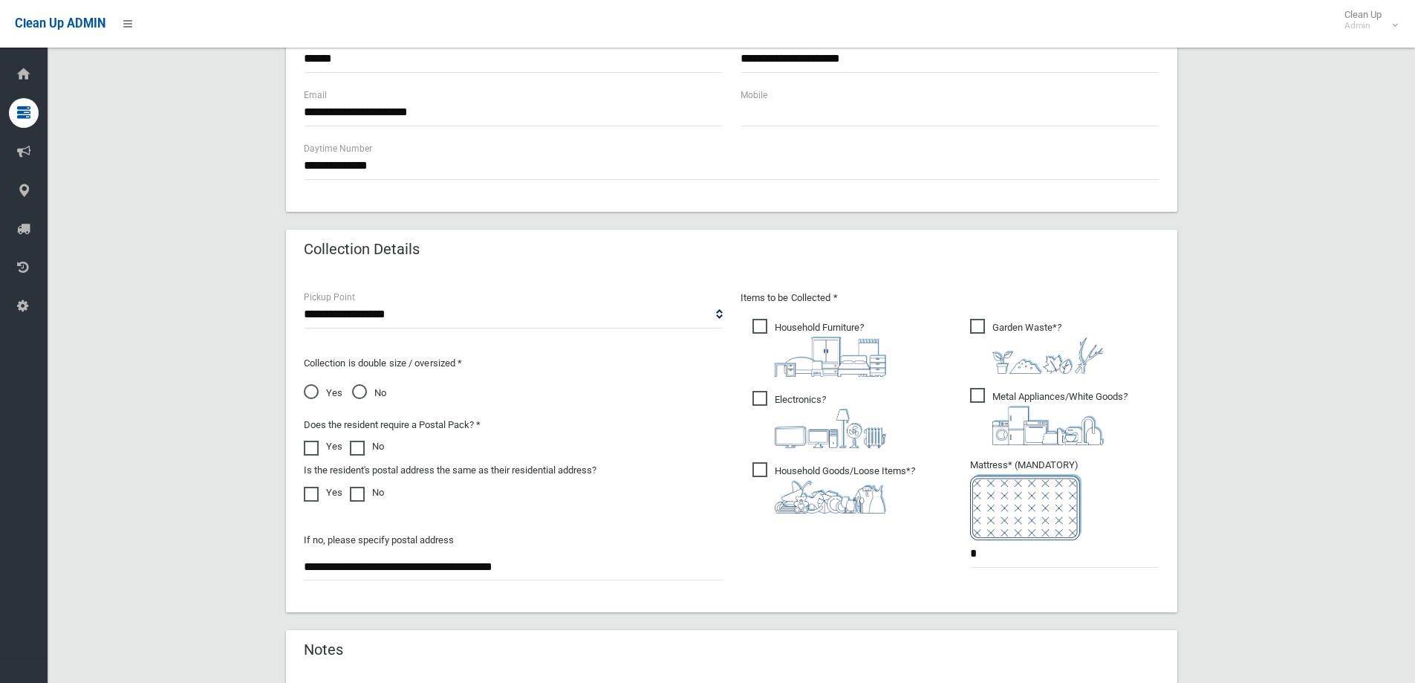
scroll to position [788, 0]
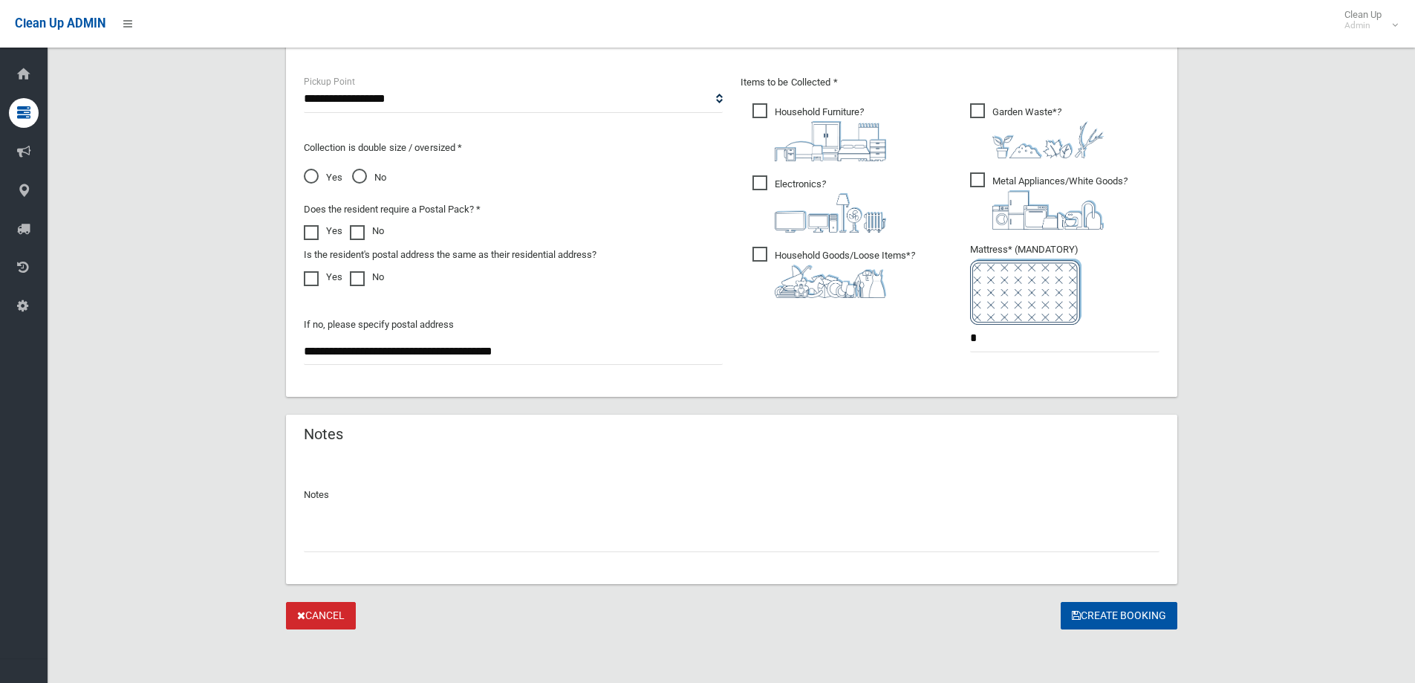
click at [710, 541] on input "text" at bounding box center [732, 538] width 856 height 27
drag, startPoint x: 652, startPoint y: 548, endPoint x: 0, endPoint y: 559, distance: 652.5
type input "**********"
click at [1090, 617] on button "Create Booking" at bounding box center [1119, 615] width 117 height 27
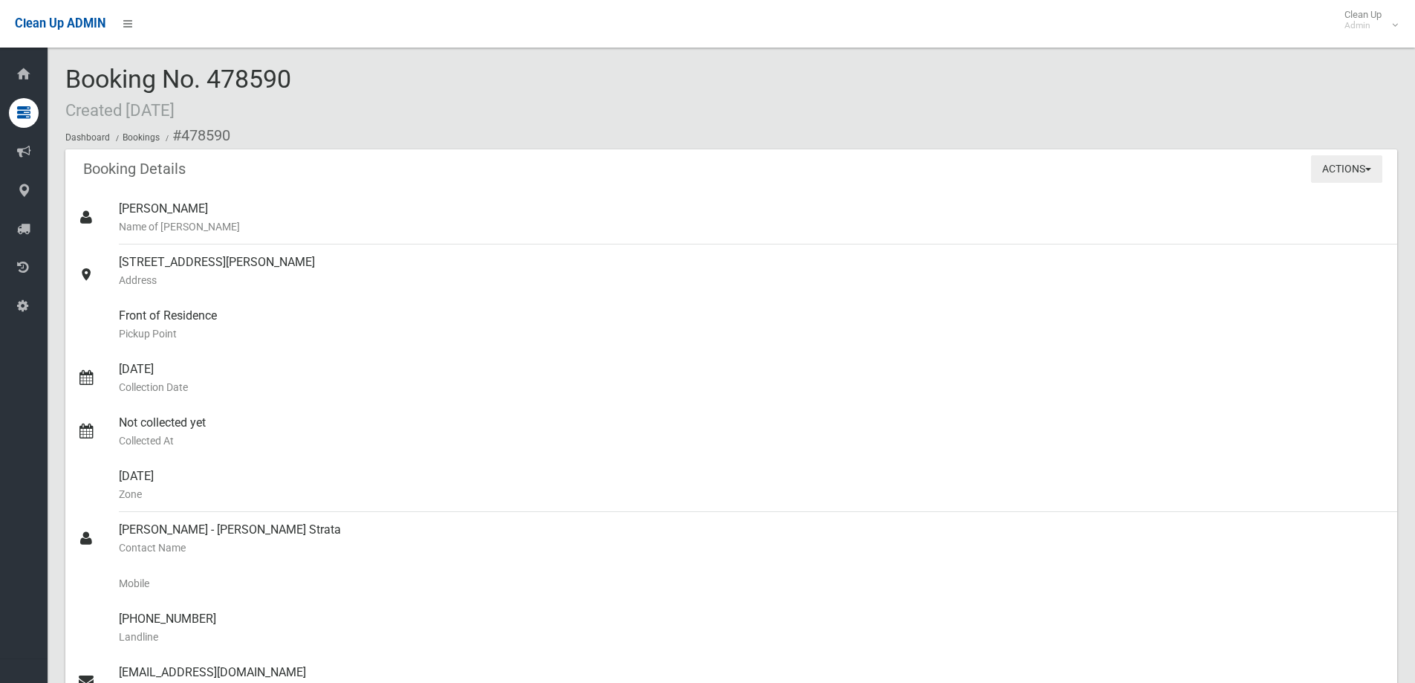
click at [1326, 155] on button "Actions" at bounding box center [1346, 168] width 71 height 27
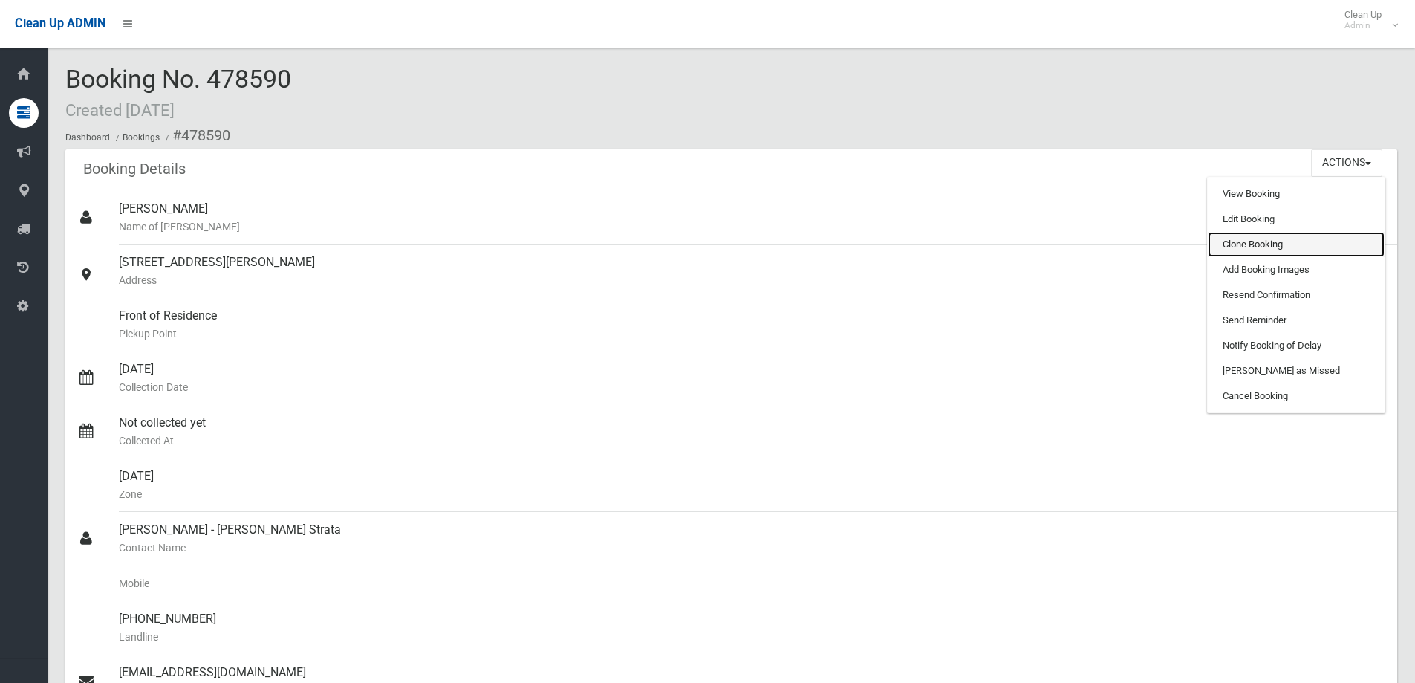
click at [1277, 250] on link "Clone Booking" at bounding box center [1296, 244] width 177 height 25
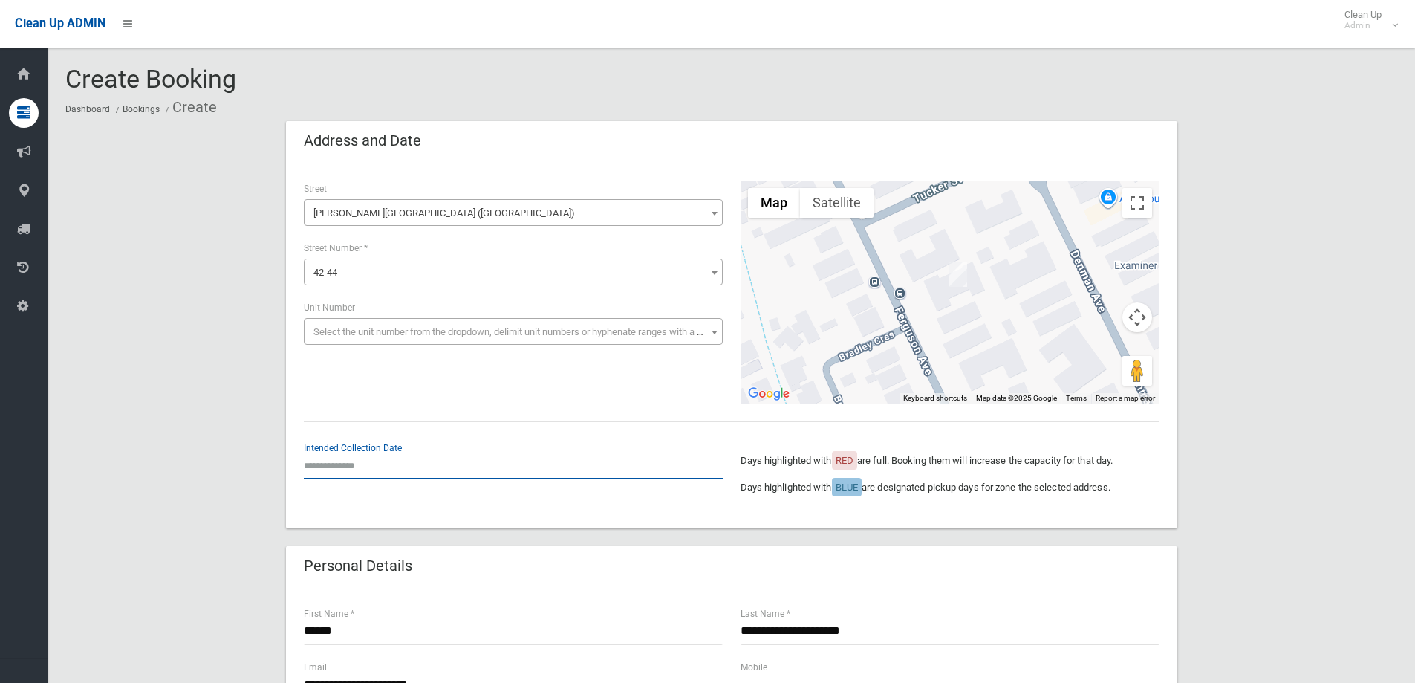
click at [365, 461] on input "text" at bounding box center [513, 465] width 419 height 27
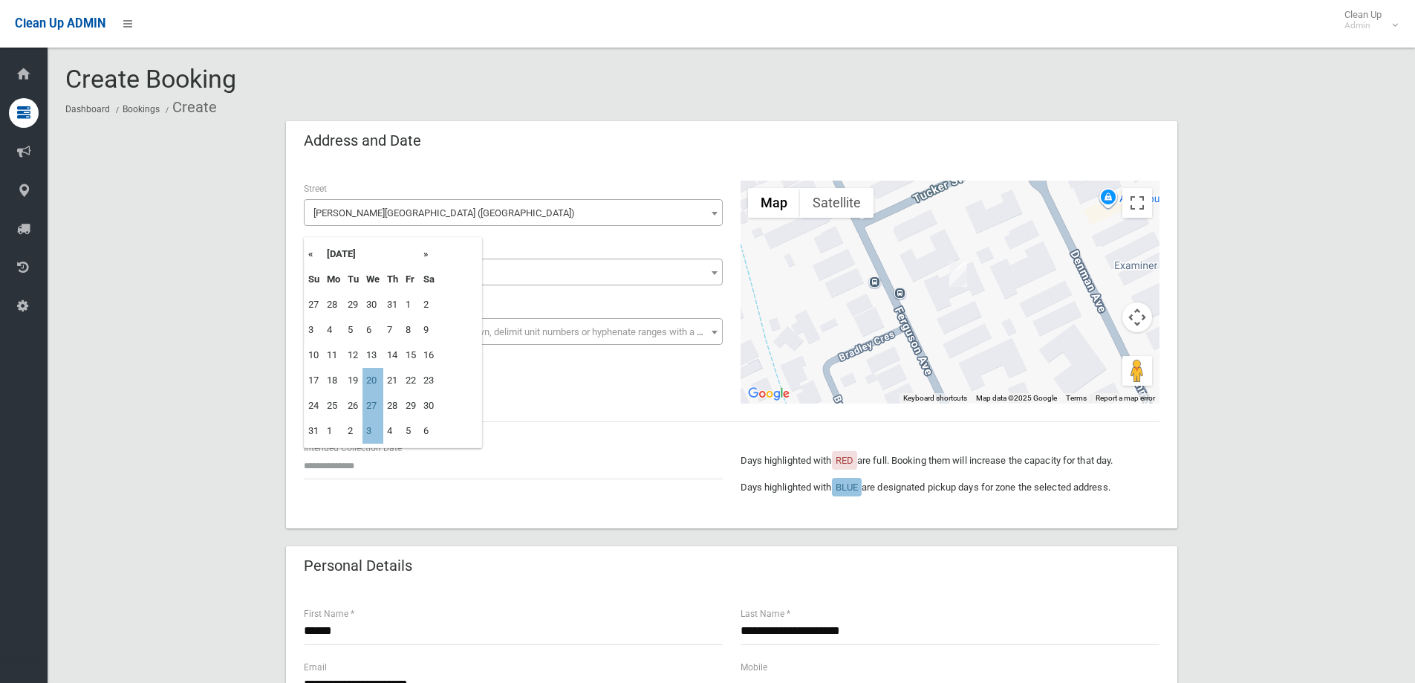
click at [427, 259] on th "»" at bounding box center [429, 253] width 19 height 25
click at [427, 252] on th "»" at bounding box center [429, 253] width 19 height 25
click at [373, 325] on td "10" at bounding box center [373, 329] width 21 height 25
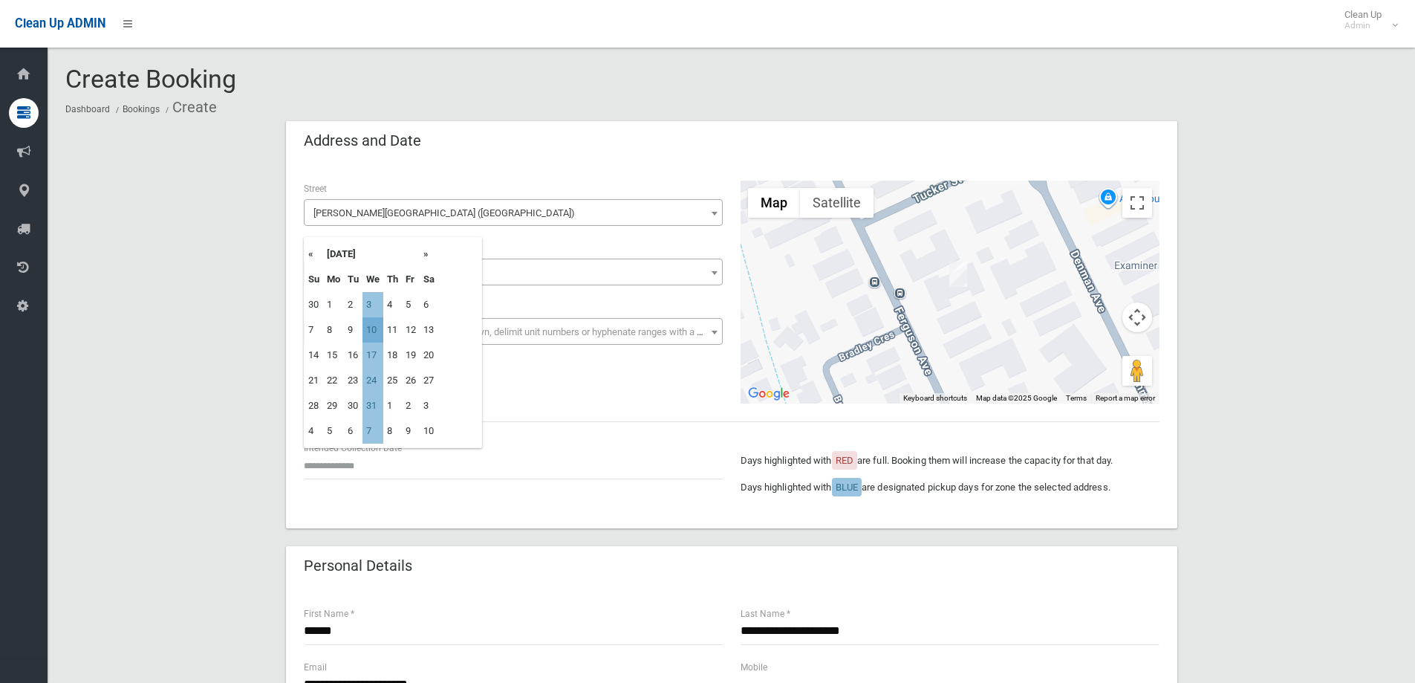
type input "**********"
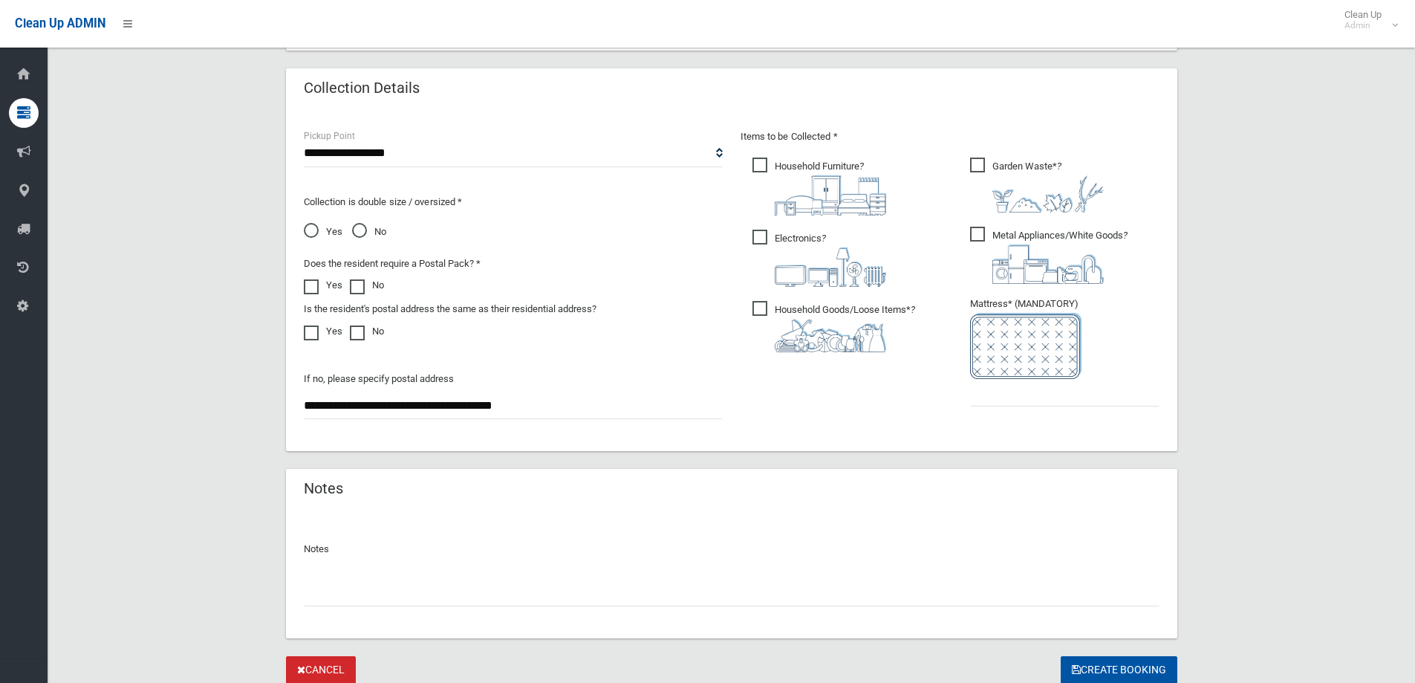
scroll to position [743, 0]
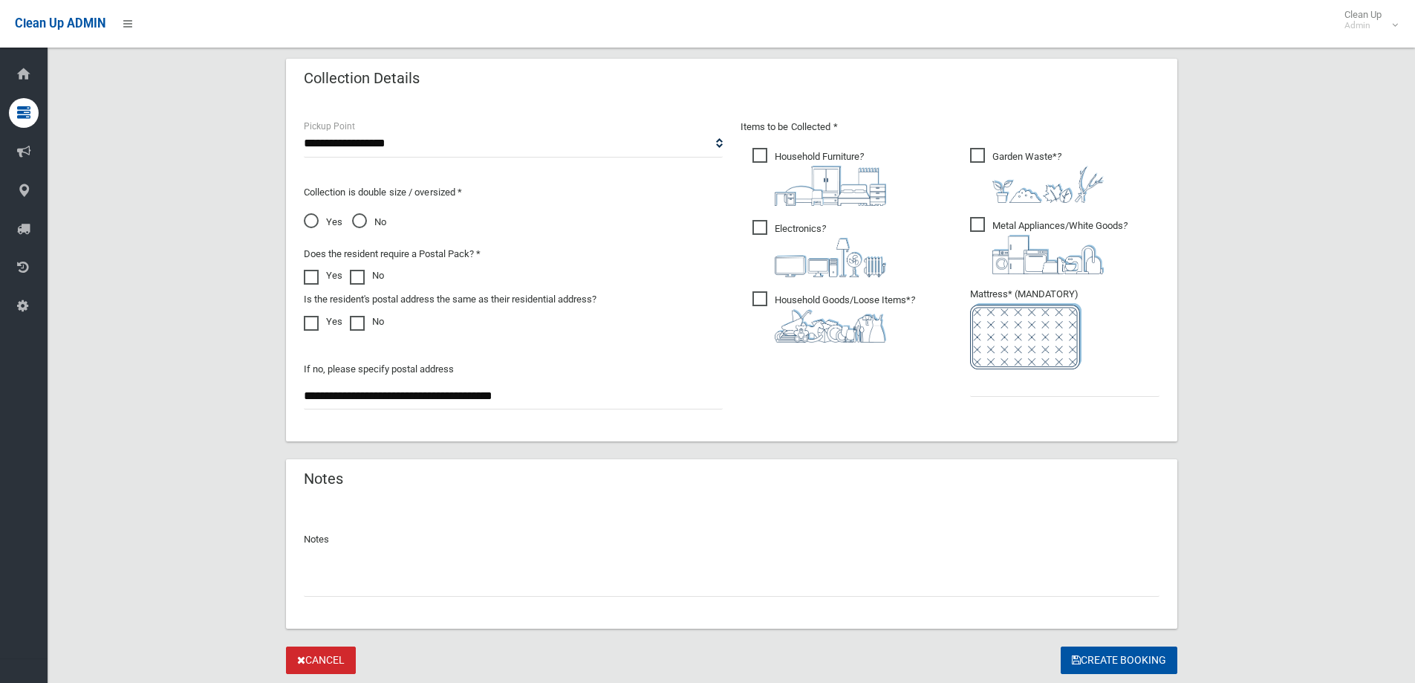
drag, startPoint x: 970, startPoint y: 400, endPoint x: 994, endPoint y: 388, distance: 27.6
click at [970, 400] on ul "Garden Waste* ?" at bounding box center [1059, 276] width 201 height 263
click at [996, 390] on input "text" at bounding box center [1064, 382] width 189 height 27
type input "*"
drag, startPoint x: 701, startPoint y: 574, endPoint x: 698, endPoint y: 586, distance: 12.3
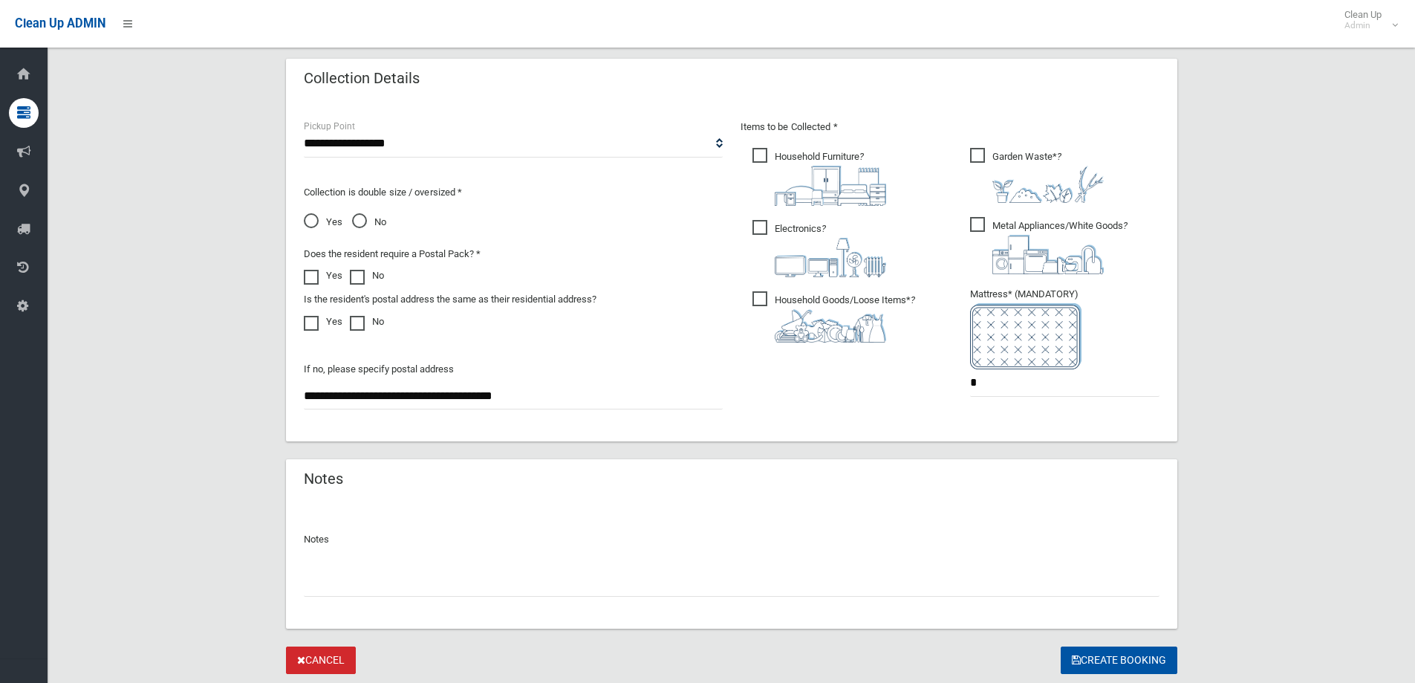
click at [698, 586] on input "text" at bounding box center [732, 582] width 856 height 27
paste input "**********"
type input "**********"
click at [1135, 649] on button "Create Booking" at bounding box center [1119, 659] width 117 height 27
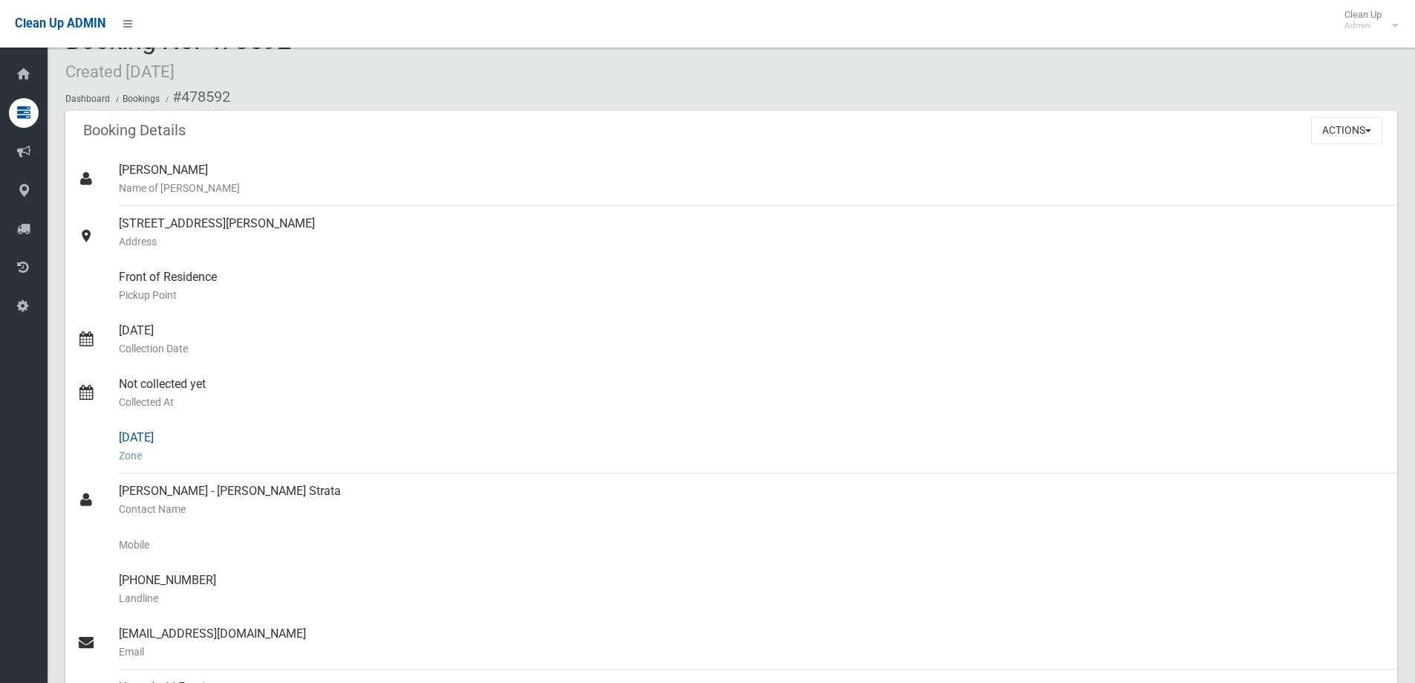
scroll to position [12, 0]
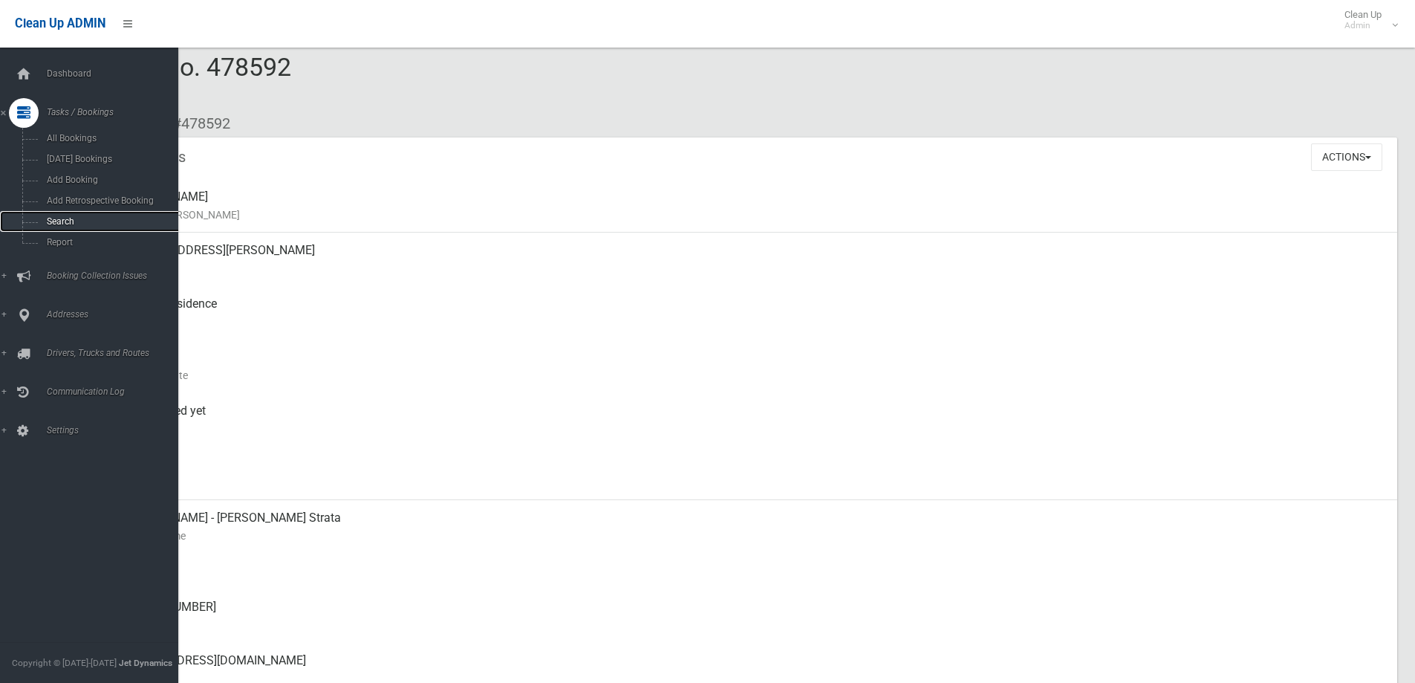
click at [27, 223] on link "Search" at bounding box center [94, 221] width 189 height 21
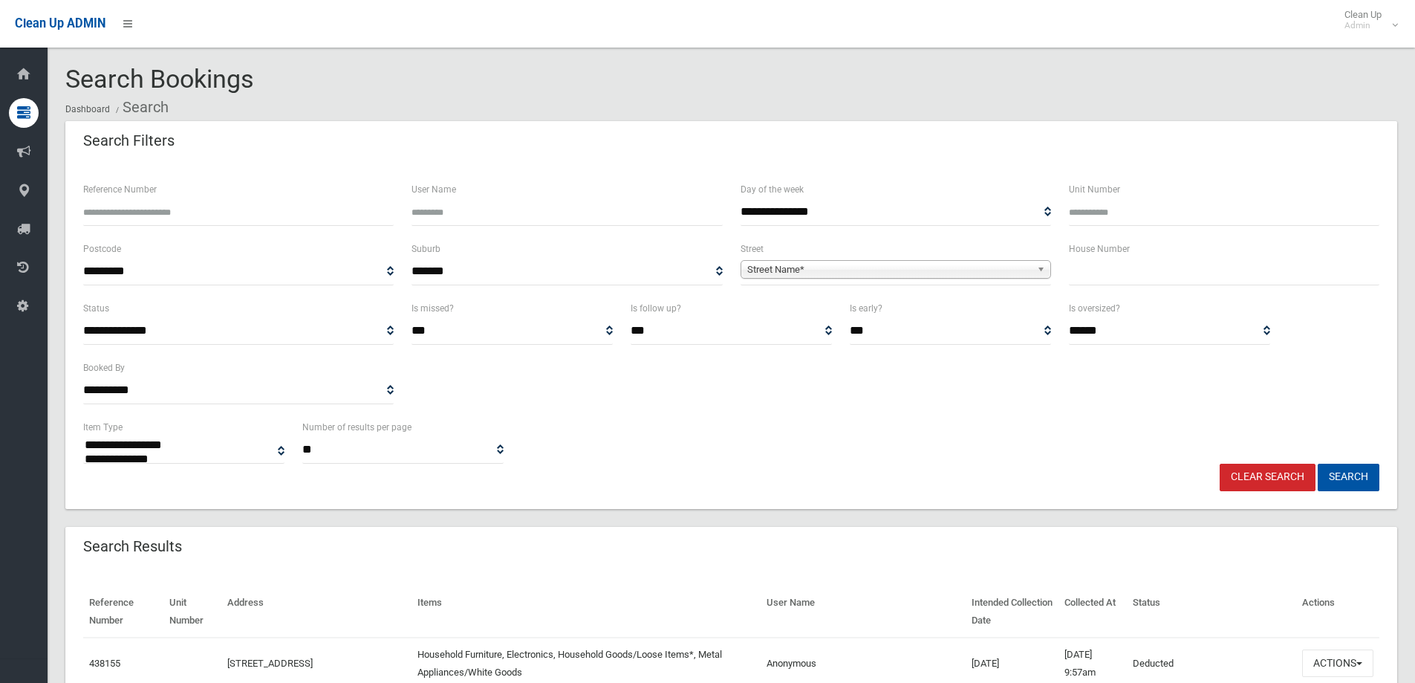
select select
click at [1222, 279] on input "text" at bounding box center [1224, 271] width 311 height 27
click at [791, 414] on div "**********" at bounding box center [731, 358] width 1314 height 119
click at [1077, 269] on input "text" at bounding box center [1224, 271] width 311 height 27
type input "**"
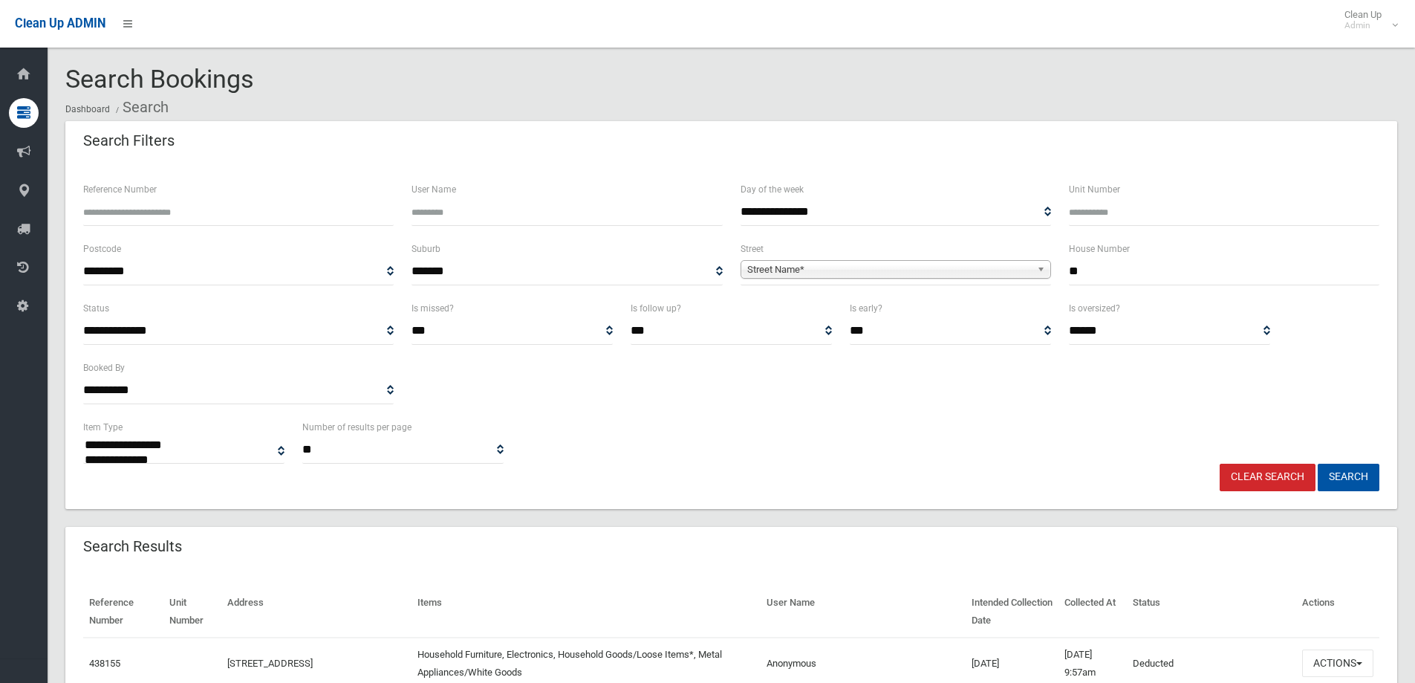
click at [1013, 282] on span "**********" at bounding box center [896, 271] width 311 height 27
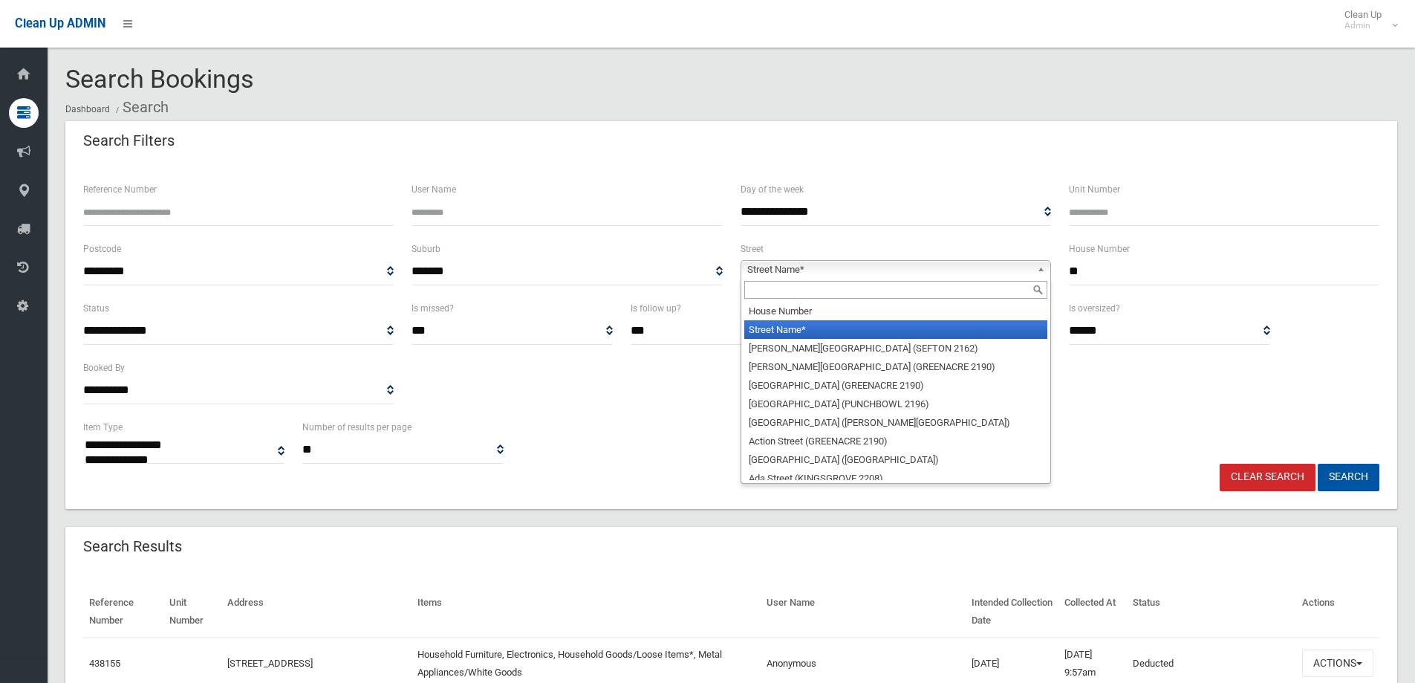
click at [1012, 270] on span "Street Name*" at bounding box center [889, 270] width 284 height 18
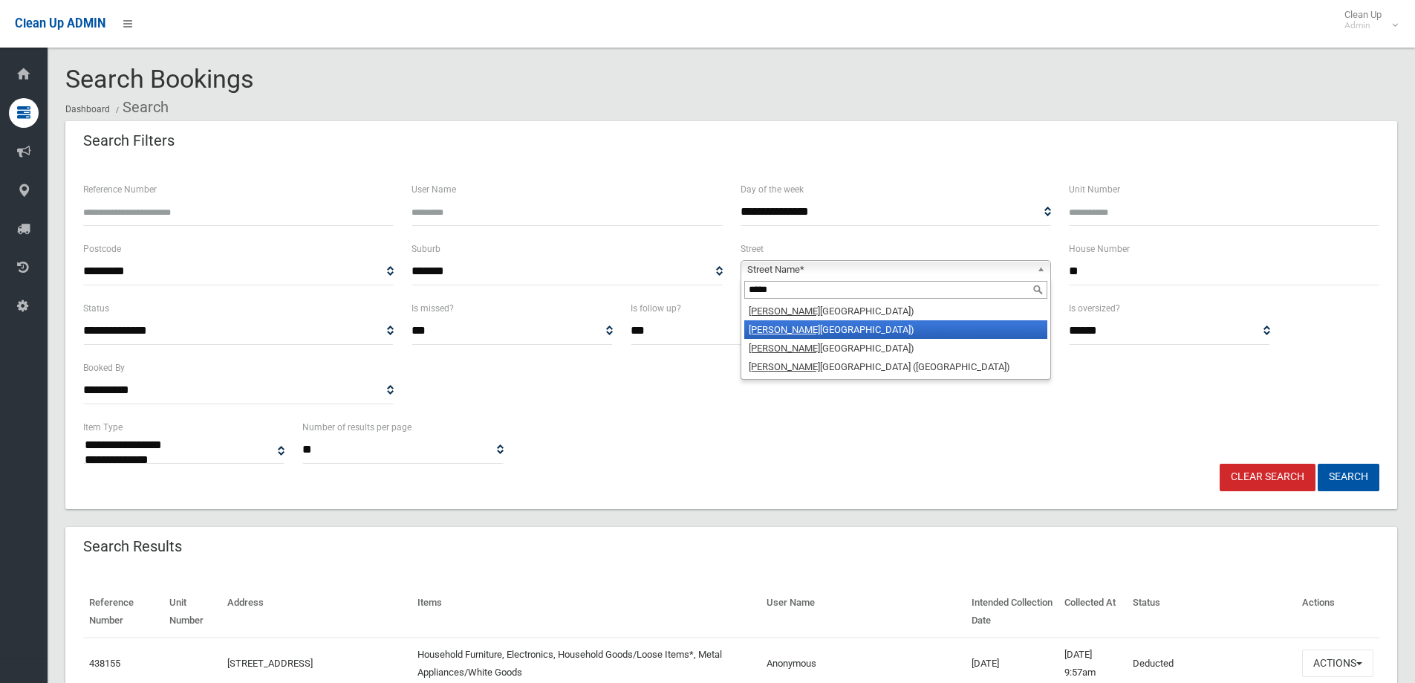
type input "*****"
click at [903, 336] on li "Richa rd Street (PANANIA 2213)" at bounding box center [896, 329] width 303 height 19
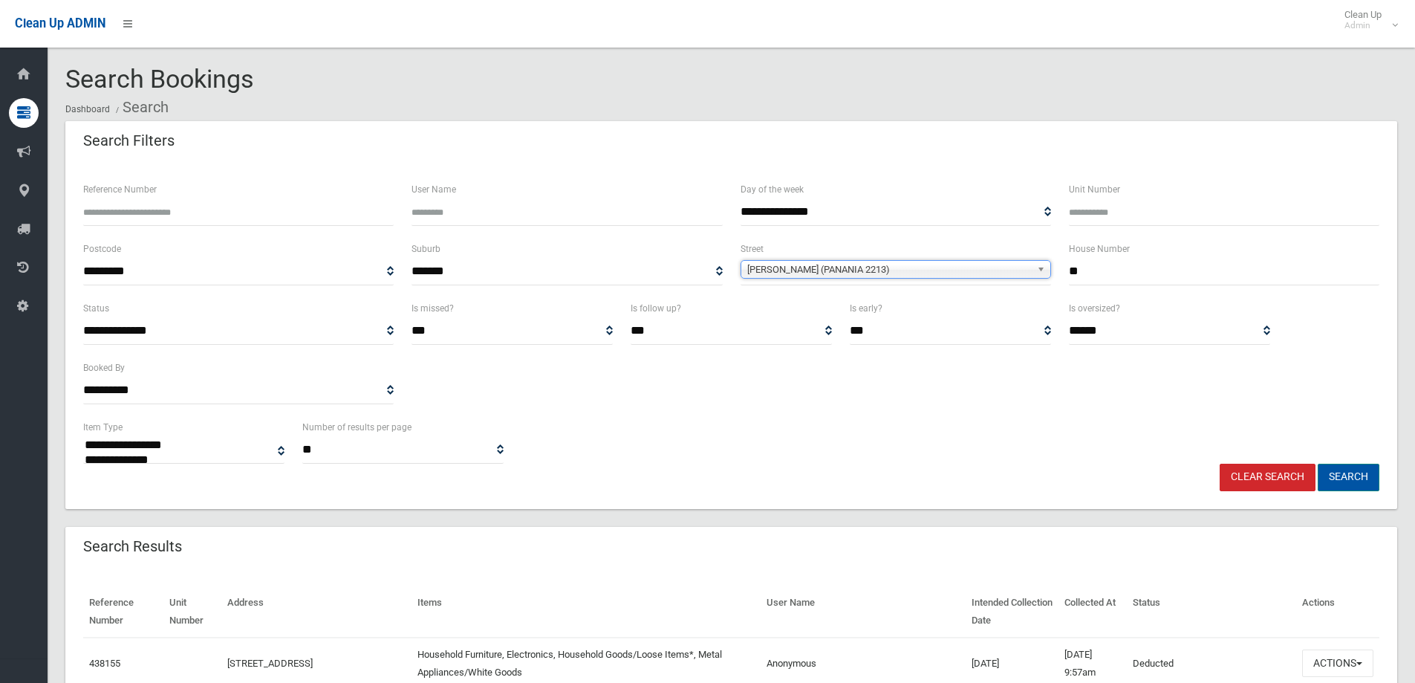
click at [1351, 487] on button "Search" at bounding box center [1349, 477] width 62 height 27
select select
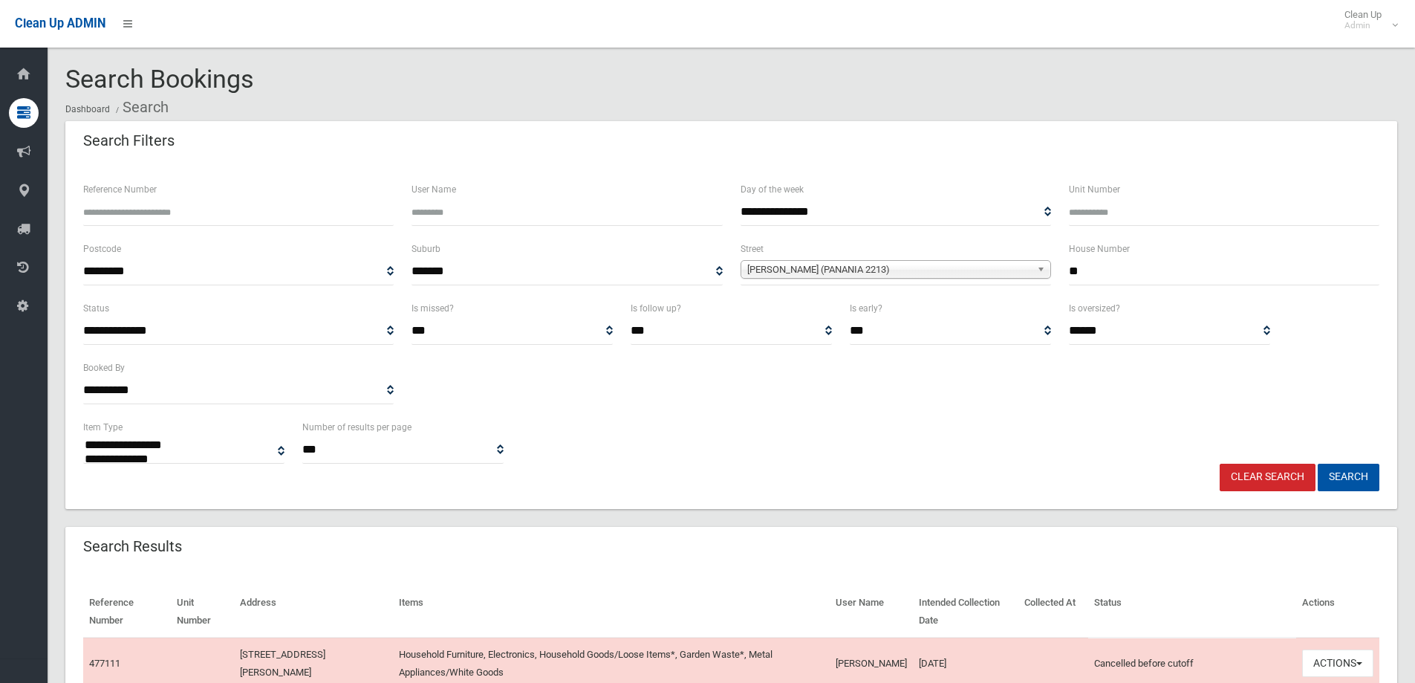
select select
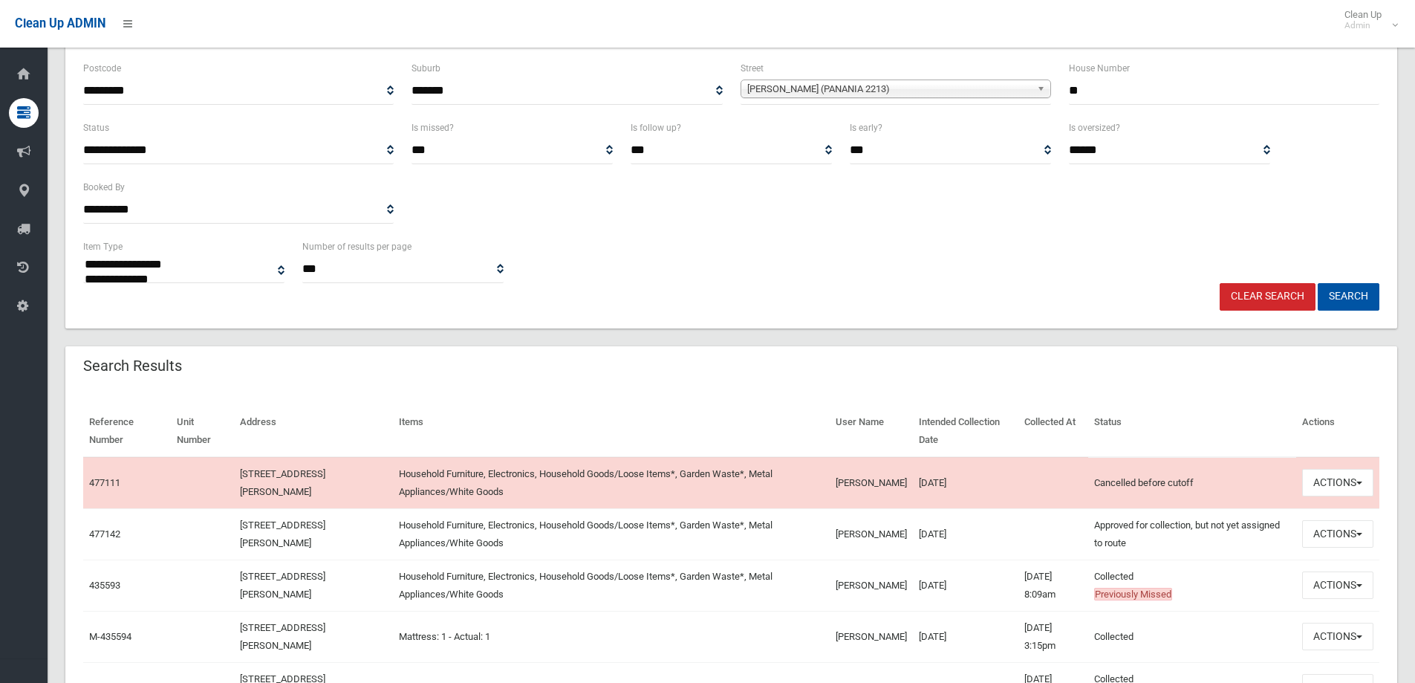
scroll to position [223, 0]
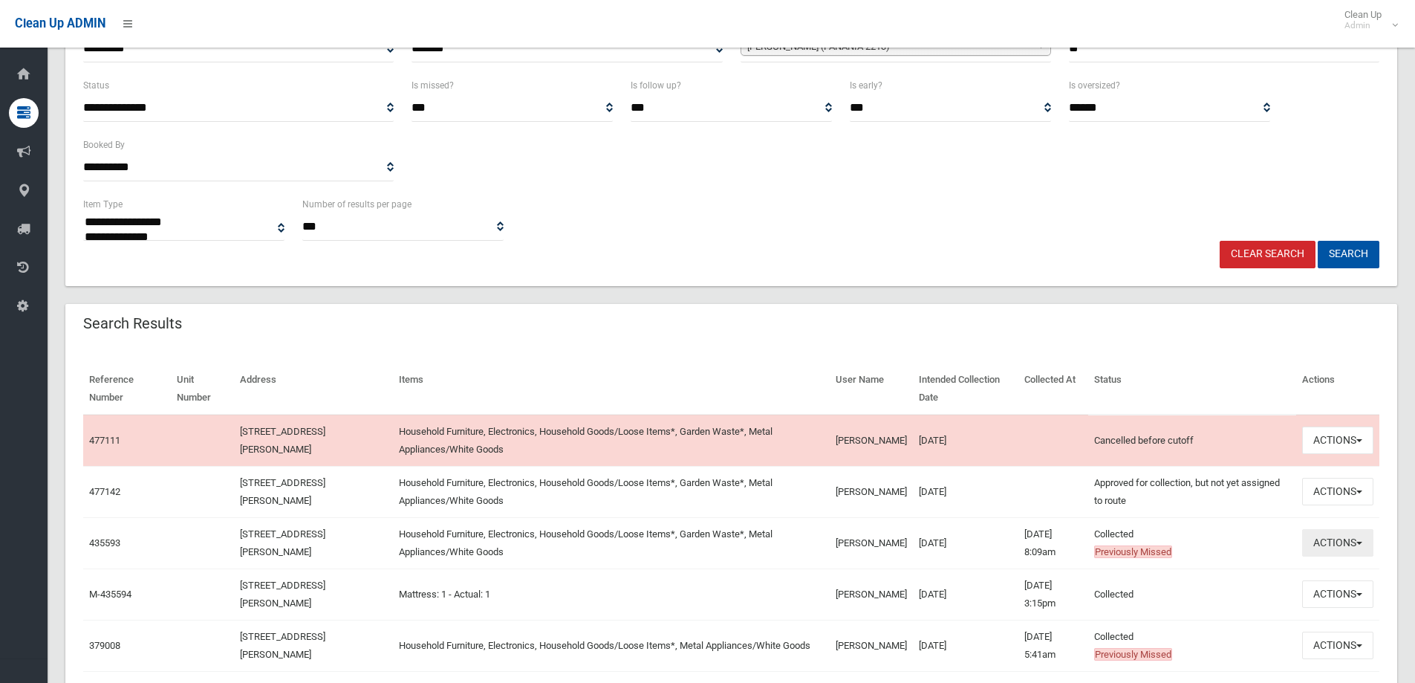
click at [1327, 545] on button "Actions" at bounding box center [1338, 542] width 71 height 27
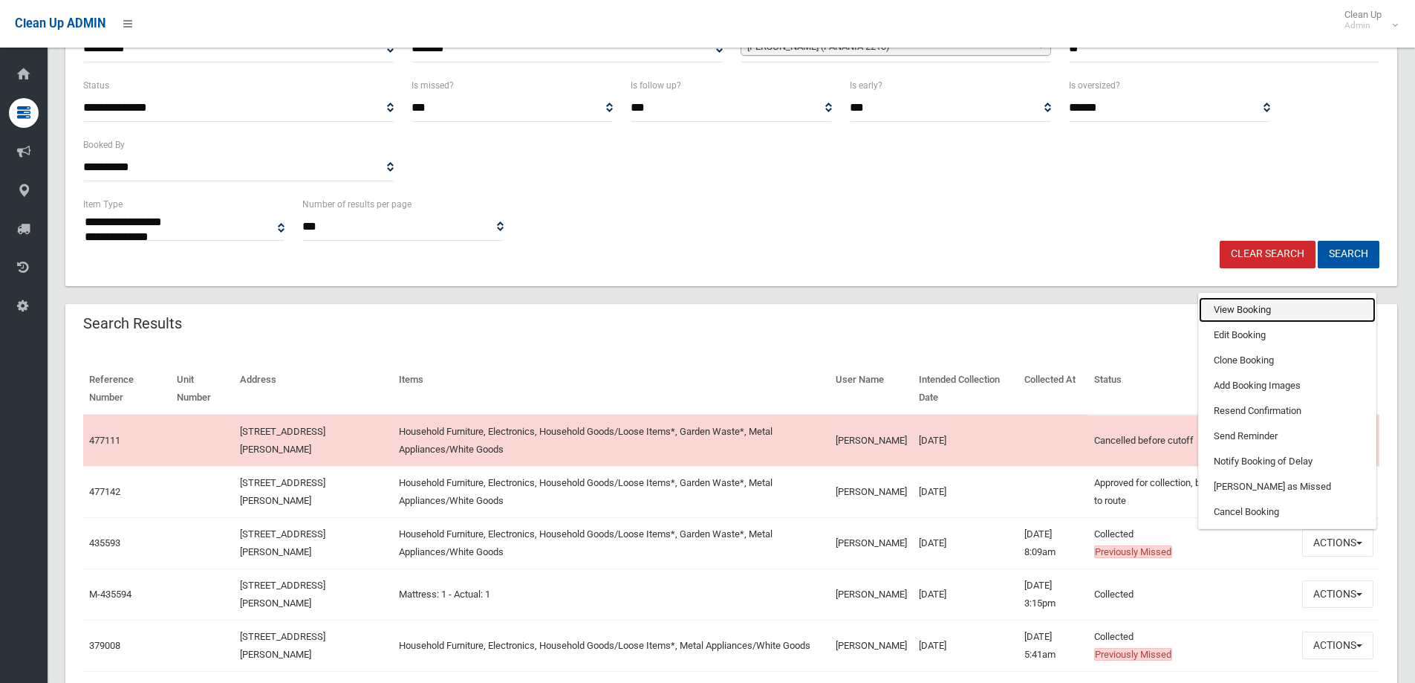
click at [1319, 300] on link "View Booking" at bounding box center [1287, 309] width 177 height 25
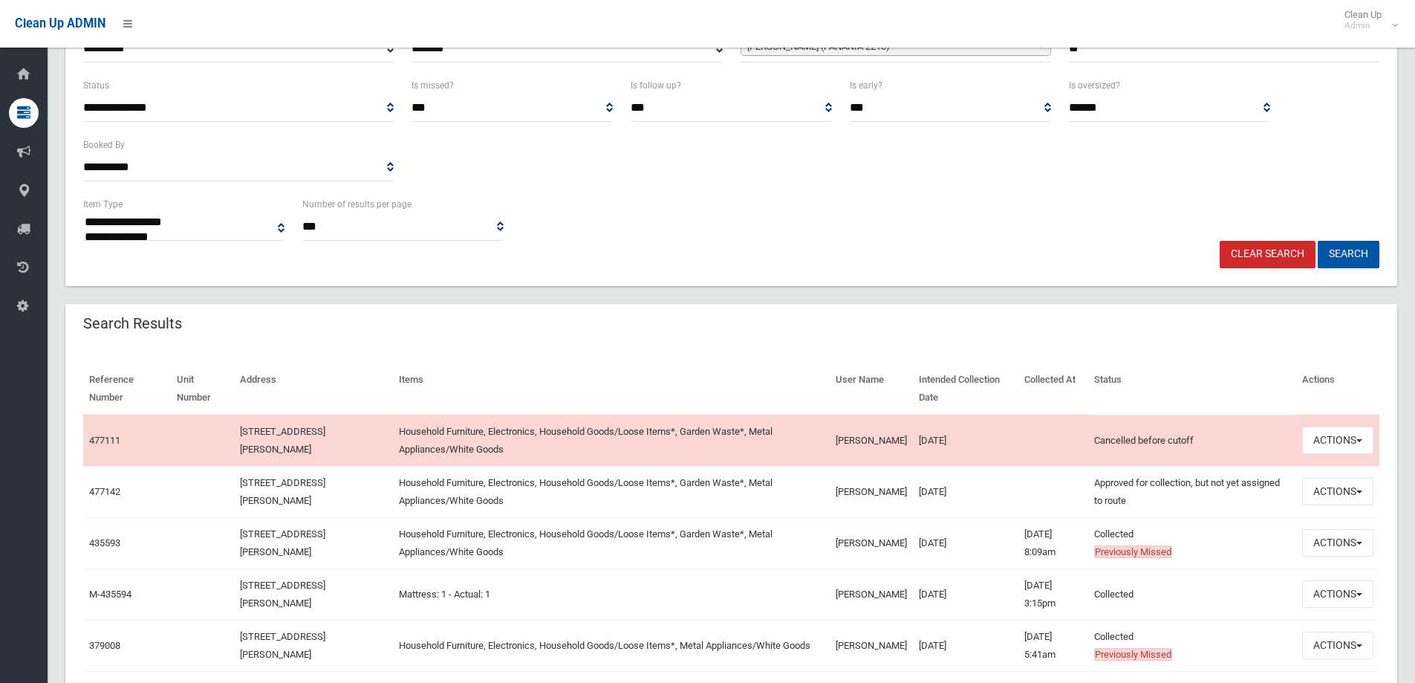
drag, startPoint x: 961, startPoint y: 489, endPoint x: 204, endPoint y: 485, distance: 757.9
click at [207, 489] on tr "477142 [STREET_ADDRESS][PERSON_NAME] Household Furniture, Electronics, Househol…" at bounding box center [731, 491] width 1297 height 51
click at [202, 481] on td at bounding box center [202, 491] width 62 height 51
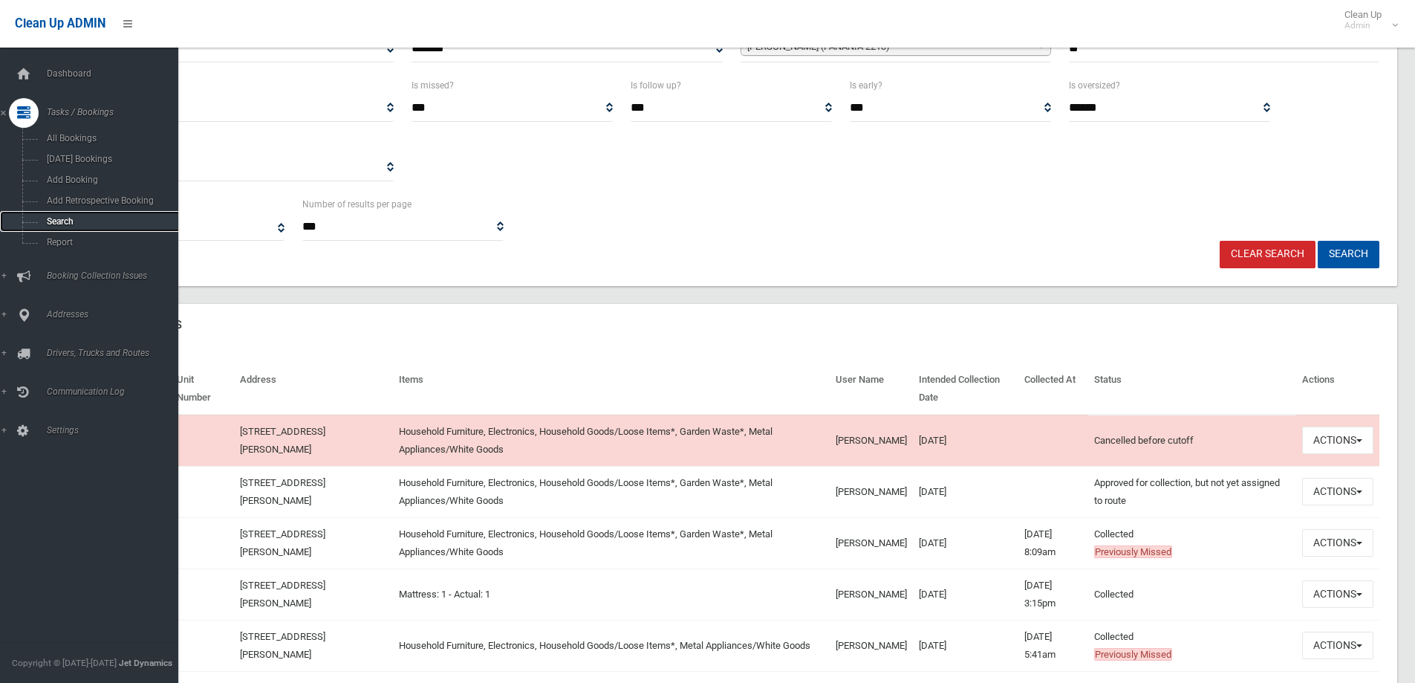
click at [45, 222] on span "Search" at bounding box center [109, 221] width 134 height 10
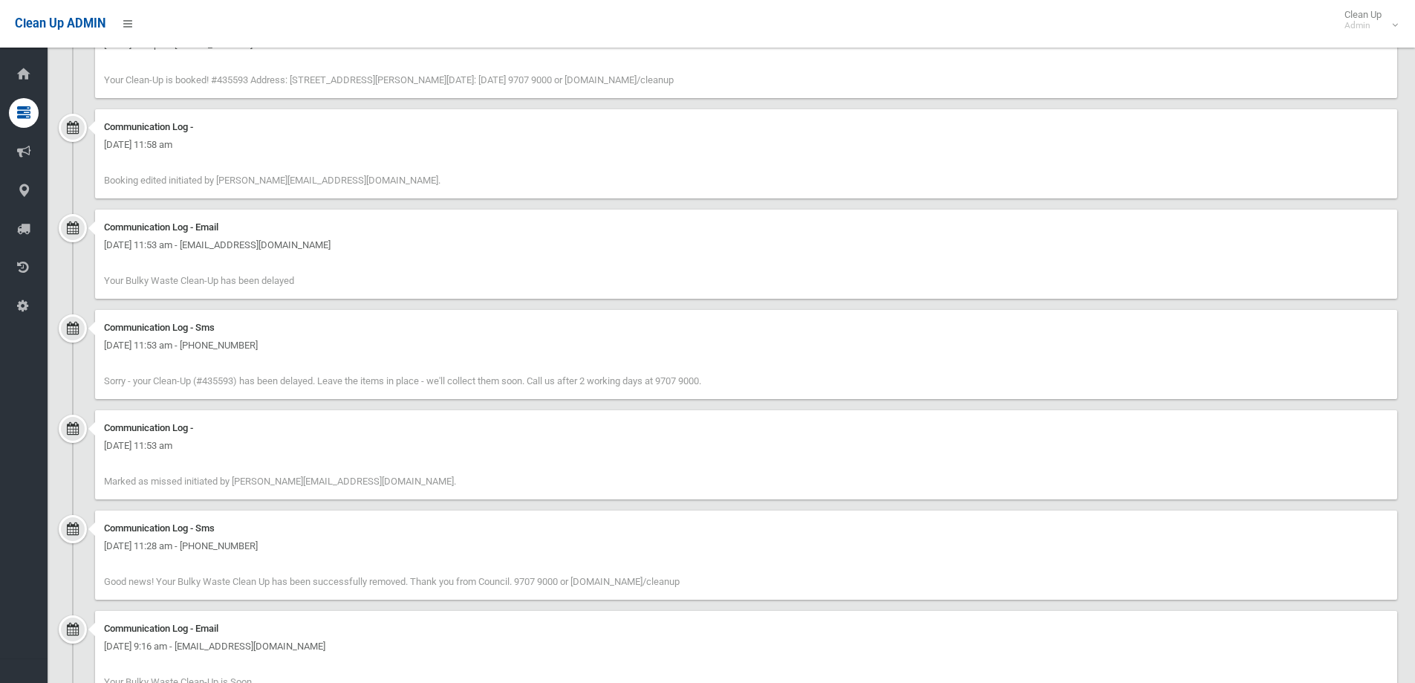
scroll to position [3179, 0]
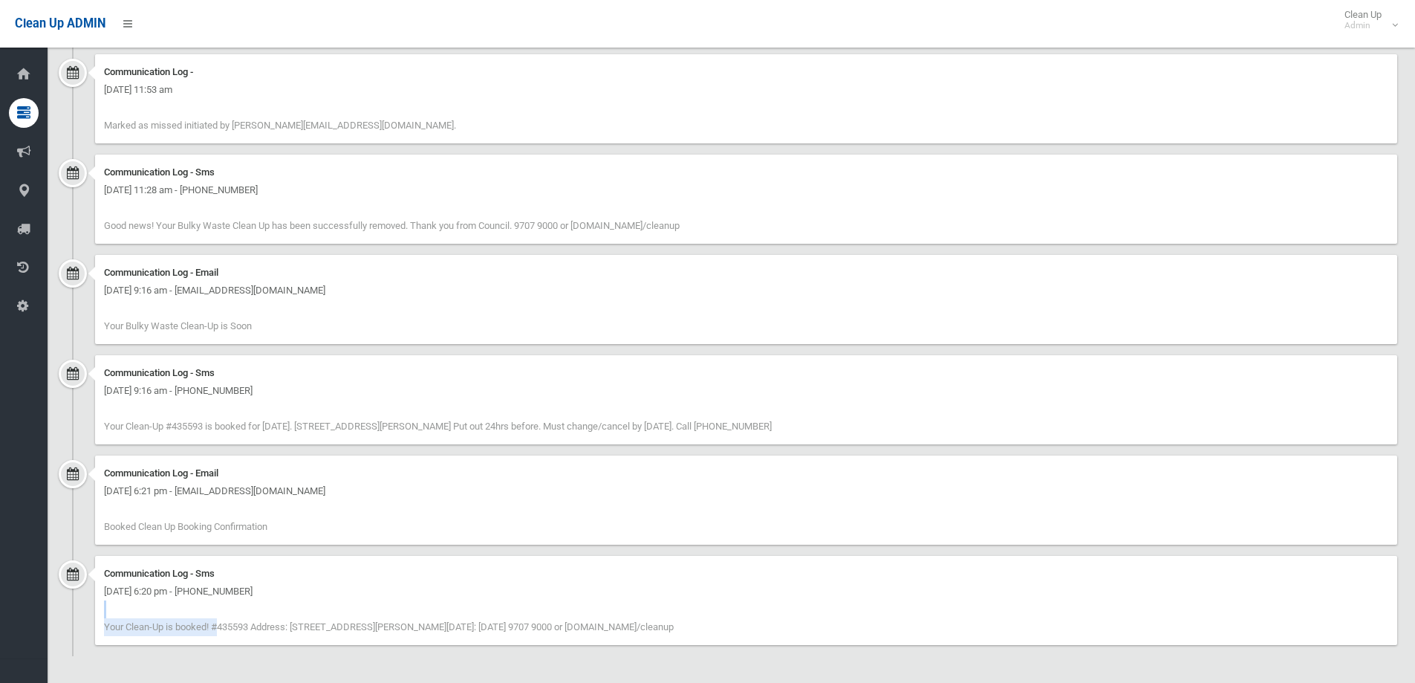
drag, startPoint x: 128, startPoint y: 620, endPoint x: 721, endPoint y: 614, distance: 593.0
click at [721, 614] on div "Communication Log - Sms [DATE] 6:20 pm - [PHONE_NUMBER] Your Clean-Up is booked…" at bounding box center [746, 600] width 1303 height 89
drag, startPoint x: 681, startPoint y: 637, endPoint x: 694, endPoint y: 638, distance: 12.7
click at [684, 637] on div "Communication Log - Sms [DATE] 6:20 pm - [PHONE_NUMBER] Your Clean-Up is booked…" at bounding box center [746, 600] width 1303 height 89
drag, startPoint x: 712, startPoint y: 631, endPoint x: 90, endPoint y: 597, distance: 622.8
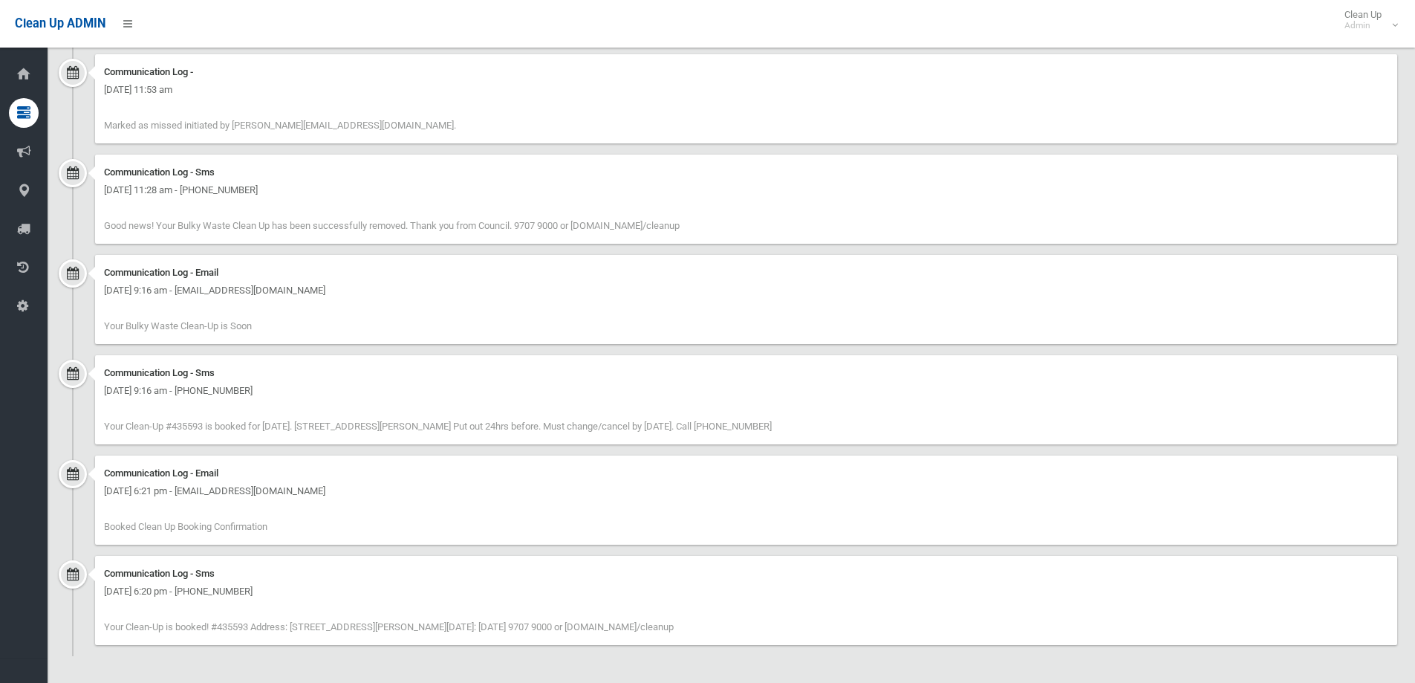
click at [84, 598] on div "Communication Log - Sms [DATE] 6:20 pm - [PHONE_NUMBER] Your Clean-Up is booked…" at bounding box center [731, 606] width 1332 height 100
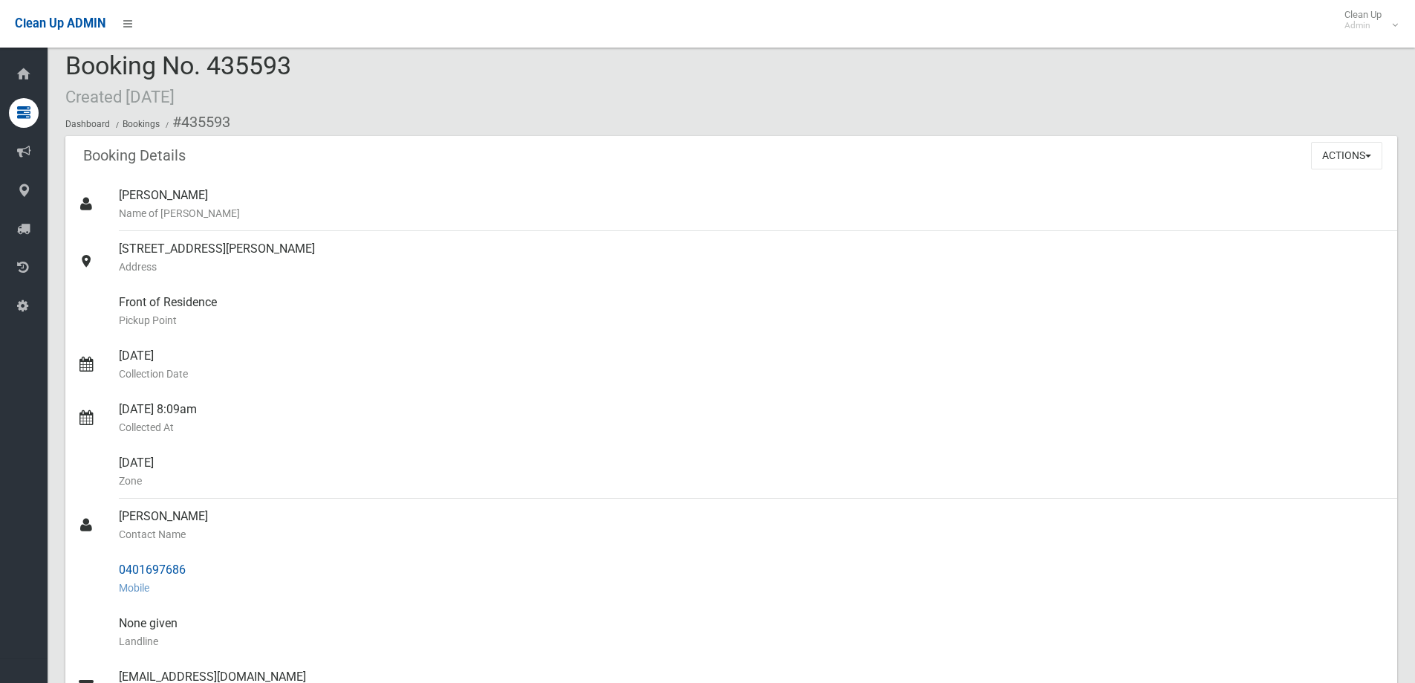
scroll to position [0, 0]
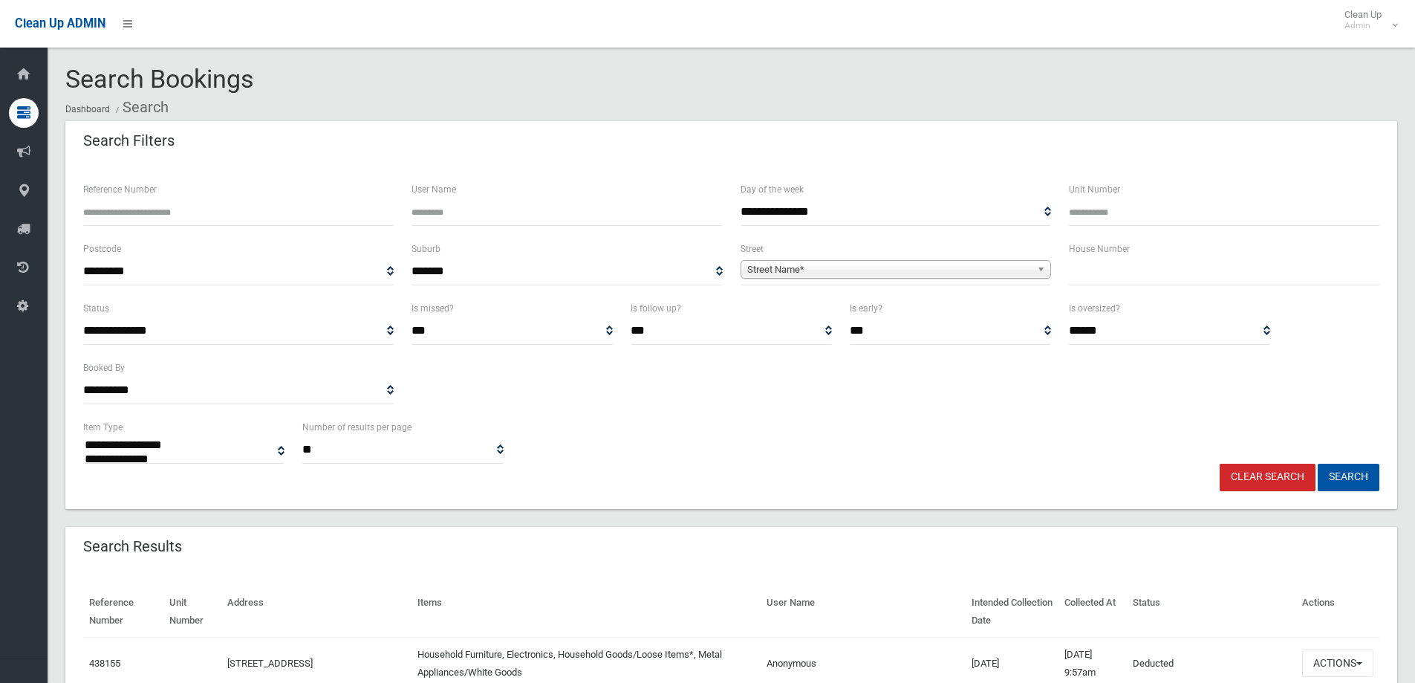
select select
